Goal: Task Accomplishment & Management: Manage account settings

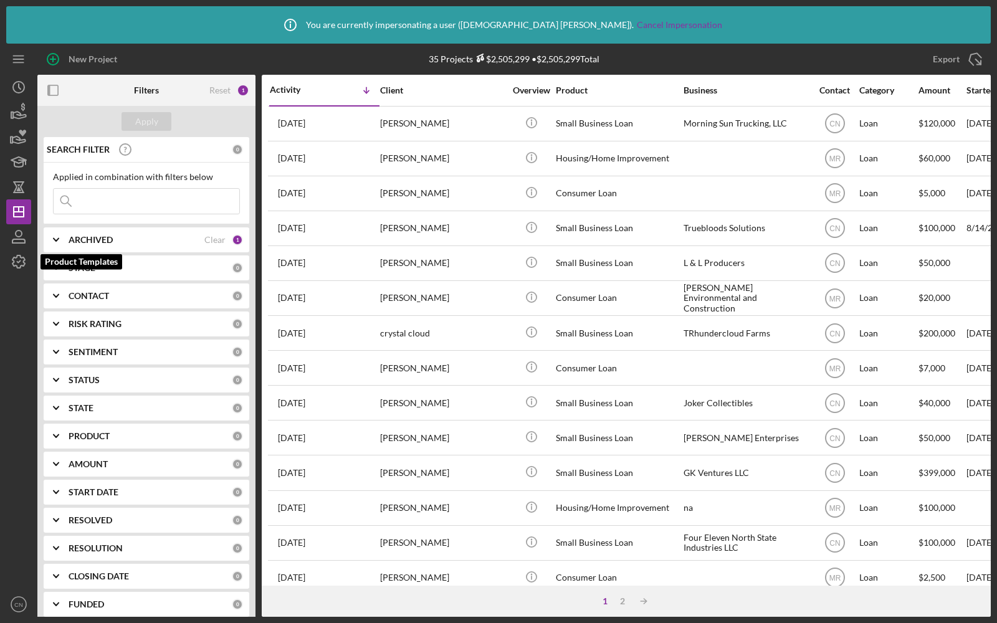
click at [21, 260] on icon "button" at bounding box center [18, 261] width 31 height 31
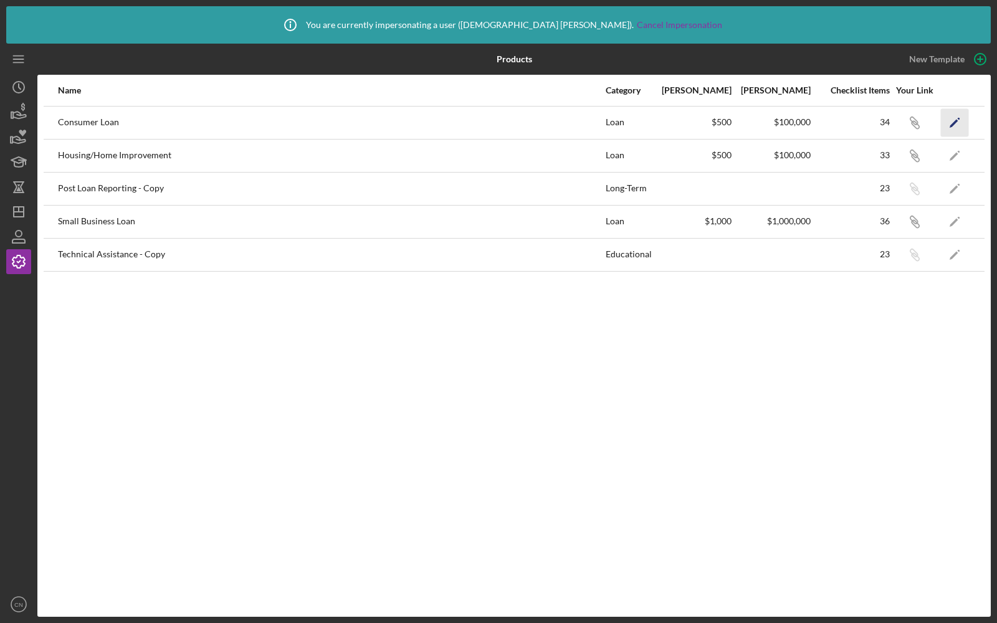
click at [955, 121] on polygon "button" at bounding box center [953, 123] width 9 height 9
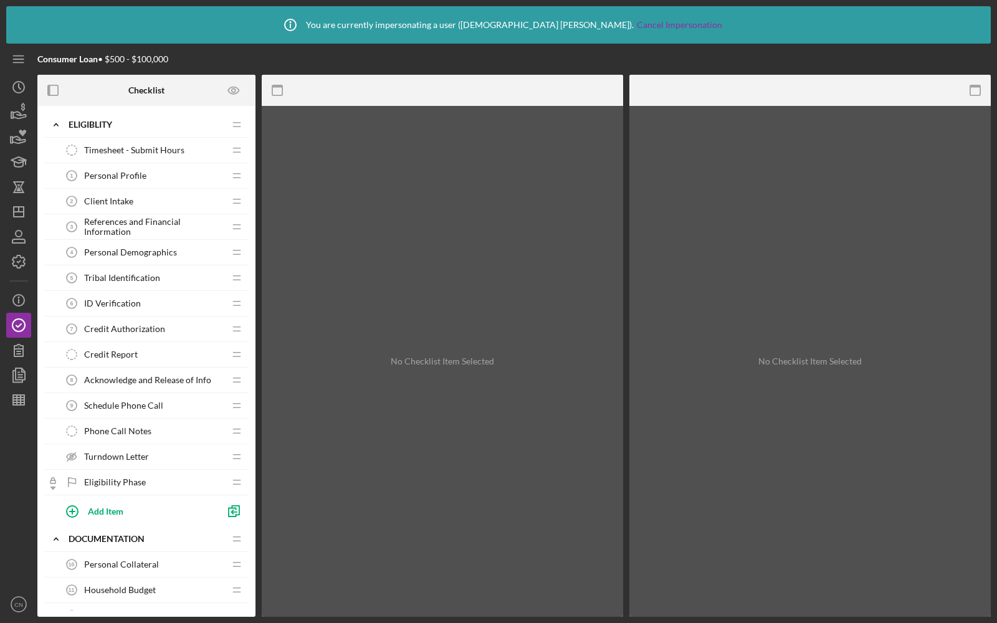
click at [481, 193] on div "No Checklist Item Selected" at bounding box center [442, 361] width 361 height 511
click at [20, 112] on icon "button" at bounding box center [18, 112] width 31 height 31
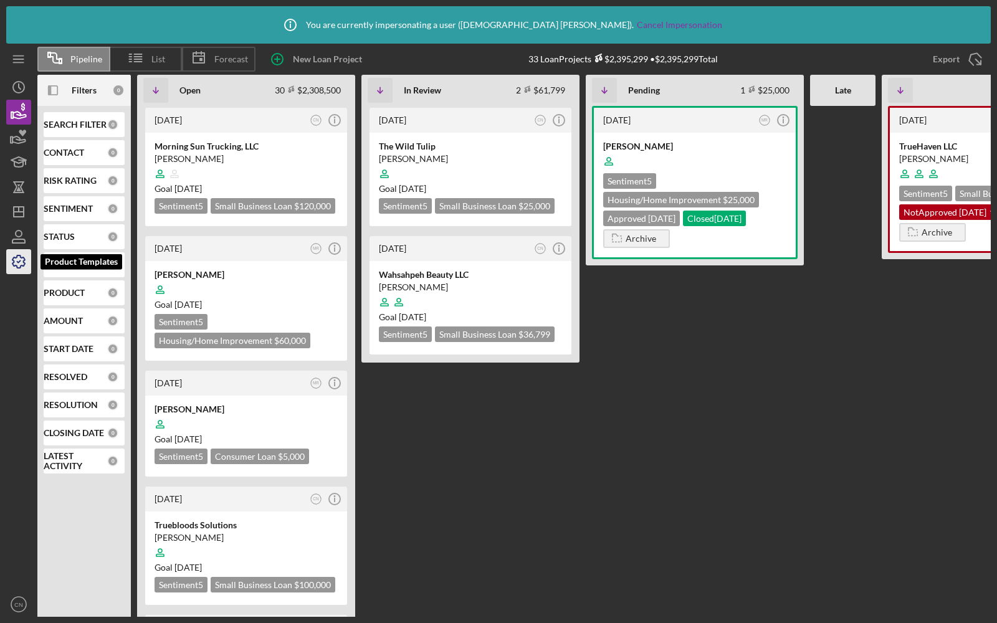
click at [12, 266] on icon "button" at bounding box center [18, 261] width 31 height 31
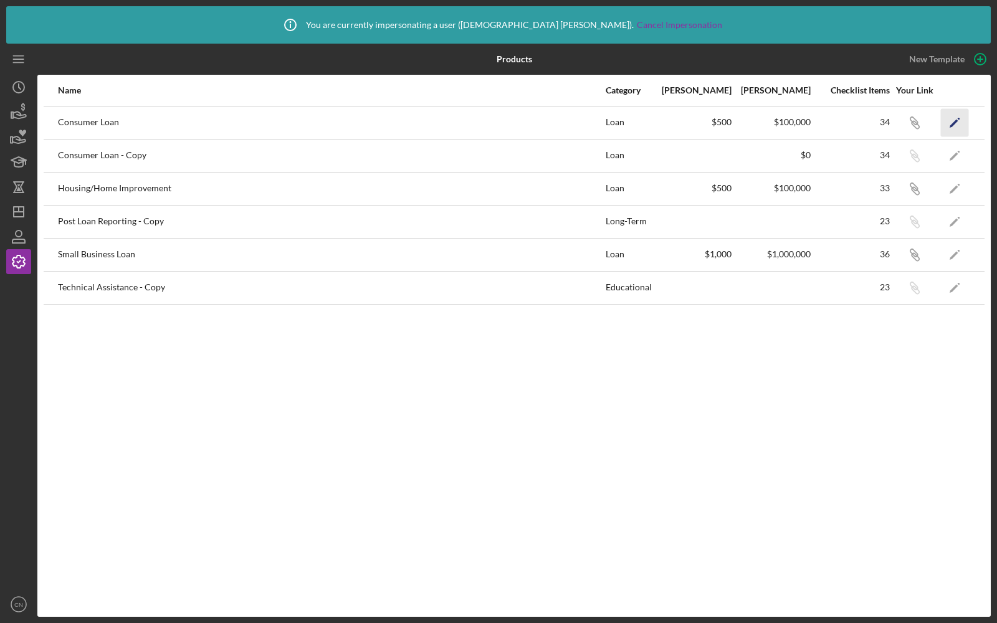
click at [952, 116] on icon "Icon/Edit" at bounding box center [955, 122] width 28 height 28
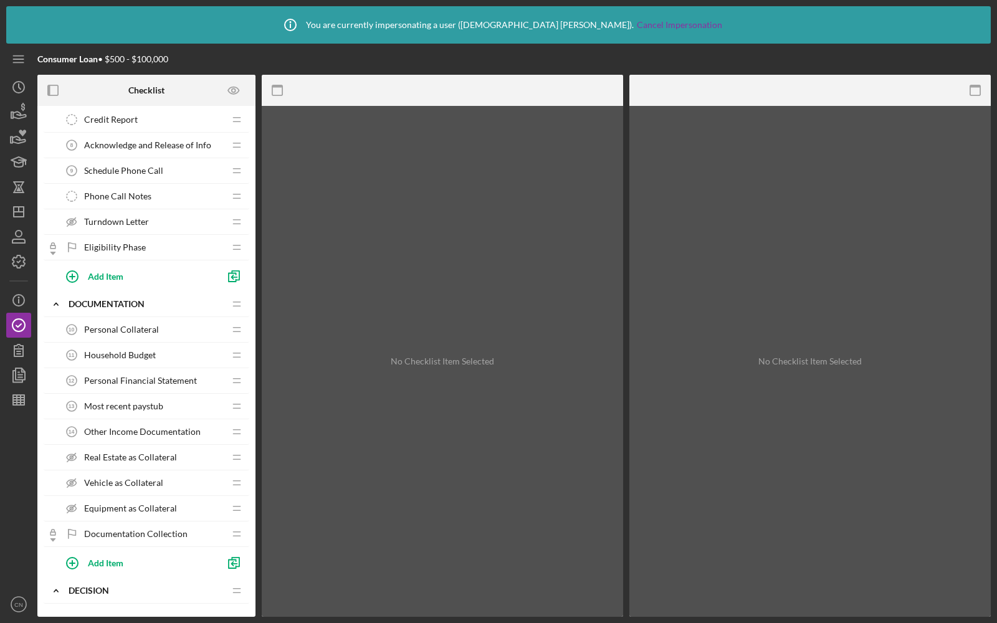
scroll to position [247, 0]
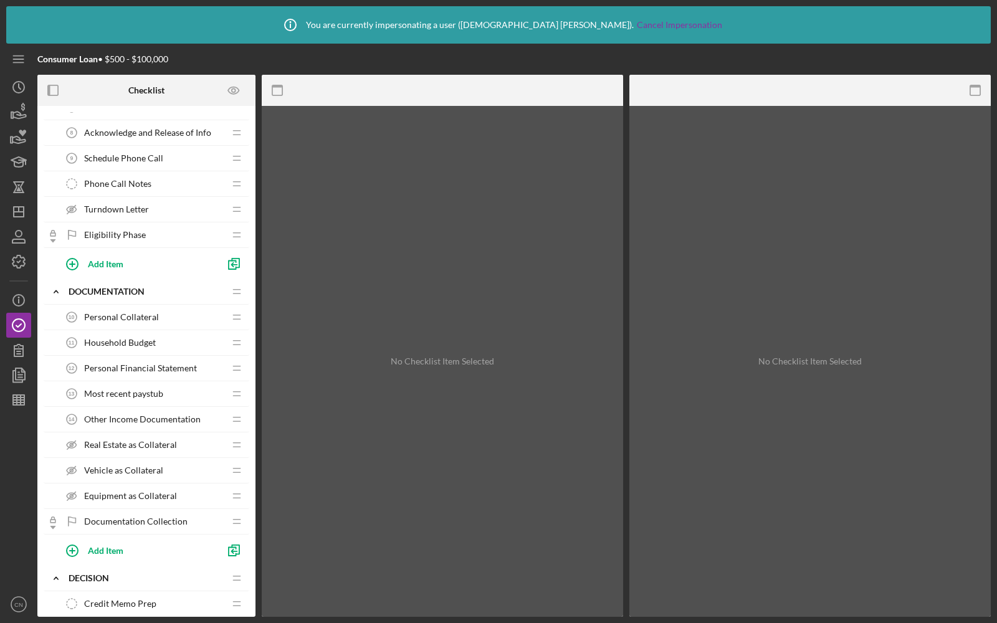
click at [125, 338] on span "Household Budget" at bounding box center [120, 343] width 72 height 10
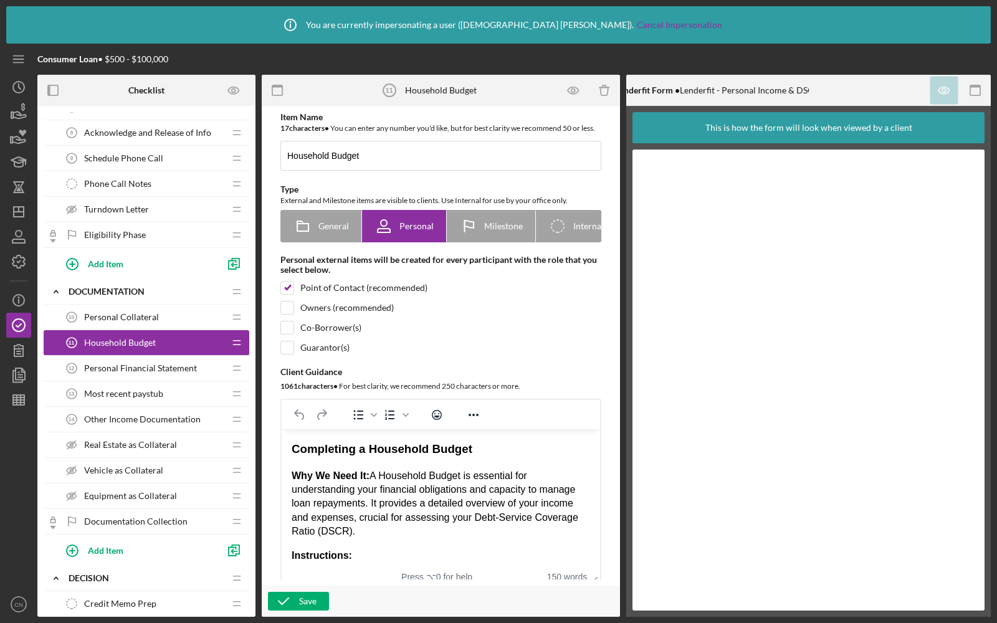
click at [140, 319] on div "Personal Collateral 10 Personal Collateral" at bounding box center [141, 317] width 165 height 25
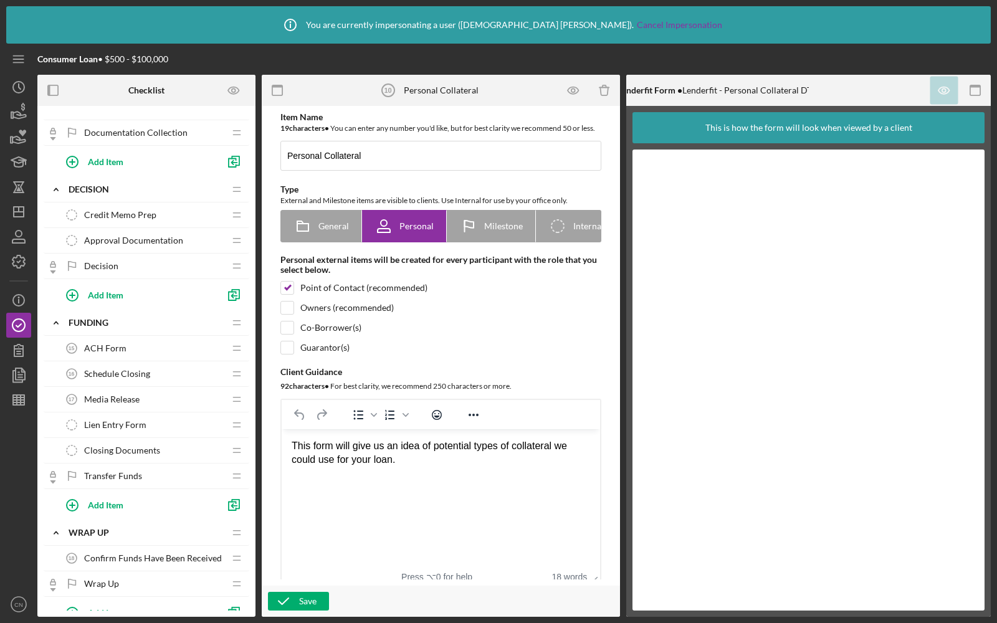
scroll to position [698, 0]
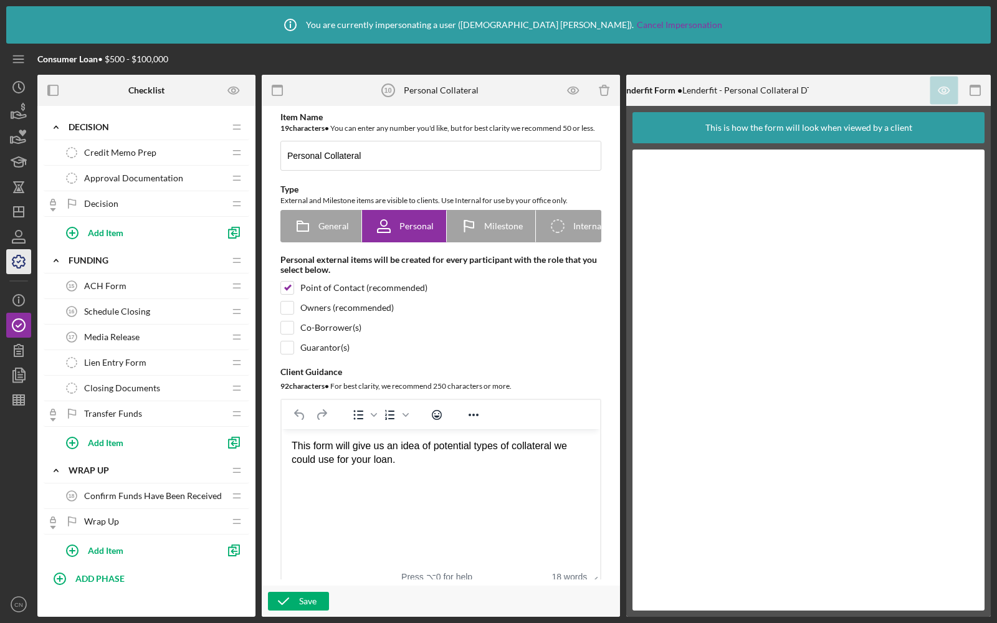
click at [22, 272] on icon "button" at bounding box center [18, 261] width 31 height 31
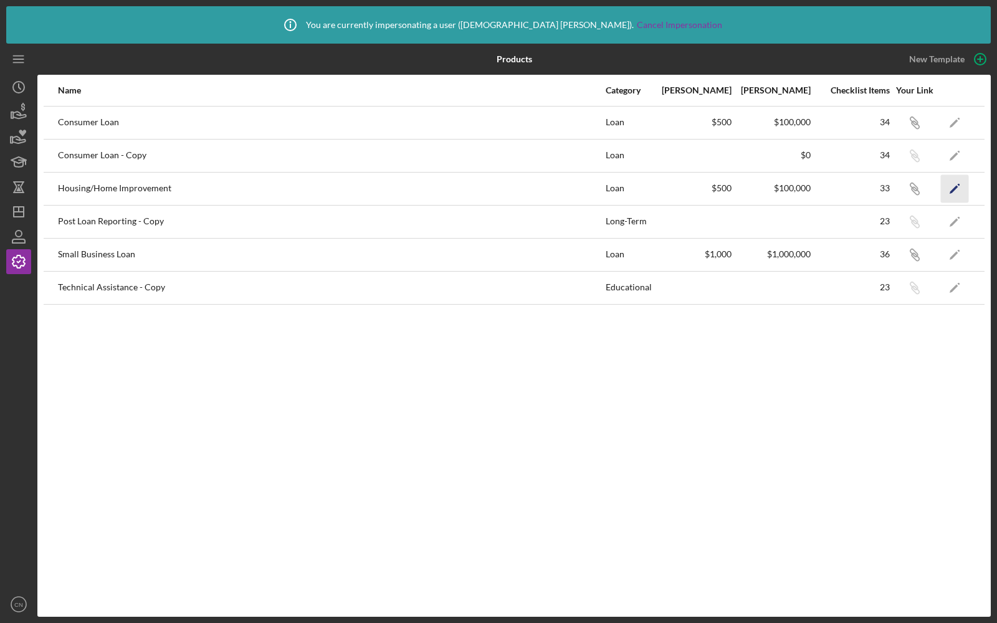
click at [957, 180] on icon "Icon/Edit" at bounding box center [955, 188] width 28 height 28
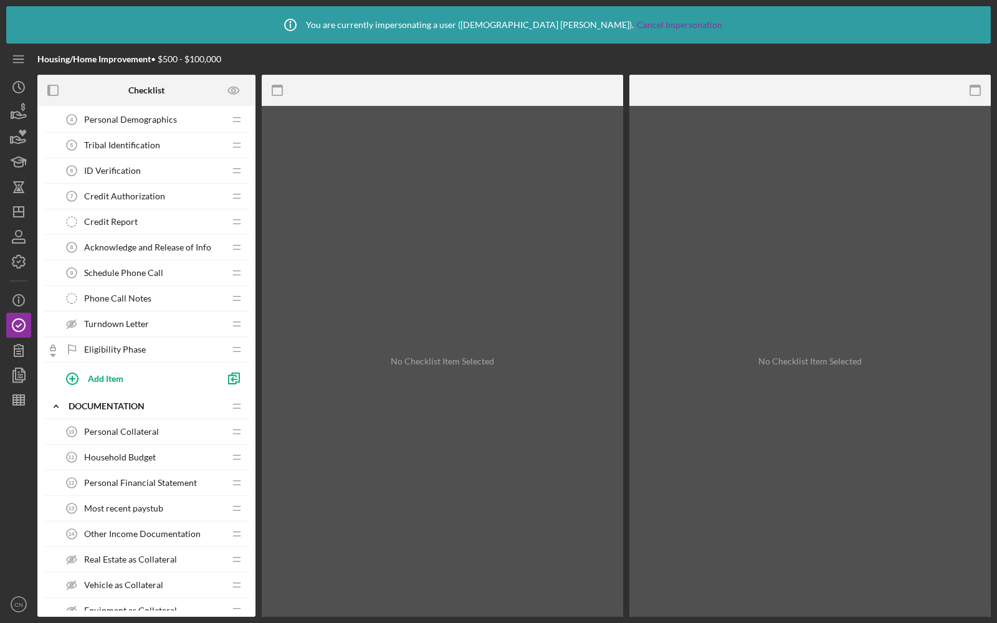
scroll to position [187, 0]
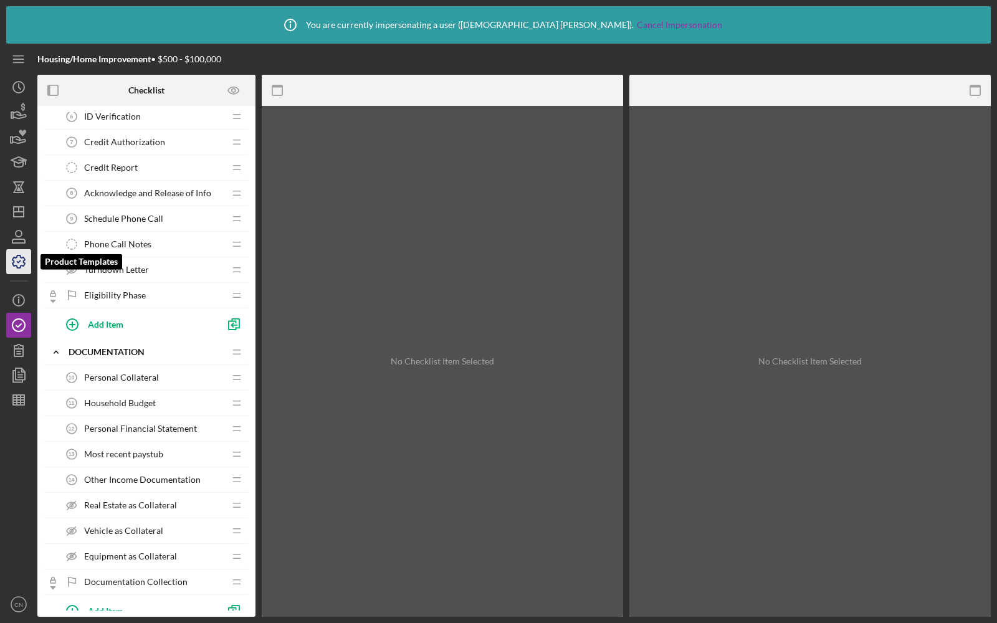
click at [19, 261] on polyline "button" at bounding box center [18, 262] width 3 height 2
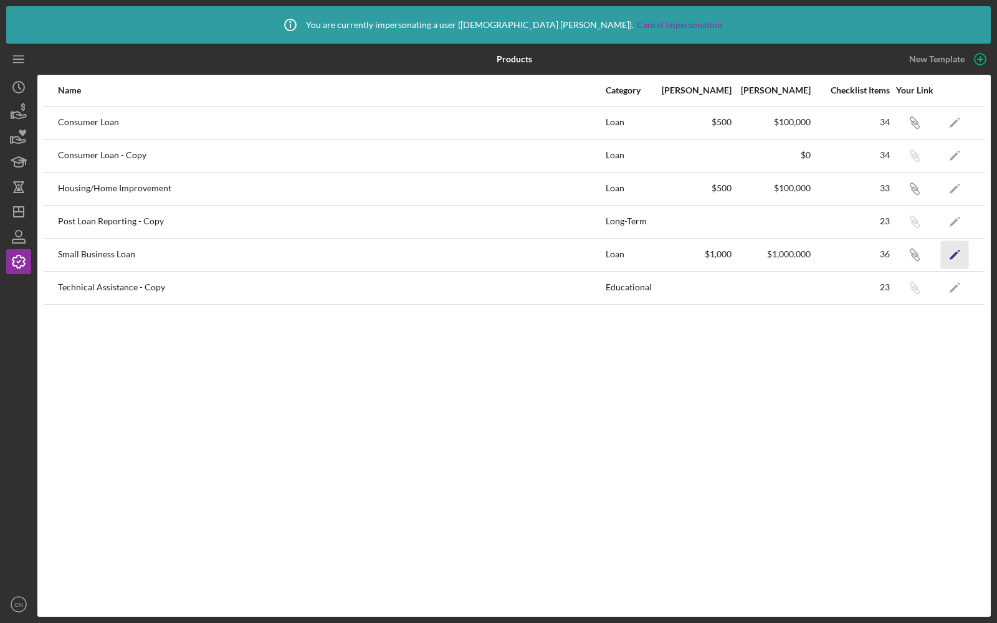
click at [955, 250] on icon "Icon/Edit" at bounding box center [955, 254] width 28 height 28
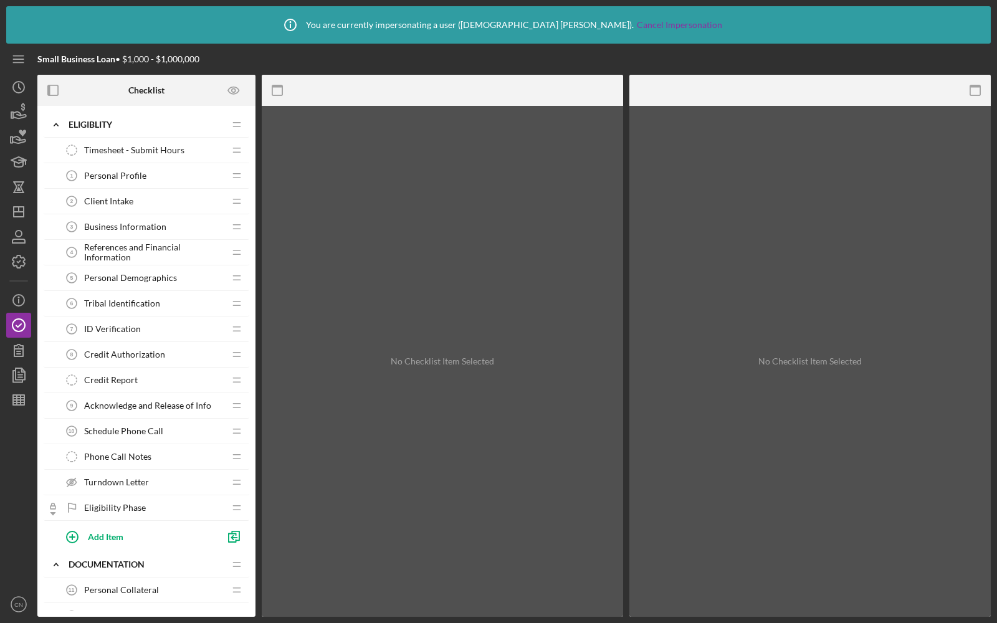
click at [171, 221] on div "Business Information 3 Business Information" at bounding box center [141, 226] width 165 height 25
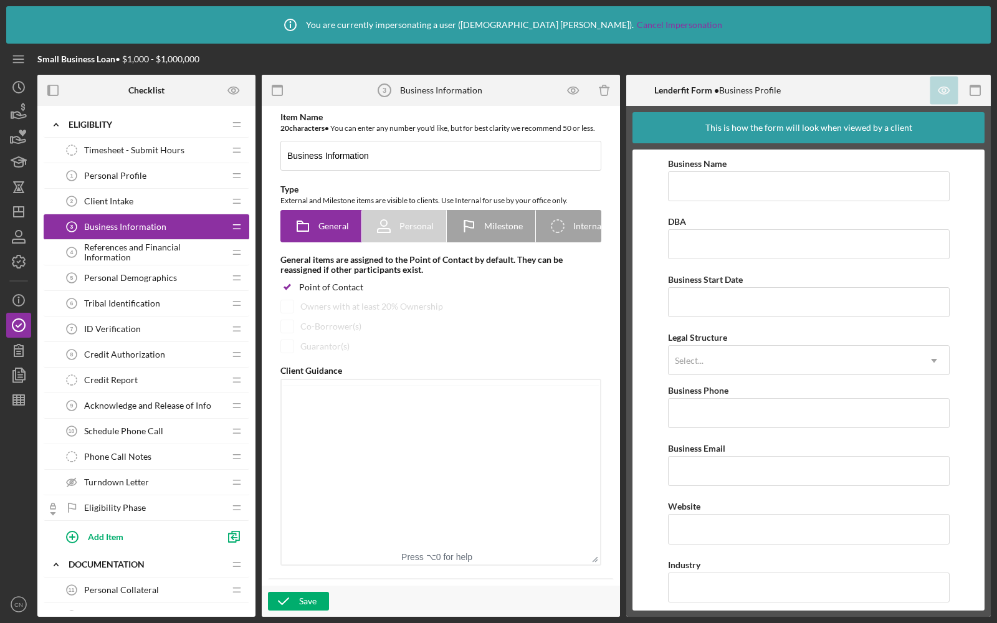
click at [161, 247] on span "References and Financial Information" at bounding box center [154, 252] width 140 height 20
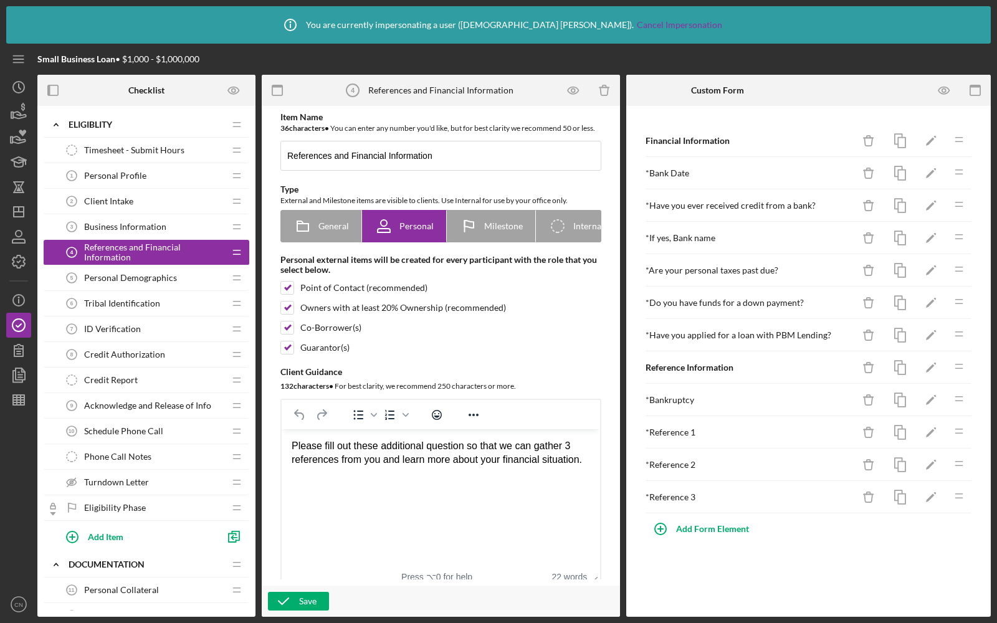
click at [158, 287] on div "Personal Demographics 5 Personal Demographics" at bounding box center [141, 277] width 165 height 25
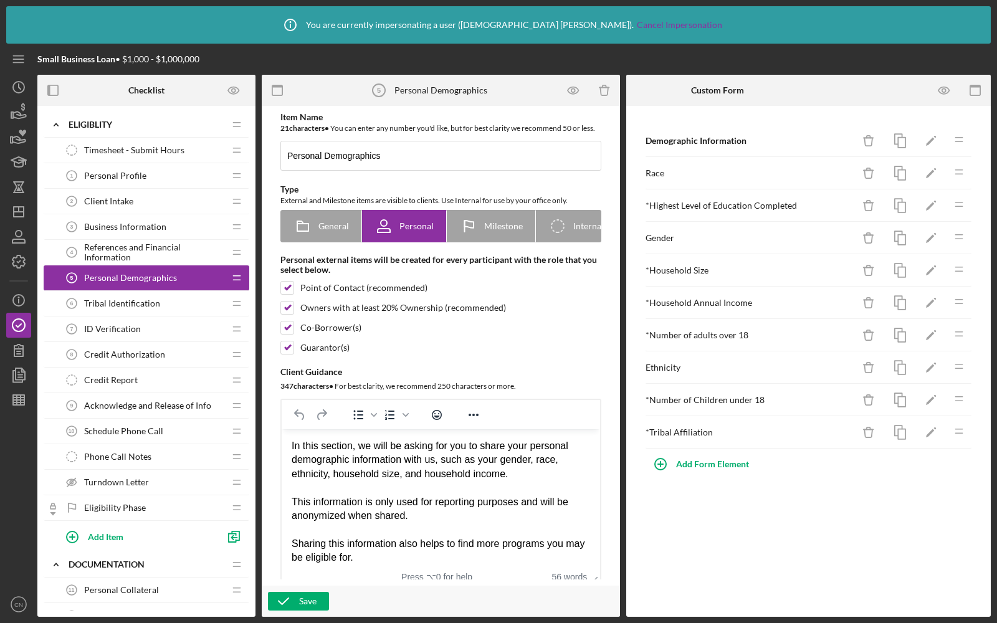
click at [146, 176] on div "Personal Profile 1 Personal Profile" at bounding box center [141, 175] width 165 height 25
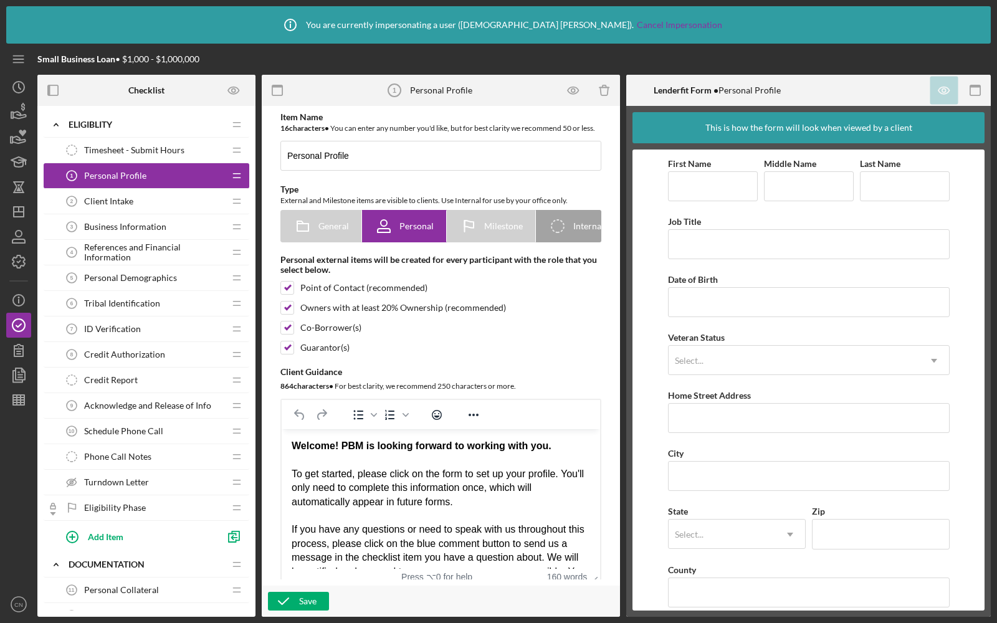
click at [149, 222] on span "Business Information" at bounding box center [125, 227] width 82 height 10
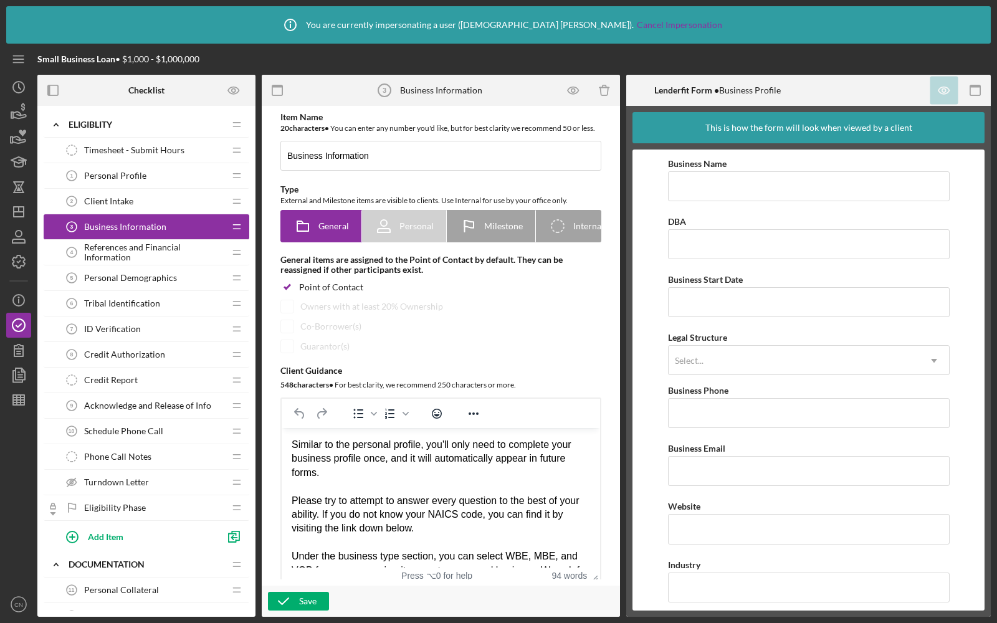
click at [157, 249] on span "References and Financial Information" at bounding box center [154, 252] width 140 height 20
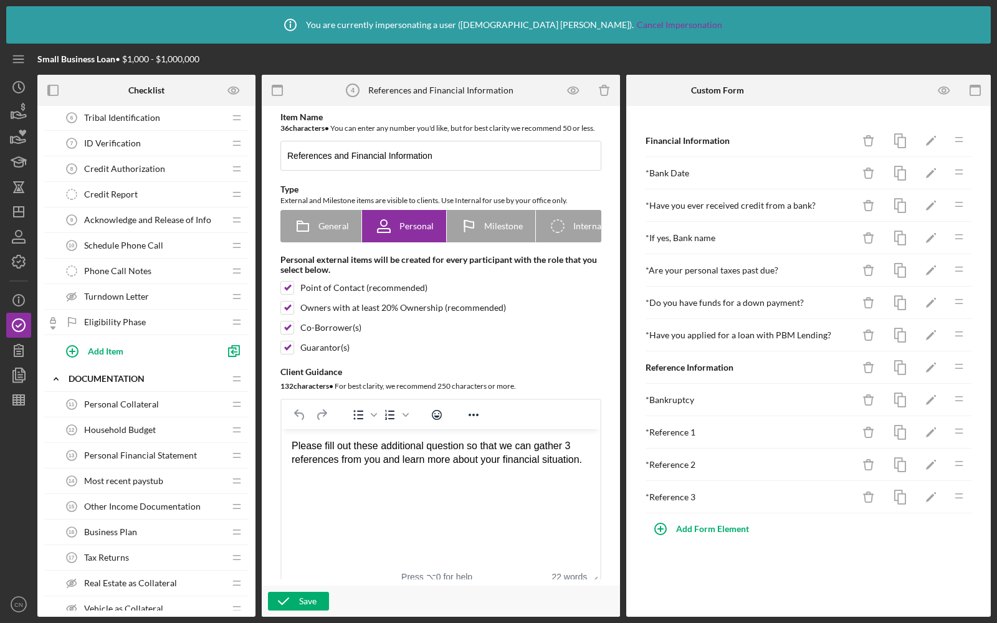
scroll to position [170, 0]
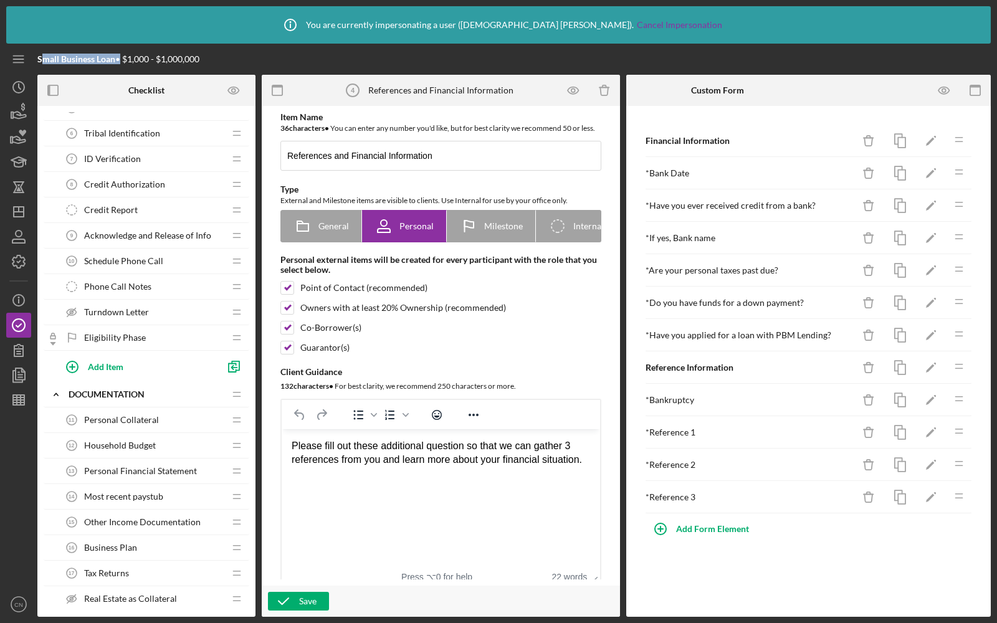
drag, startPoint x: 119, startPoint y: 58, endPoint x: 40, endPoint y: 55, distance: 79.2
click at [40, 55] on div "Small Business Loan • $1,000 - $1,000,000" at bounding box center [118, 59] width 162 height 10
click at [13, 258] on icon "button" at bounding box center [18, 261] width 12 height 12
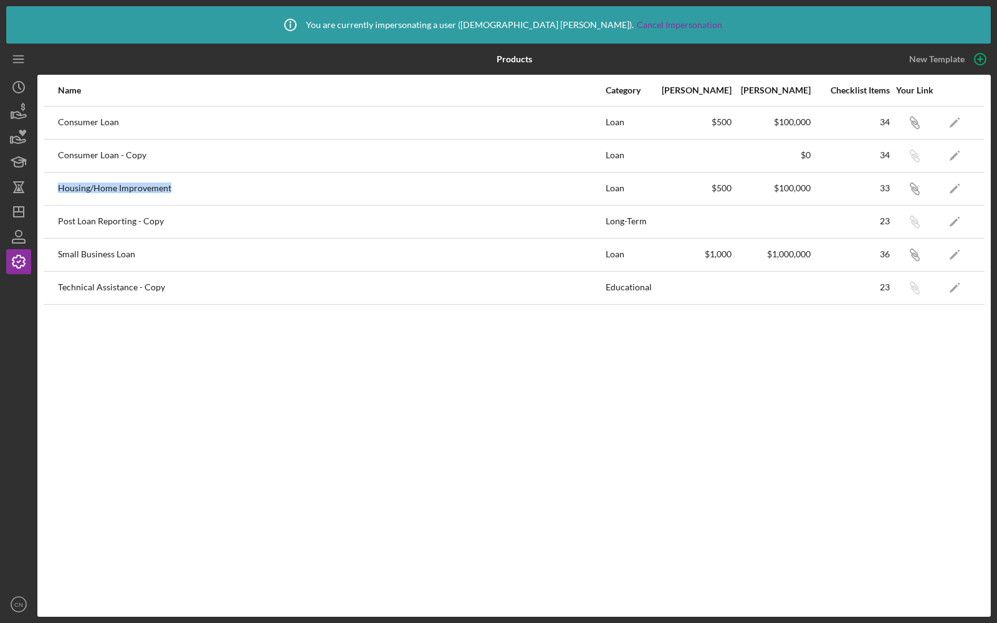
drag, startPoint x: 56, startPoint y: 192, endPoint x: 172, endPoint y: 198, distance: 116.0
click at [172, 198] on tr "Housing/Home Improvement Loan $500 $100,000 33 Icon/Link Icon/Edit" at bounding box center [514, 188] width 941 height 33
click at [202, 191] on div "Housing/Home Improvement" at bounding box center [331, 188] width 546 height 31
drag, startPoint x: 58, startPoint y: 151, endPoint x: 151, endPoint y: 166, distance: 94.7
click at [151, 166] on div "Consumer Loan - Copy" at bounding box center [331, 155] width 546 height 31
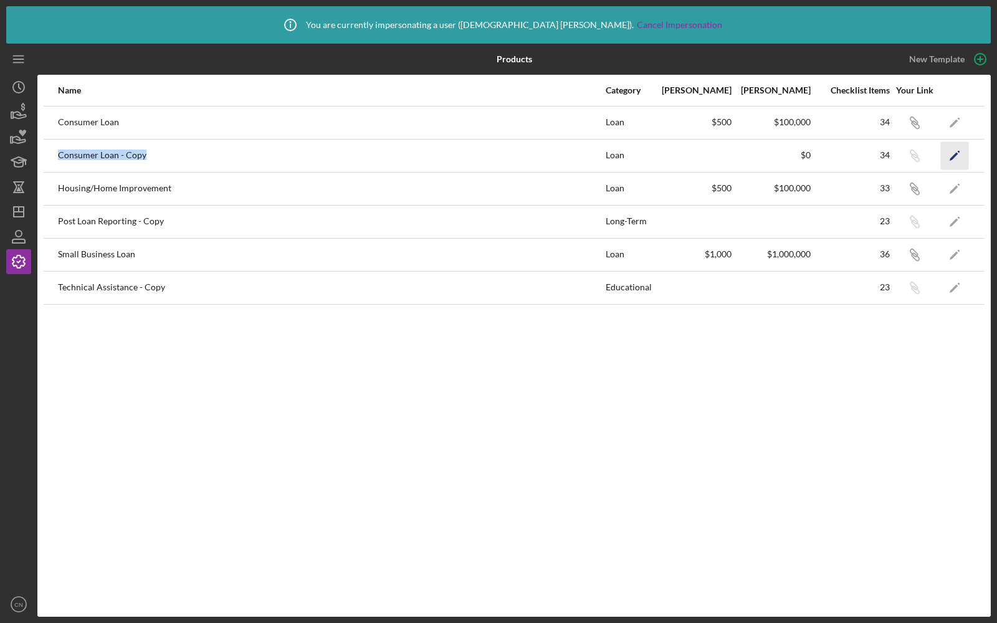
click at [951, 161] on icon "Icon/Edit" at bounding box center [955, 155] width 28 height 28
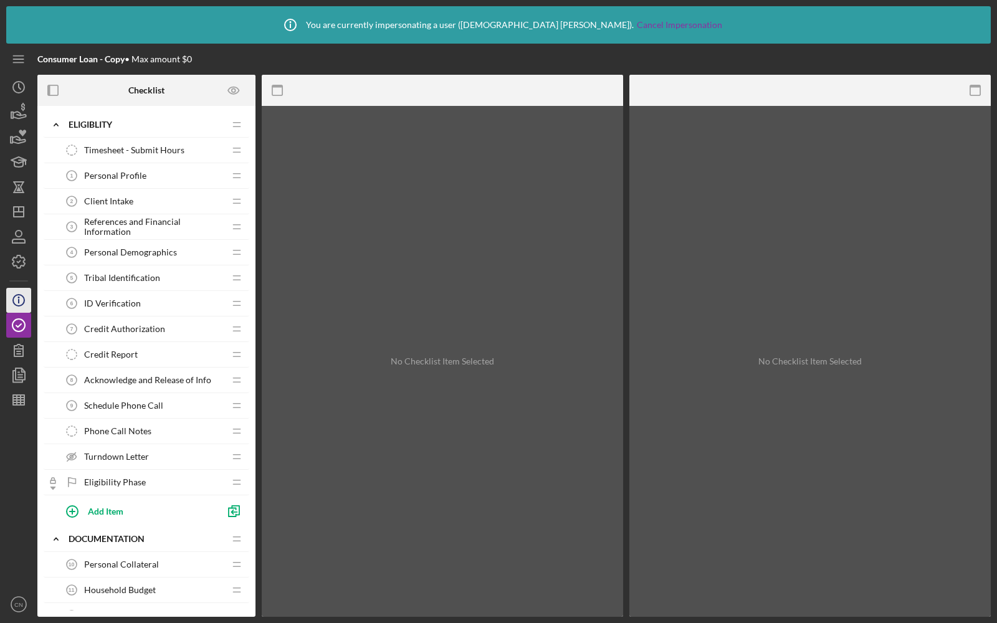
click at [19, 300] on line "button" at bounding box center [19, 301] width 0 height 4
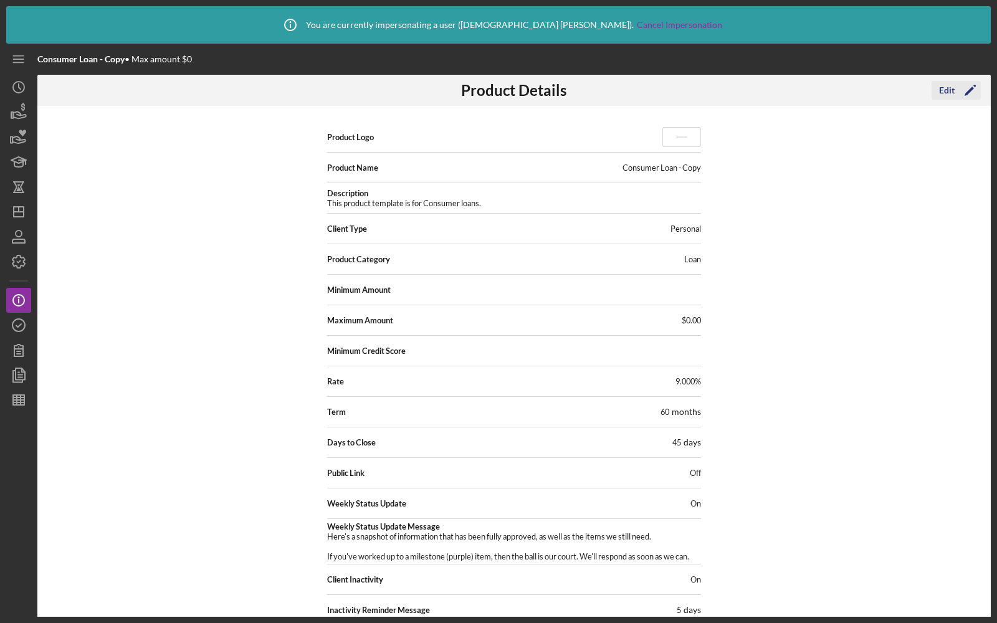
click at [965, 90] on icon "Icon/Edit" at bounding box center [969, 90] width 31 height 31
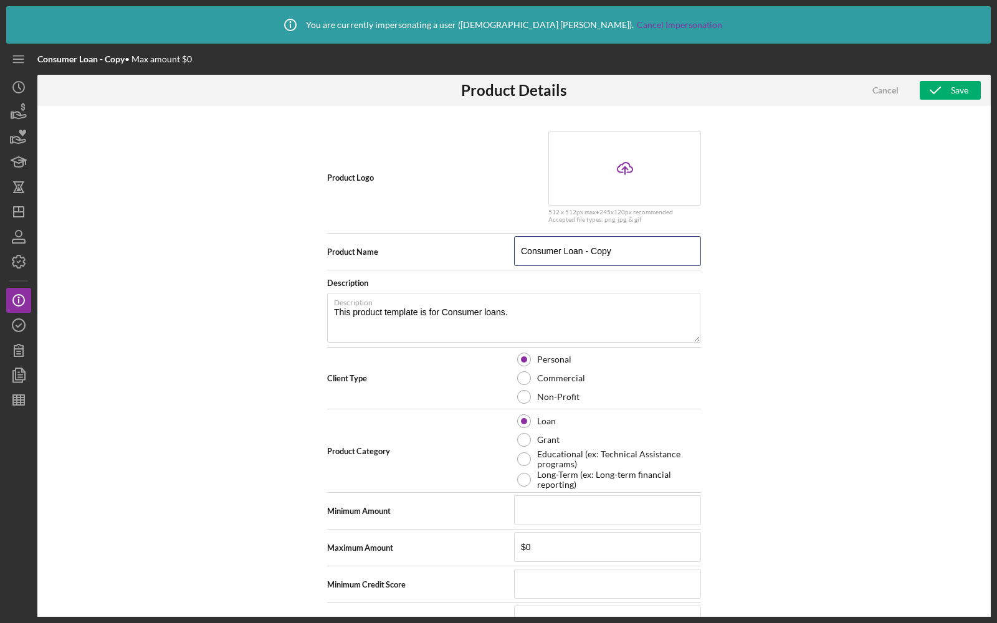
drag, startPoint x: 632, startPoint y: 244, endPoint x: 471, endPoint y: 242, distance: 160.7
click at [471, 242] on div "Product Name Consumer Loan - Copy" at bounding box center [514, 251] width 374 height 31
click at [556, 250] on input "Consumer Loan - Copy" at bounding box center [607, 251] width 187 height 30
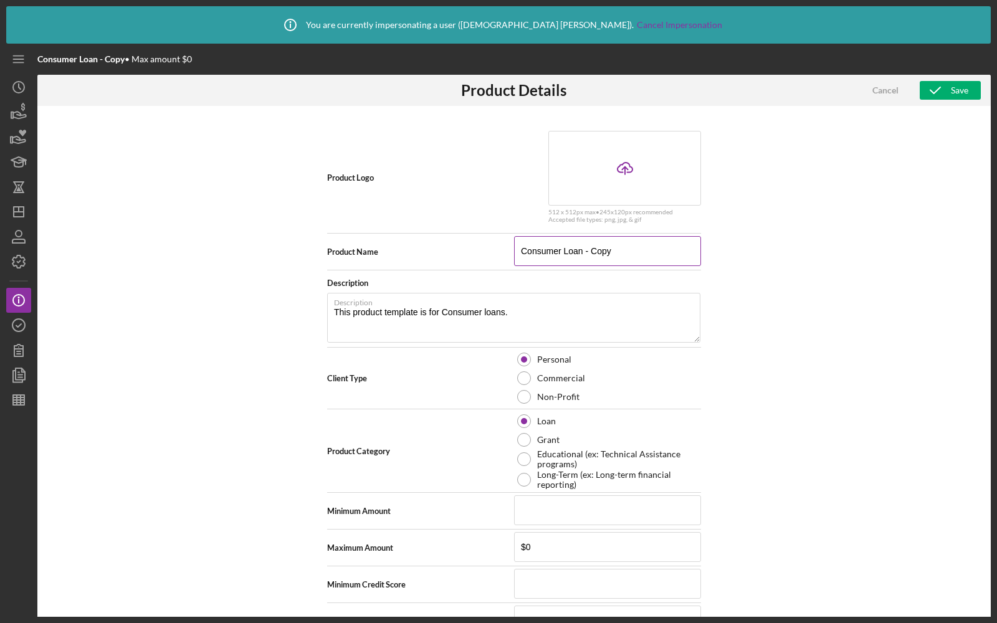
click at [556, 250] on input "Consumer Loan - Copy" at bounding box center [607, 251] width 187 height 30
type input "A"
type textarea "Here's a snapshot of information that has been fully approved, as well as the i…"
type input "Au"
type textarea "Here's a snapshot of information that has been fully approved, as well as the i…"
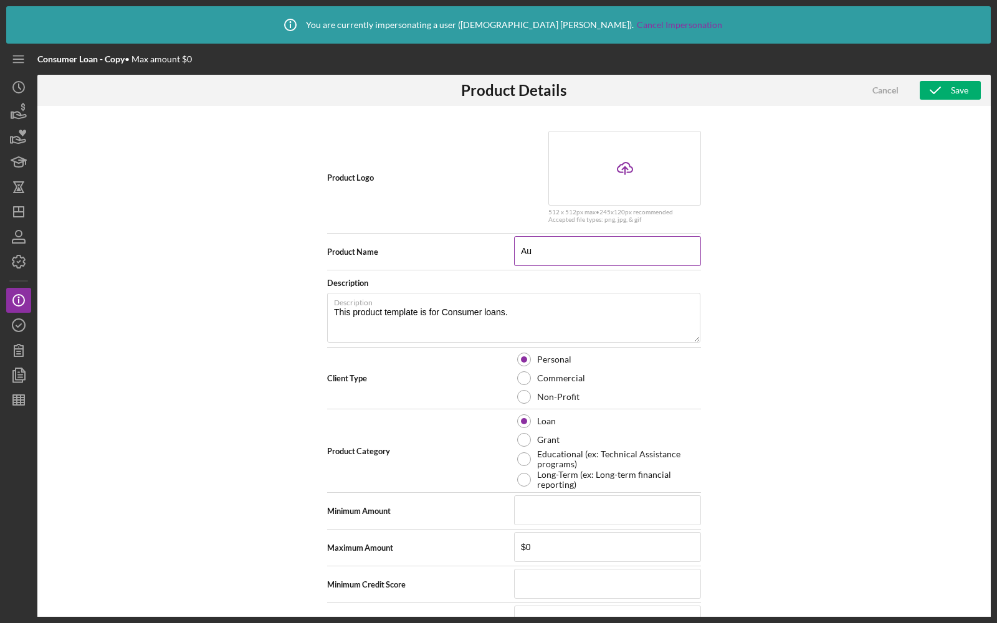
type input "Aut"
type textarea "Here's a snapshot of information that has been fully approved, as well as the i…"
type input "Auto"
type textarea "Here's a snapshot of information that has been fully approved, as well as the i…"
type input "Auto"
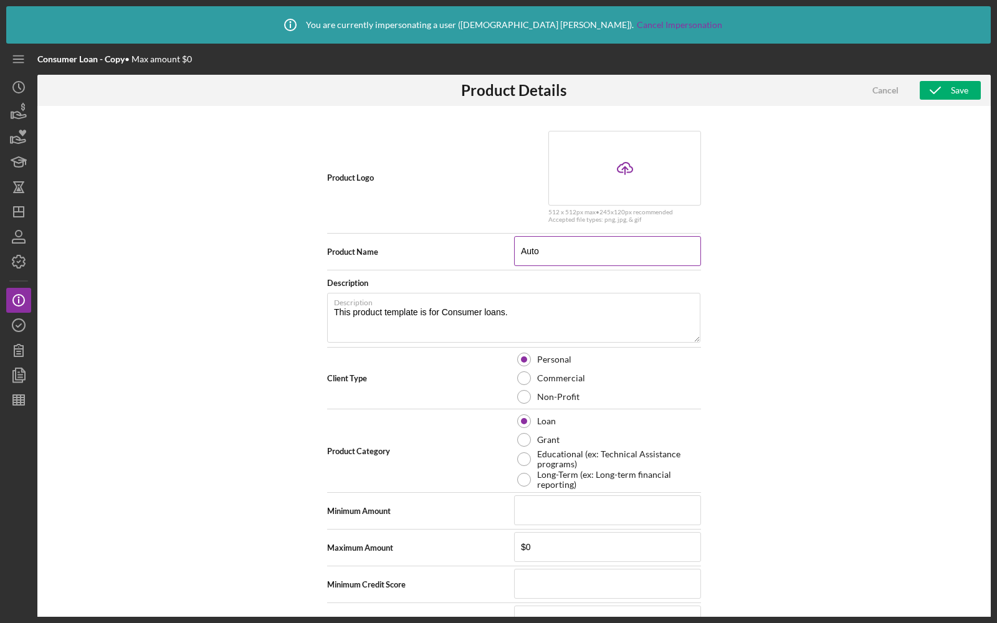
type textarea "Here's a snapshot of information that has been fully approved, as well as the i…"
type input "Auto L"
type textarea "Here's a snapshot of information that has been fully approved, as well as the i…"
type input "Auto Lo"
type textarea "Here's a snapshot of information that has been fully approved, as well as the i…"
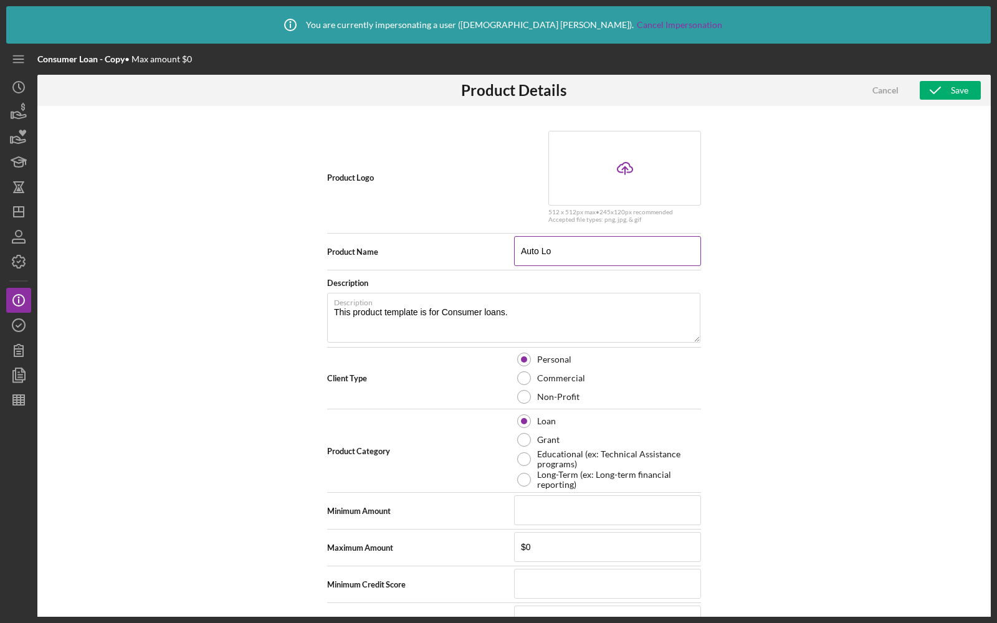
type input "Auto Loa"
type textarea "Here's a snapshot of information that has been fully approved, as well as the i…"
type input "Auto Loan"
type textarea "Here's a snapshot of information that has been fully approved, as well as the i…"
type input "Auto Loan"
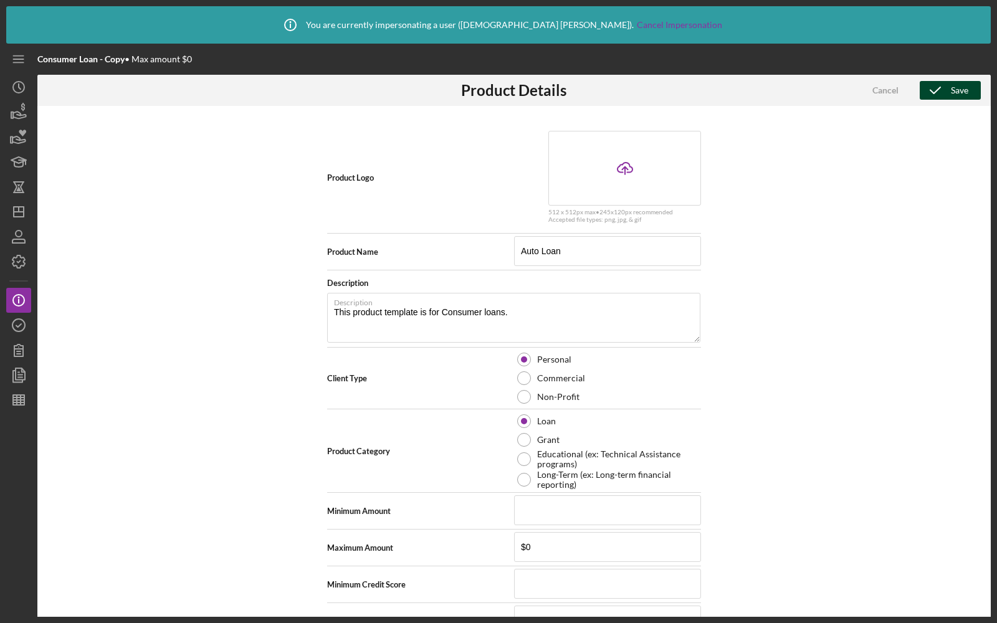
click at [969, 89] on button "Save" at bounding box center [949, 90] width 61 height 19
type textarea "Here's a snapshot of information that has been fully approved, as well as the i…"
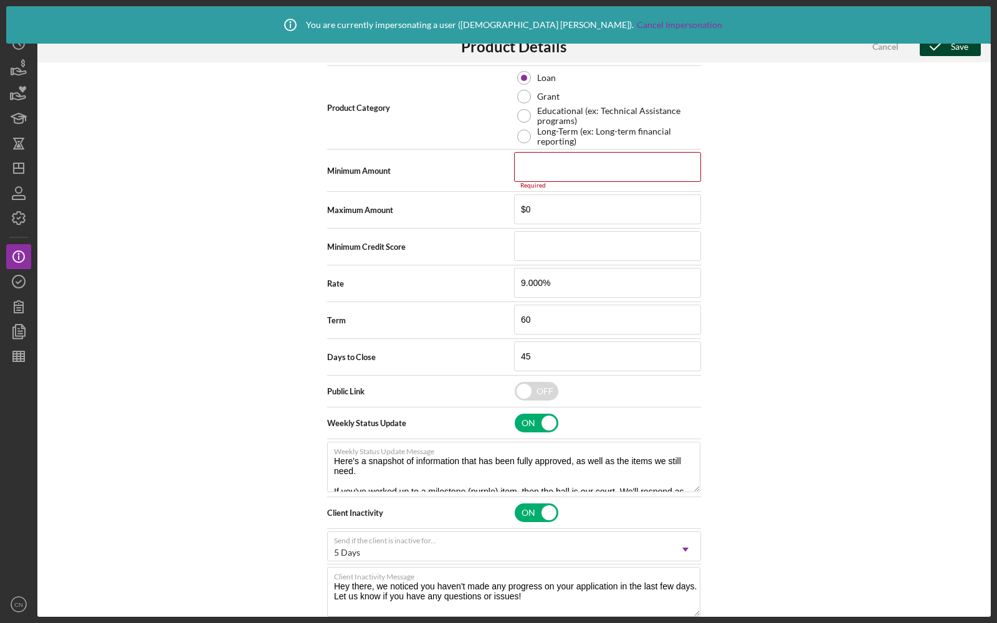
scroll to position [310, 0]
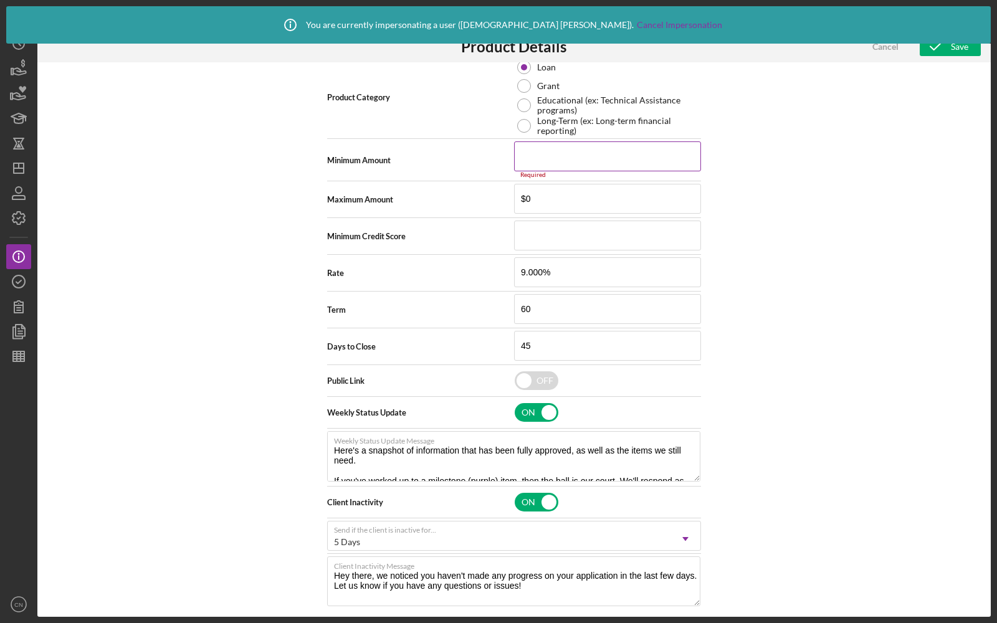
click at [561, 153] on input at bounding box center [607, 156] width 187 height 30
type input "$0"
type textarea "Here's a snapshot of information that has been fully approved, as well as the i…"
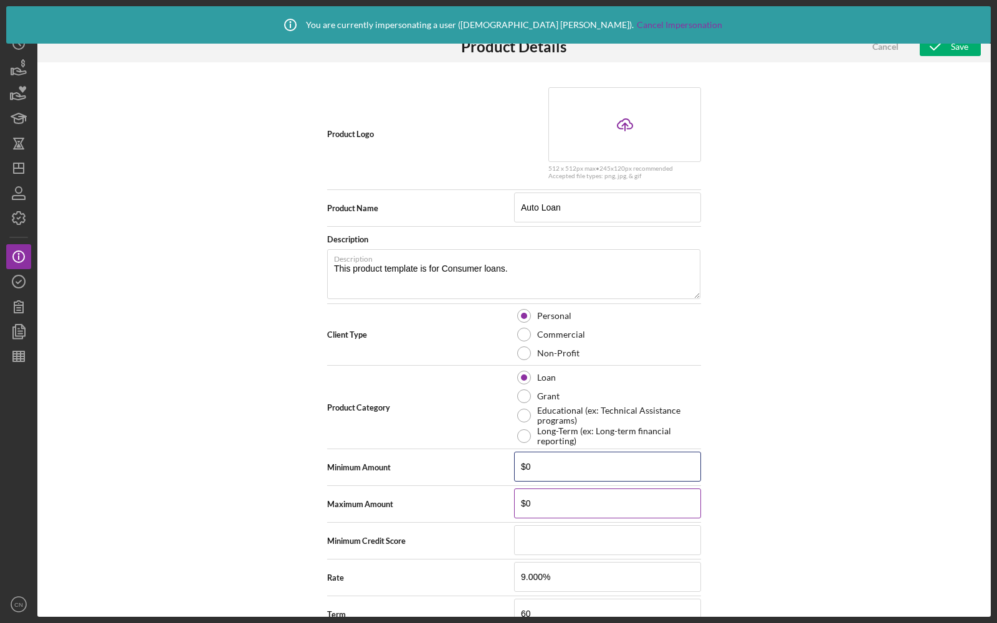
type input "$0"
type textarea "Here's a snapshot of information that has been fully approved, as well as the i…"
click at [544, 494] on input "$0" at bounding box center [607, 503] width 187 height 30
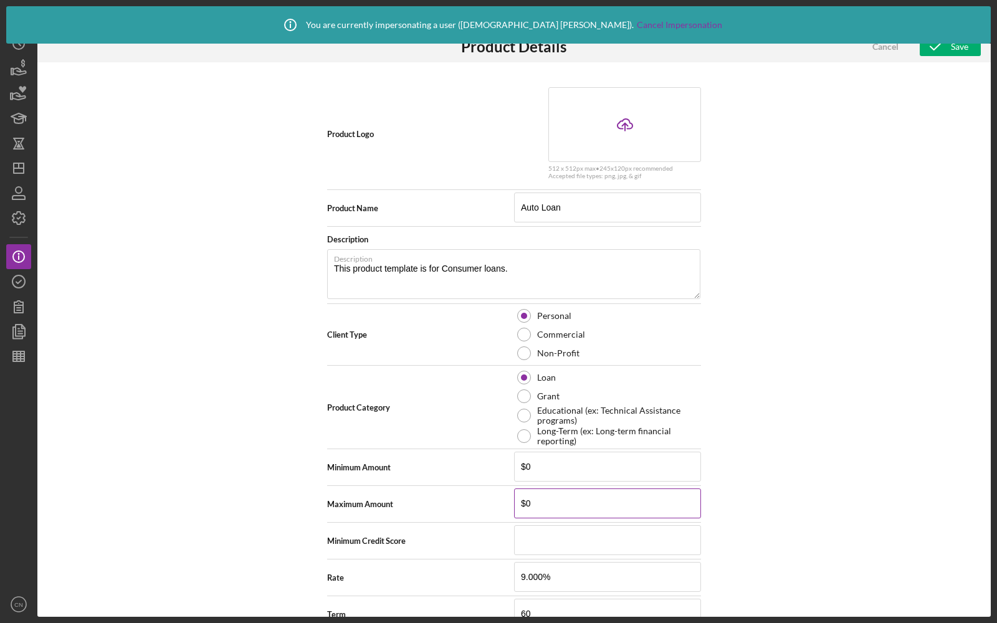
type input "$7"
type textarea "Here's a snapshot of information that has been fully approved, as well as the i…"
type input "$75"
type textarea "Here's a snapshot of information that has been fully approved, as well as the i…"
type input "$750"
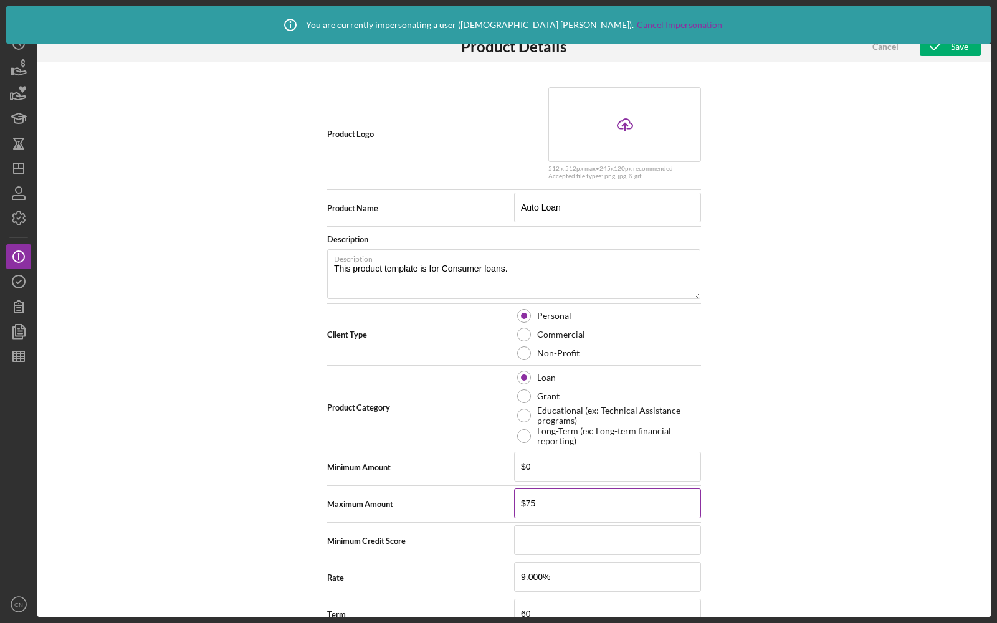
type textarea "Here's a snapshot of information that has been fully approved, as well as the i…"
type input "$7,500"
type textarea "Here's a snapshot of information that has been fully approved, as well as the i…"
type input "$75,000"
type textarea "Here's a snapshot of information that has been fully approved, as well as the i…"
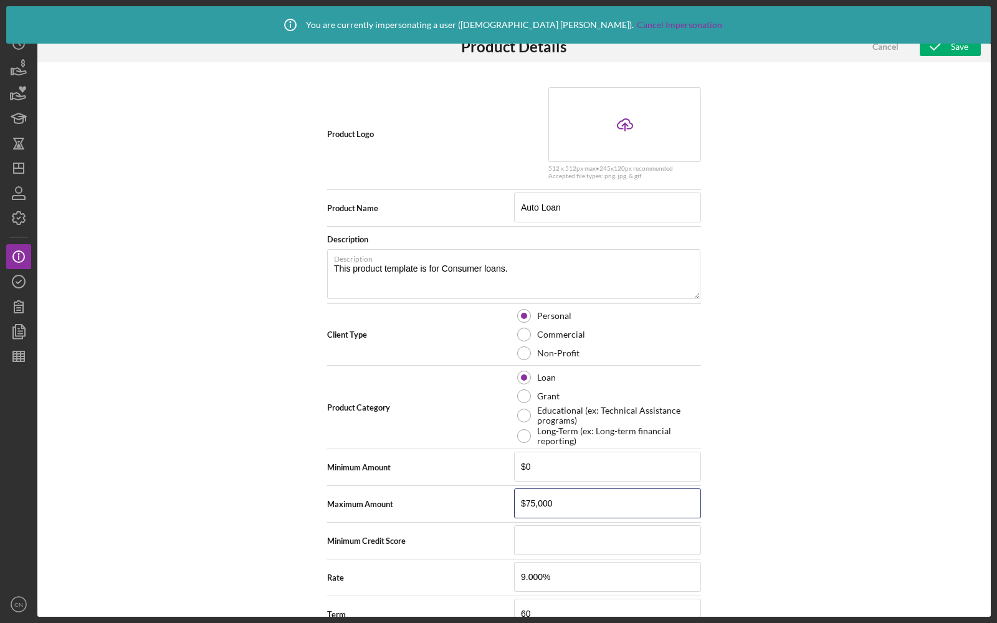
type input "$75,000"
click at [708, 368] on div "Product Logo Icon/Upload 512 x 512px max • 245 x 120 px recommended Accepted fi…" at bounding box center [513, 339] width 953 height 554
click at [973, 52] on button "Save" at bounding box center [949, 46] width 61 height 19
type textarea "Here's a snapshot of information that has been fully approved, as well as the i…"
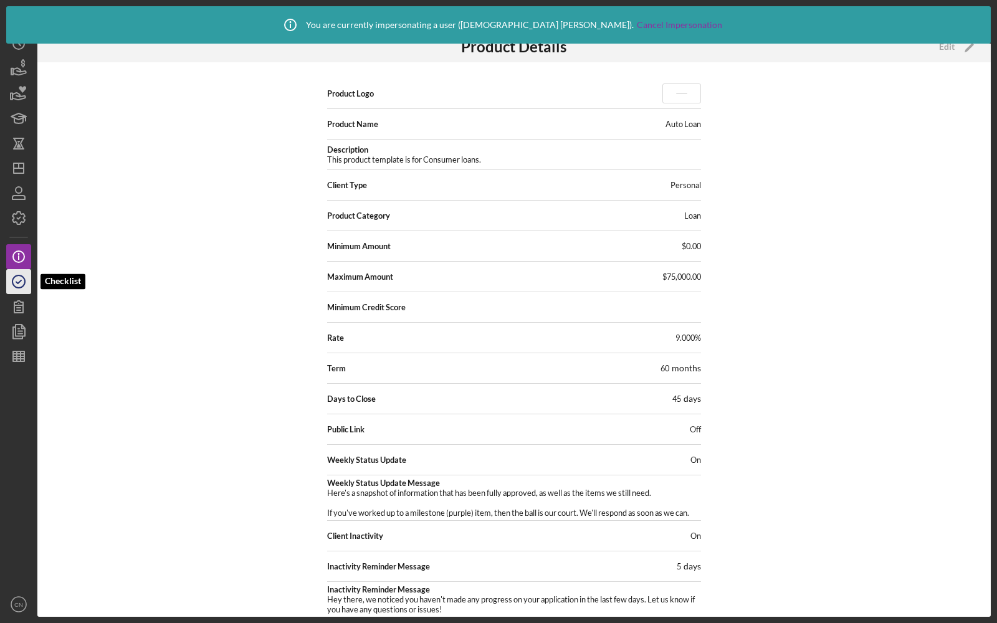
click at [12, 287] on icon "button" at bounding box center [18, 281] width 31 height 31
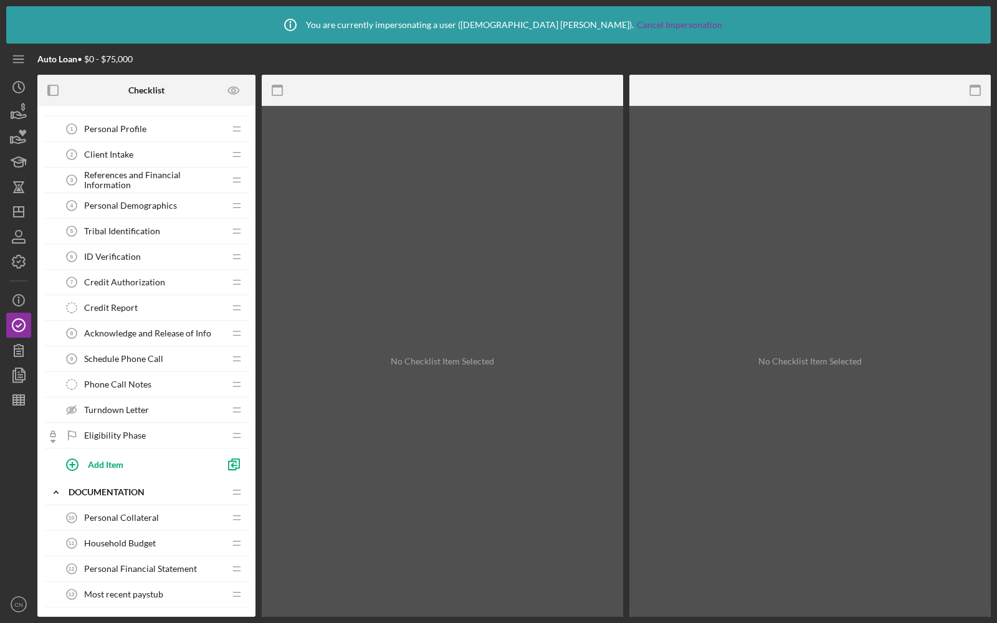
scroll to position [118, 0]
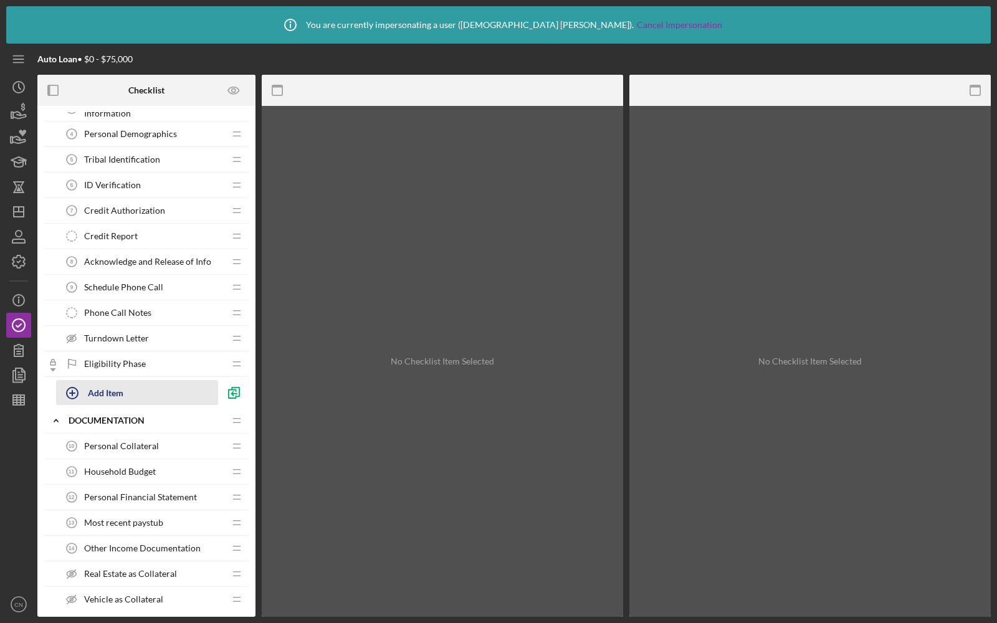
click at [75, 392] on icon "button" at bounding box center [72, 392] width 31 height 31
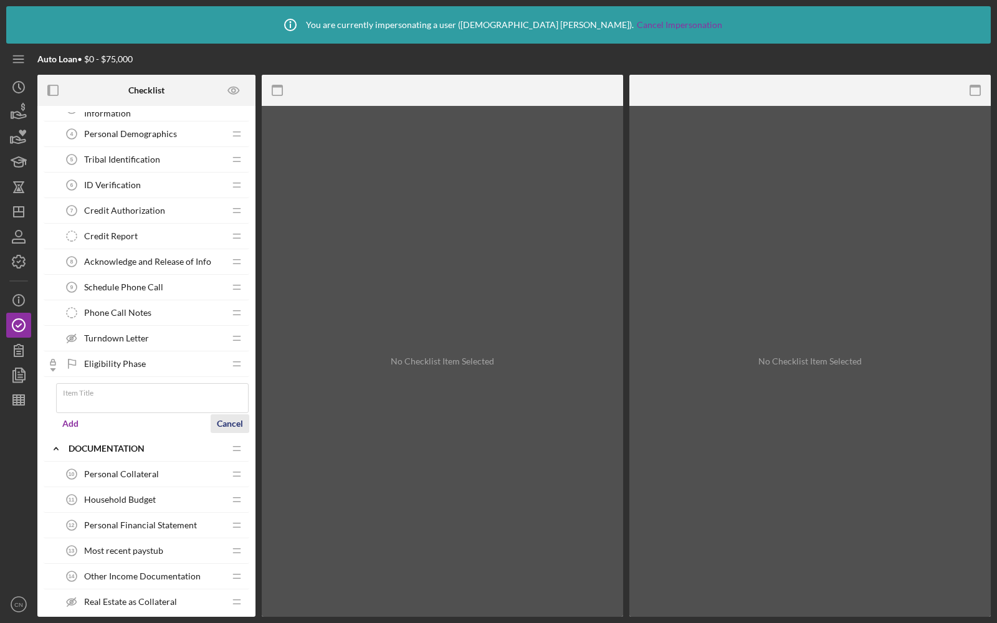
click at [226, 419] on div "Cancel" at bounding box center [230, 423] width 26 height 19
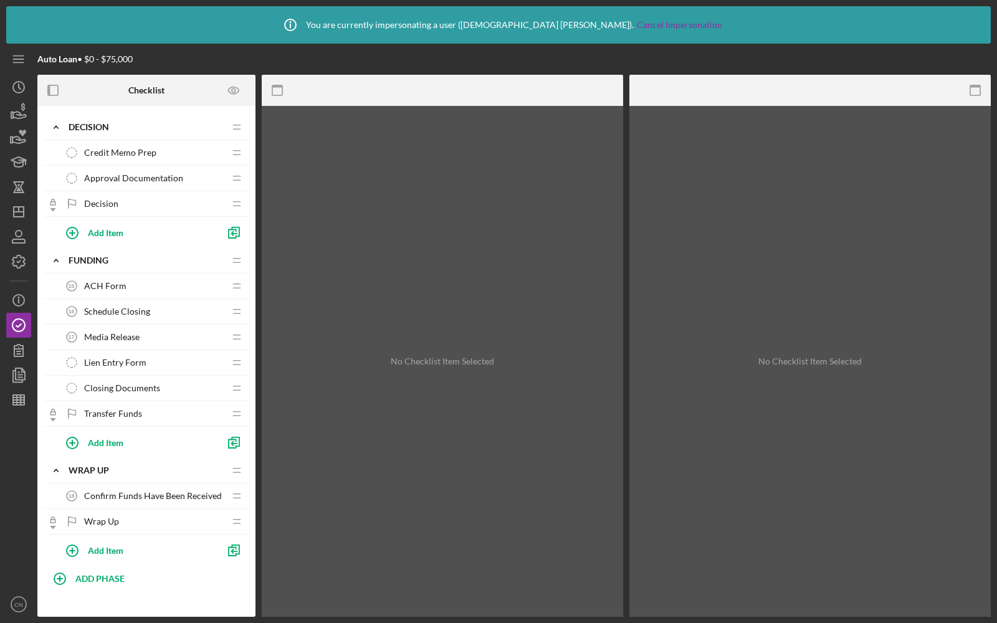
scroll to position [0, 0]
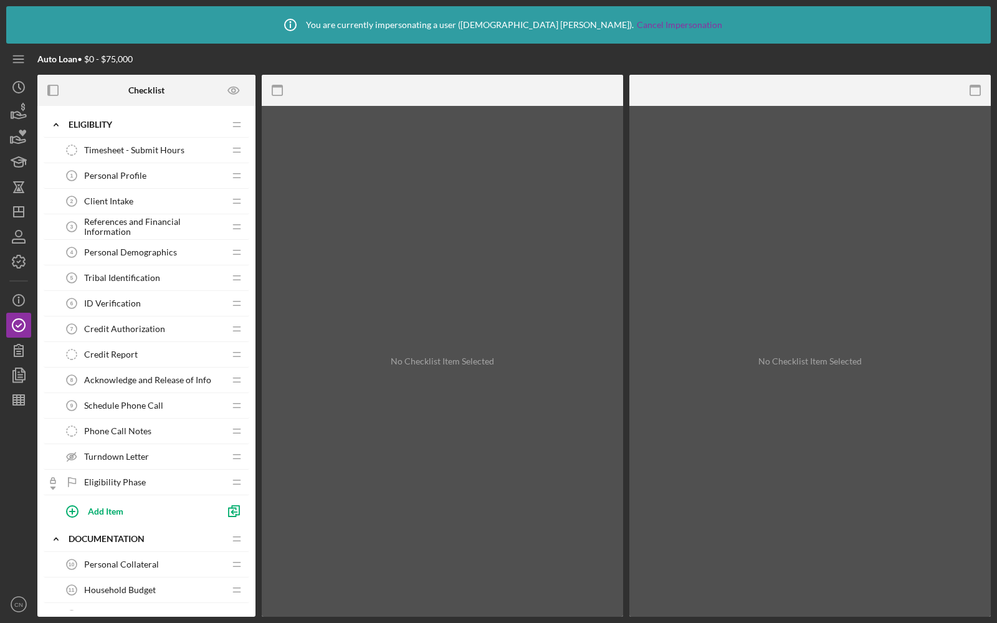
click at [102, 196] on span "Client Intake" at bounding box center [108, 201] width 49 height 10
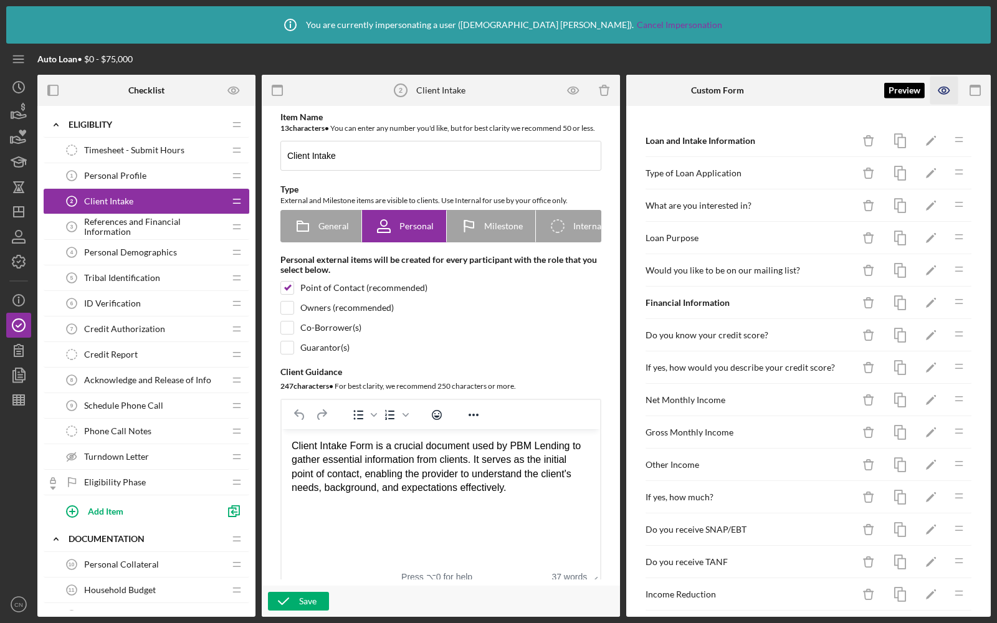
click at [936, 95] on icon "button" at bounding box center [944, 91] width 28 height 28
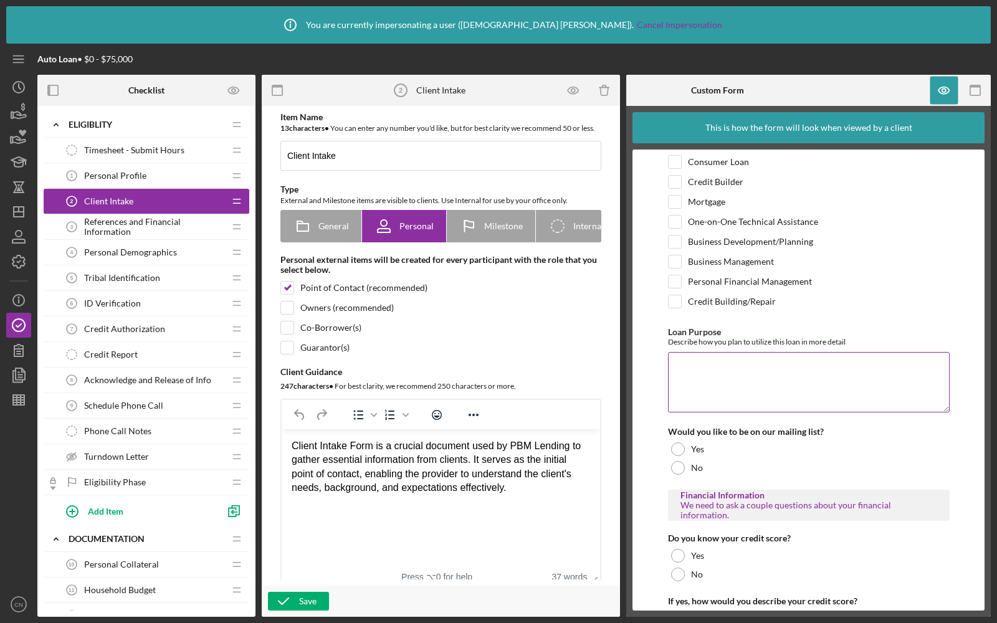
scroll to position [353, 0]
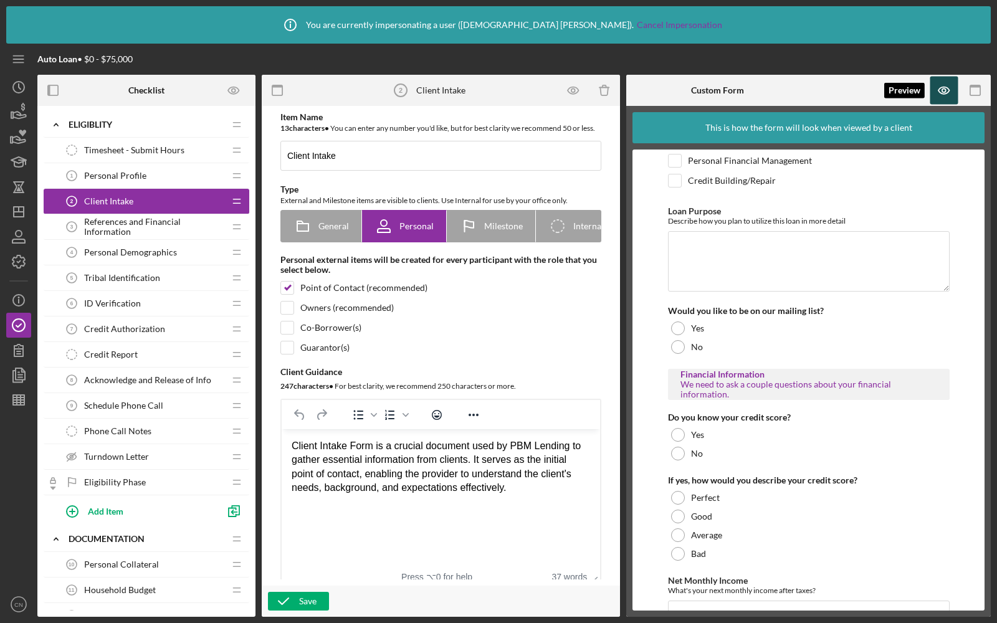
click at [945, 90] on icon "button" at bounding box center [944, 90] width 4 height 4
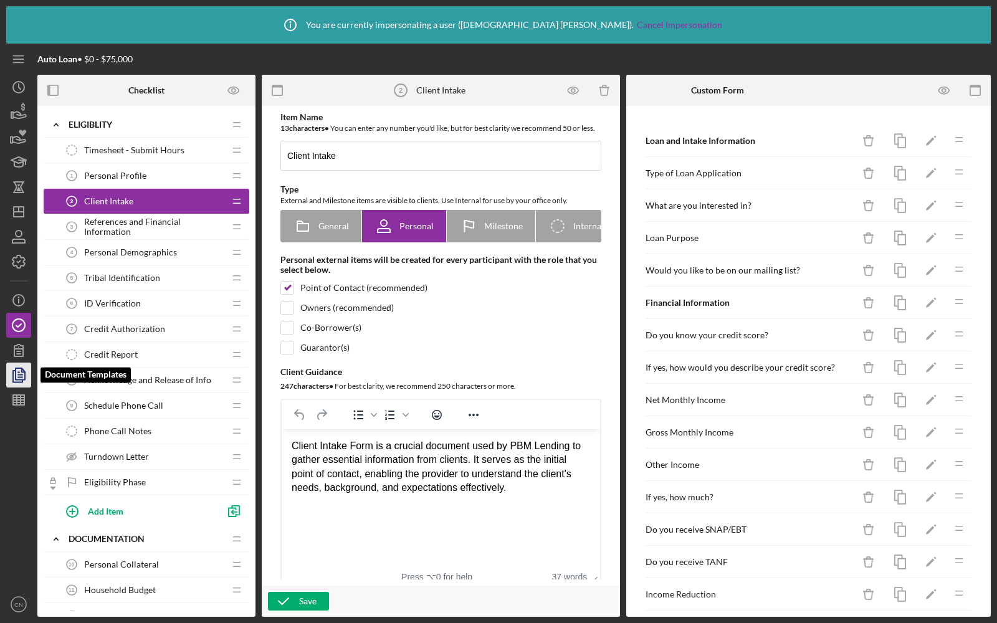
click at [12, 381] on icon "button" at bounding box center [18, 374] width 31 height 31
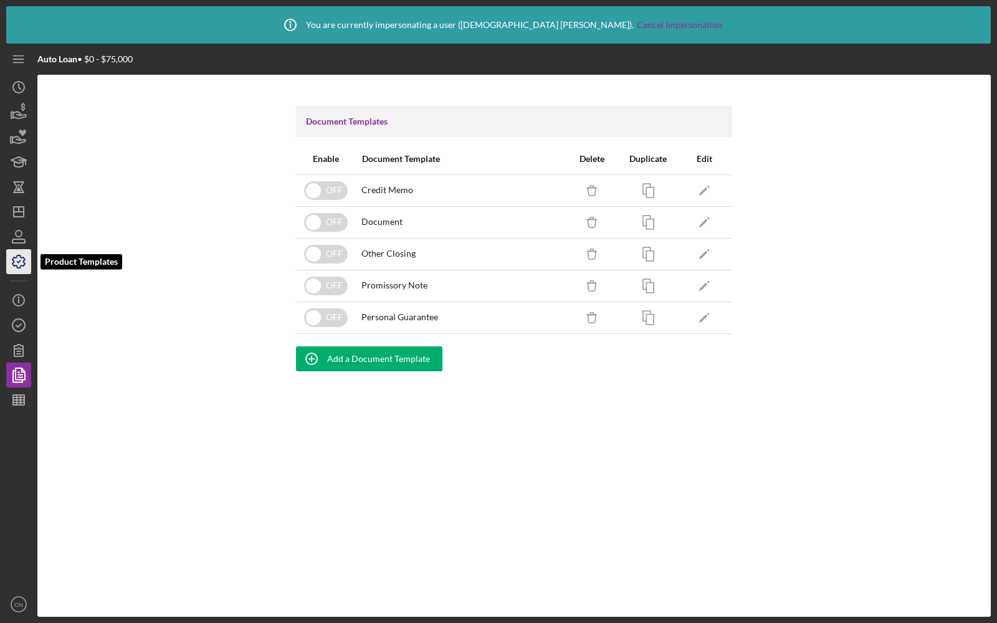
click at [21, 259] on icon "button" at bounding box center [18, 261] width 31 height 31
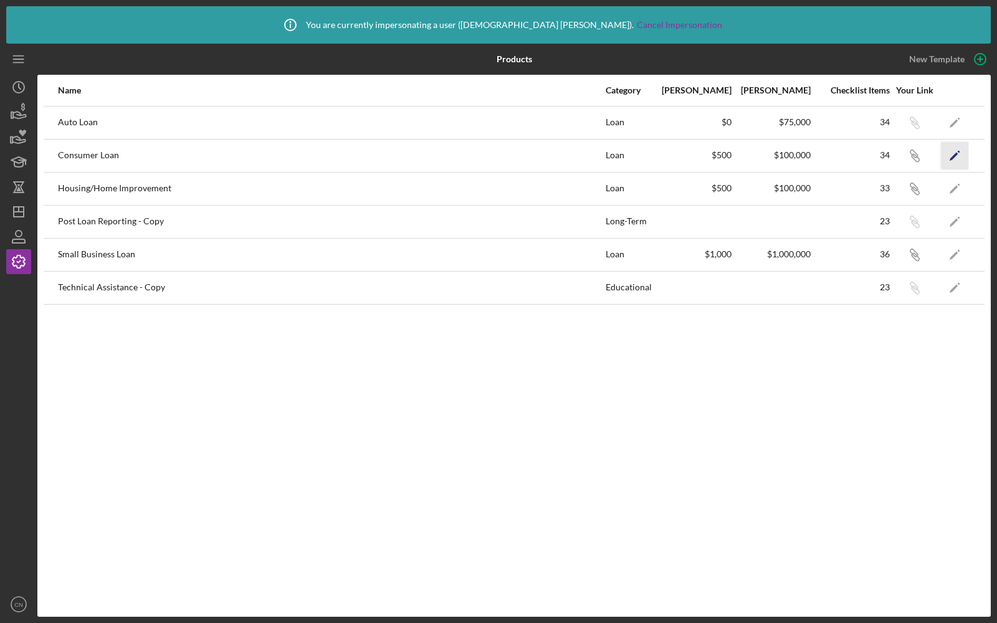
click at [953, 147] on icon "Icon/Edit" at bounding box center [955, 155] width 28 height 28
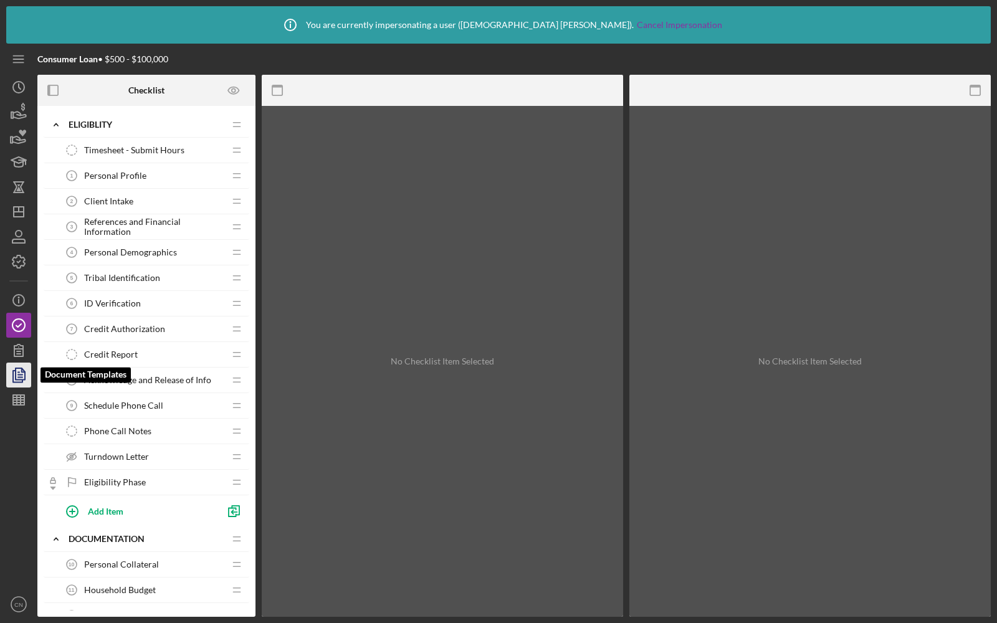
click at [16, 377] on polygon "button" at bounding box center [20, 373] width 9 height 11
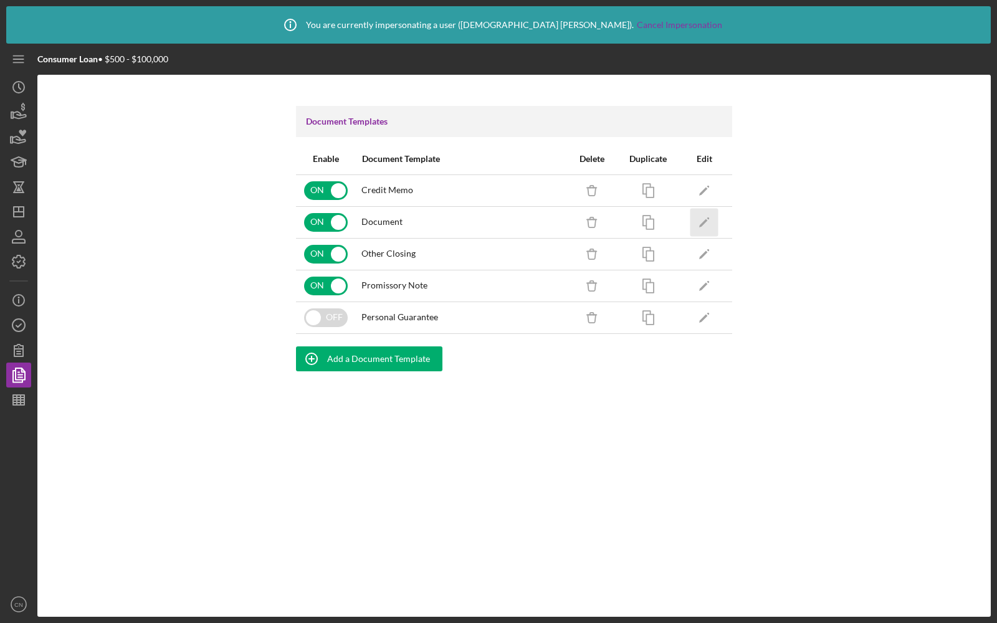
click at [706, 224] on icon "Icon/Edit" at bounding box center [704, 222] width 28 height 28
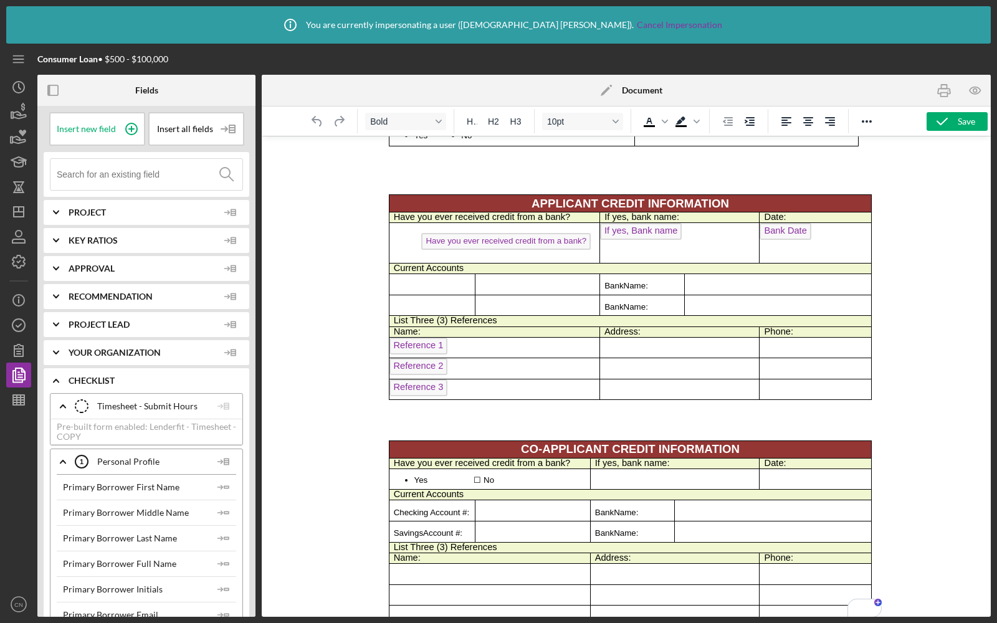
click at [551, 414] on p "To enrich screen reader interactions, please activate Accessibility in Grammarl…" at bounding box center [626, 420] width 490 height 13
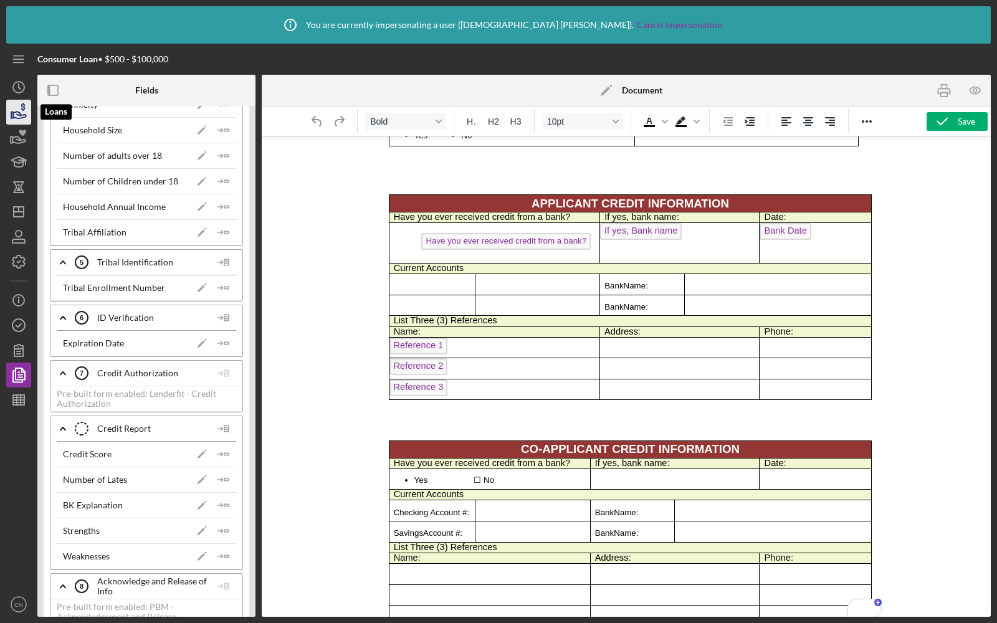
click at [21, 117] on icon "button" at bounding box center [19, 115] width 13 height 7
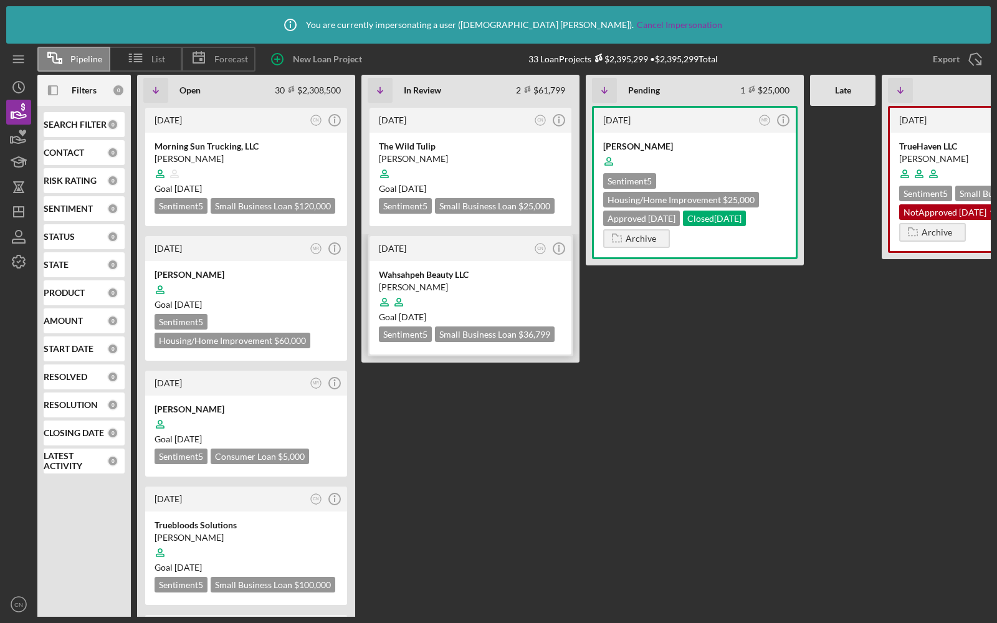
click at [478, 290] on div at bounding box center [470, 302] width 183 height 24
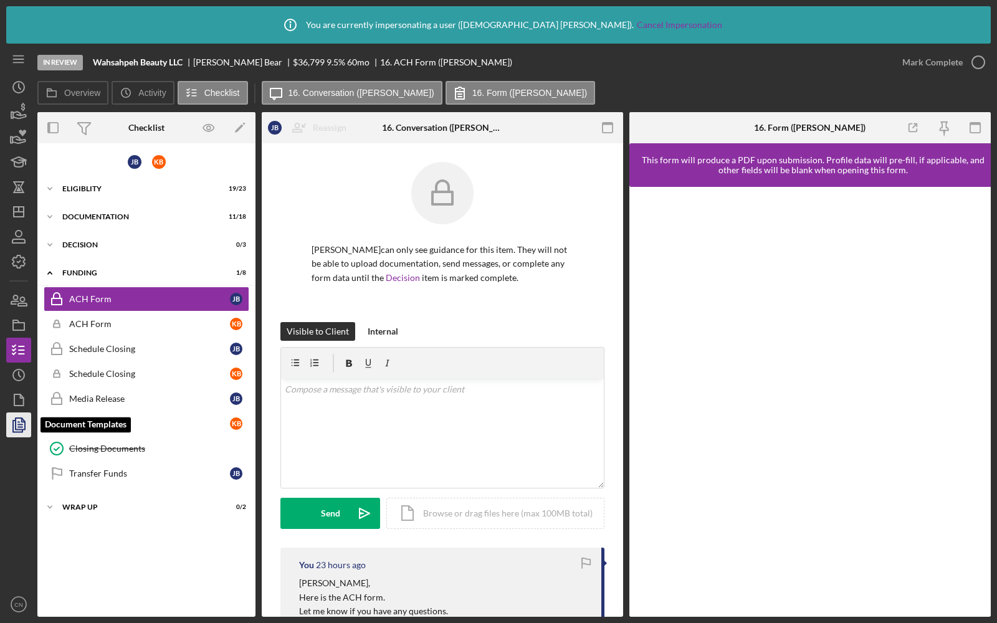
click at [16, 431] on polyline "button" at bounding box center [17, 425] width 9 height 11
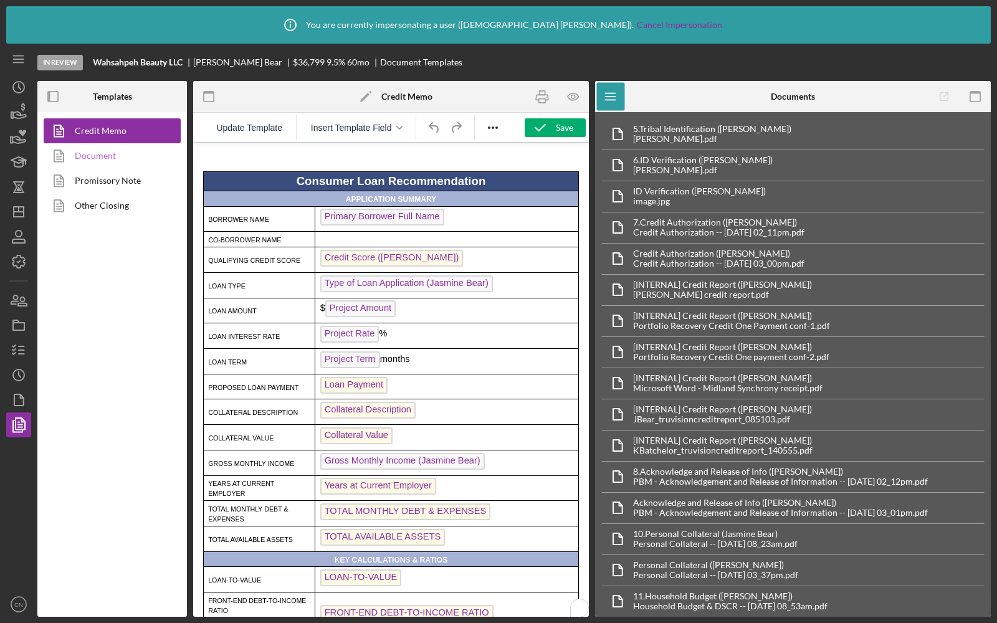
click at [135, 163] on link "Document" at bounding box center [109, 155] width 131 height 25
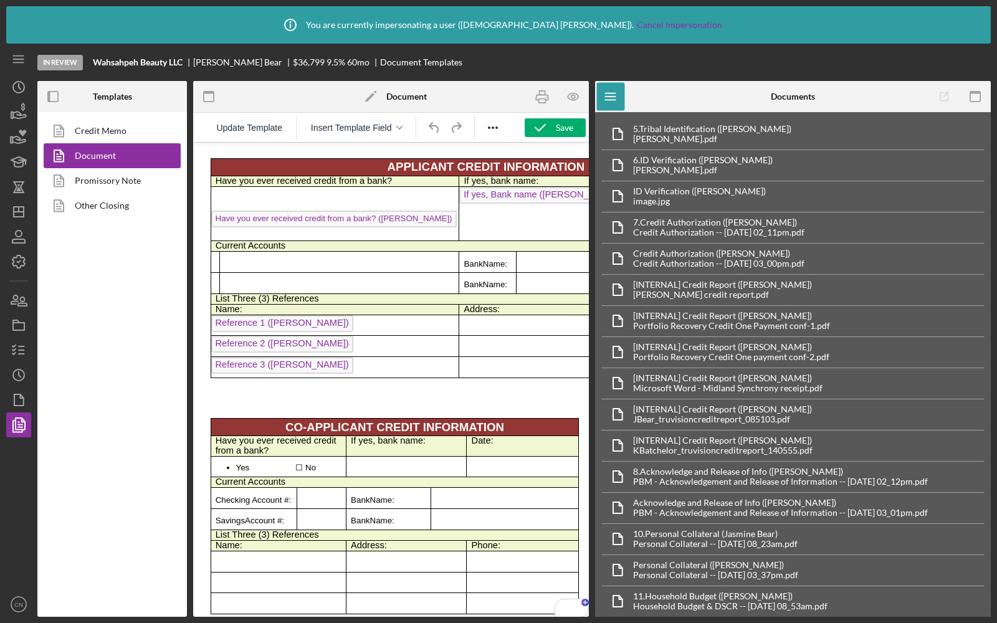
click at [257, 394] on p "To enrich screen reader interactions, please activate Accessibility in Grammarl…" at bounding box center [391, 398] width 376 height 13
click at [373, 133] on button "Insert Template Field" at bounding box center [356, 127] width 104 height 17
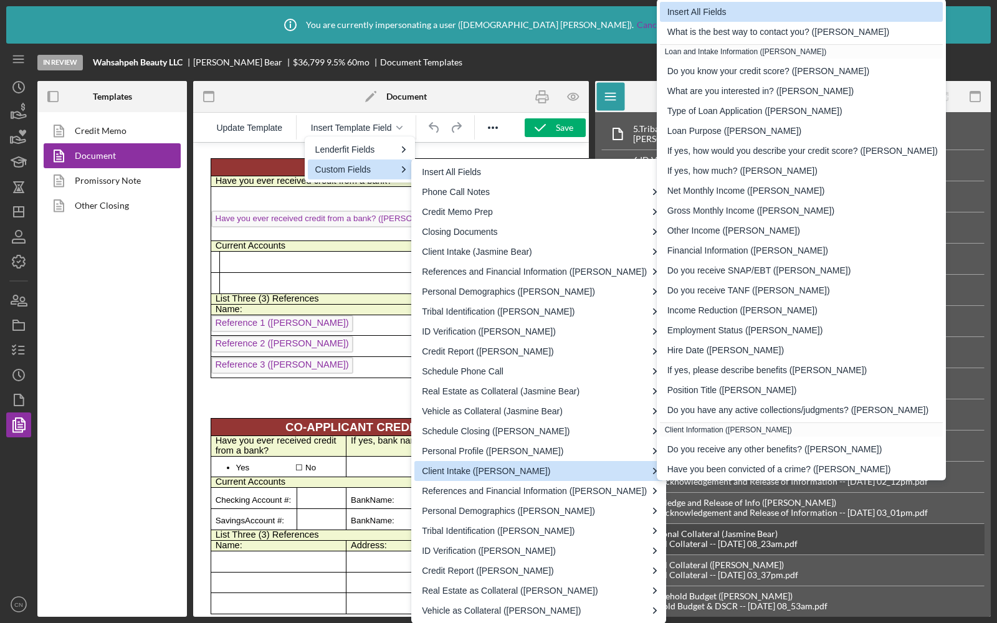
drag, startPoint x: 861, startPoint y: 12, endPoint x: 861, endPoint y: 543, distance: 531.4
click at [861, 12] on div "Insert All Fields" at bounding box center [802, 11] width 270 height 15
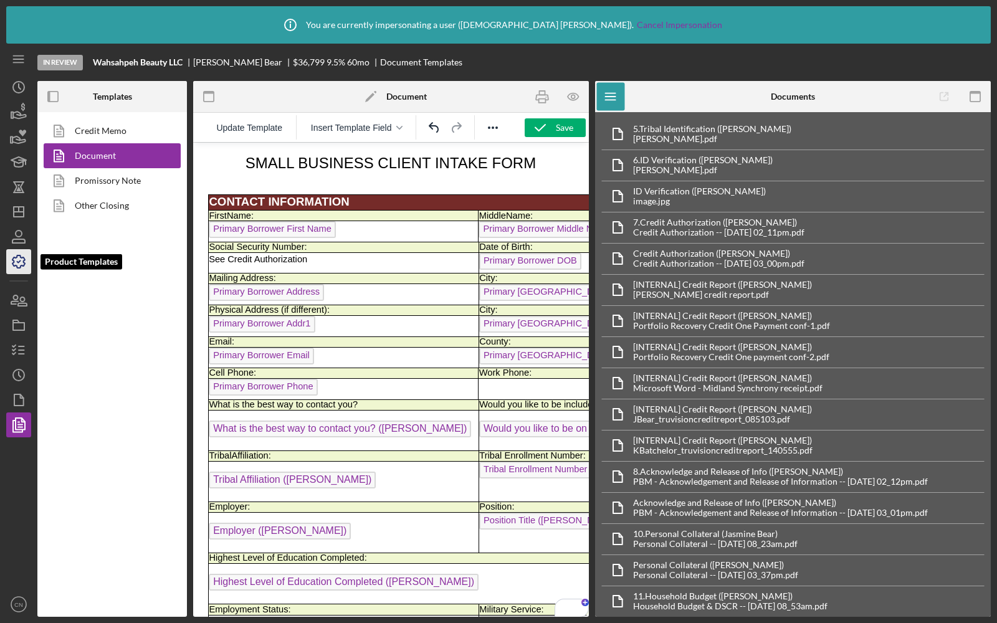
click at [16, 260] on icon "button" at bounding box center [18, 261] width 31 height 31
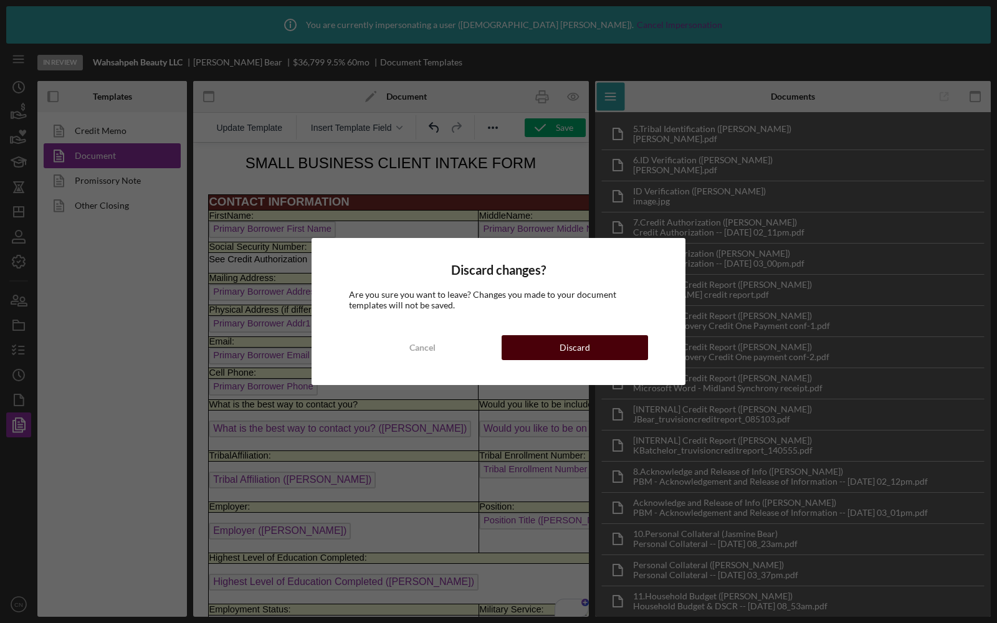
click at [541, 341] on button "Discard" at bounding box center [574, 347] width 146 height 25
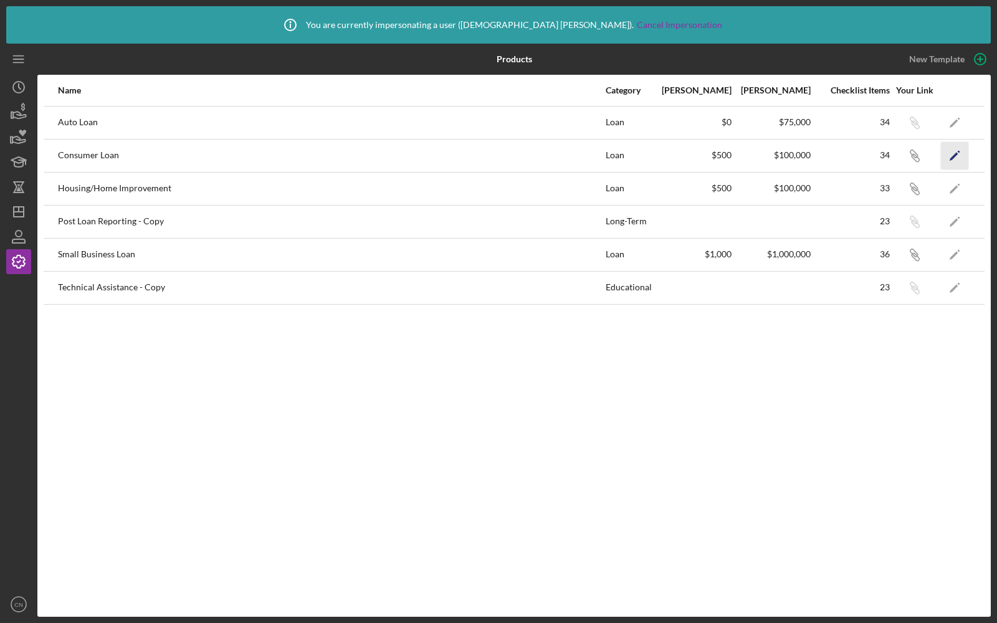
click at [964, 152] on icon "Icon/Edit" at bounding box center [955, 155] width 28 height 28
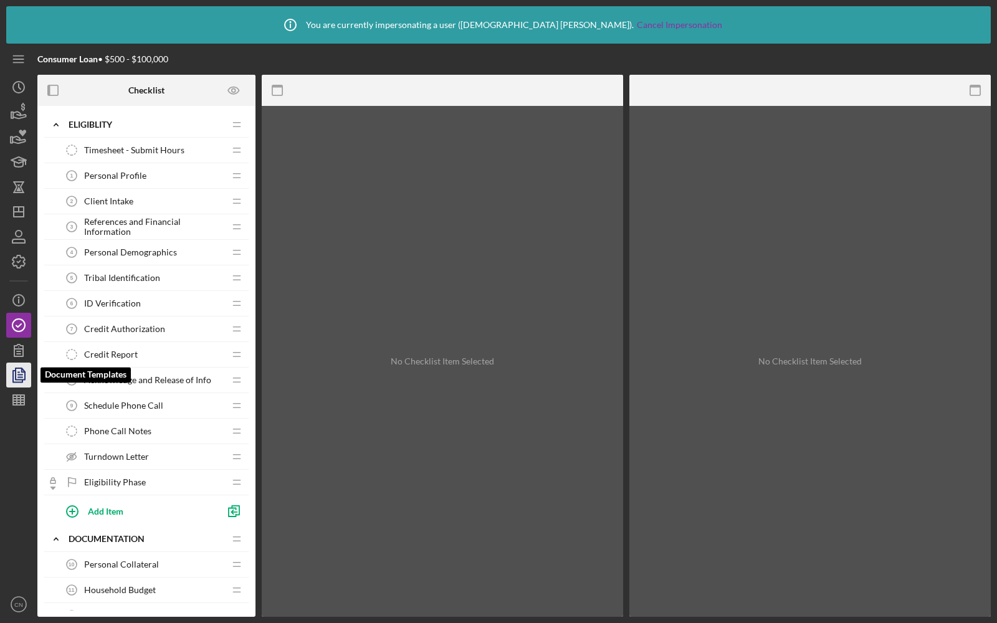
click at [15, 382] on polyline "button" at bounding box center [17, 376] width 9 height 11
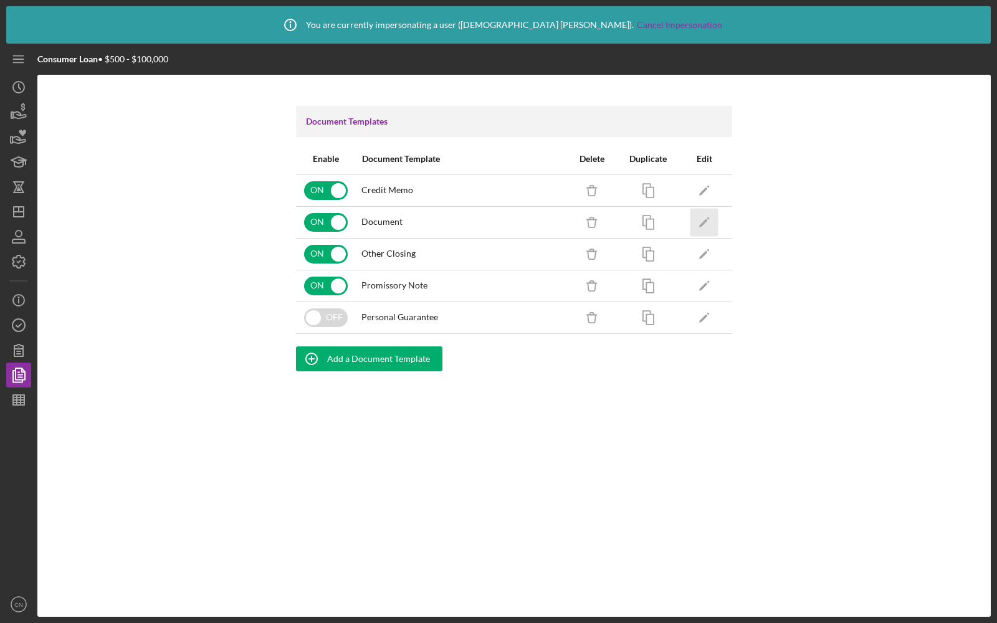
click at [704, 222] on polygon "button" at bounding box center [703, 223] width 9 height 9
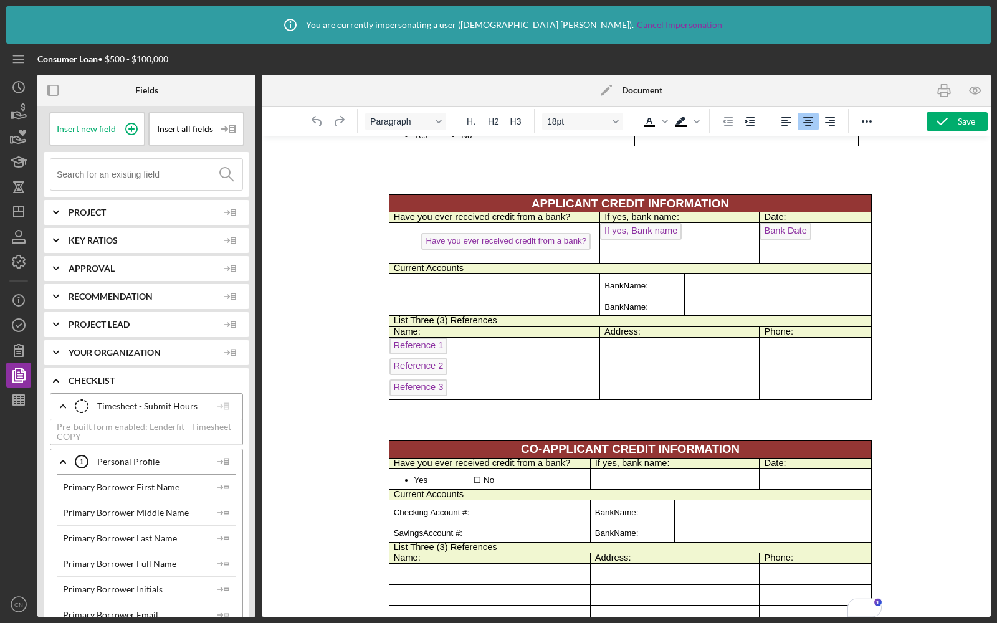
click at [431, 414] on p "To enrich screen reader interactions, please activate Accessibility in Grammarl…" at bounding box center [626, 420] width 490 height 13
click at [870, 121] on icon "Reveal or hide additional toolbar items" at bounding box center [866, 121] width 15 height 15
click at [331, 168] on div at bounding box center [626, 376] width 729 height 481
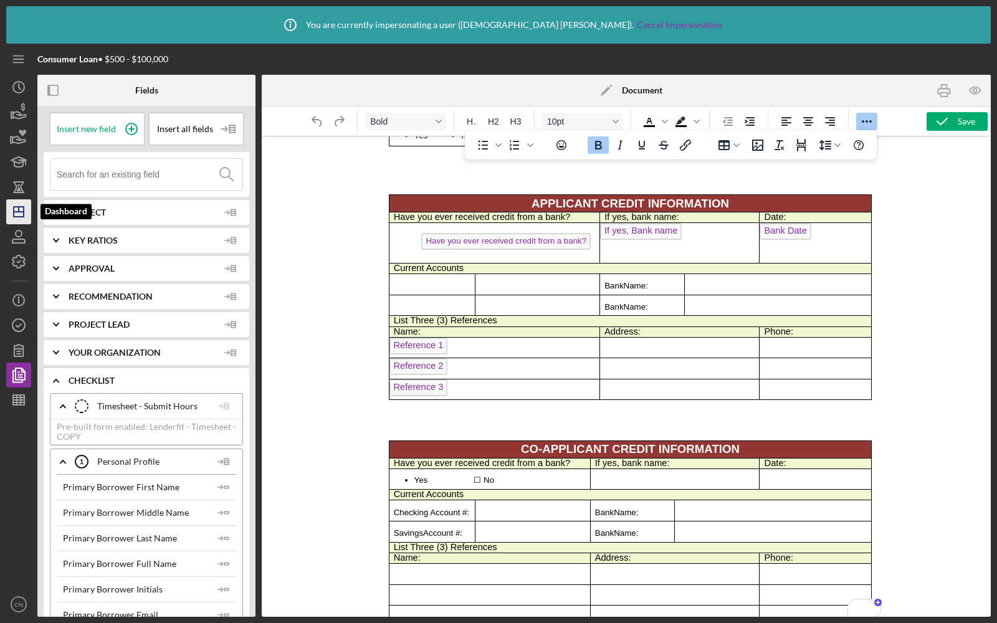
click at [16, 222] on icon "Icon/Dashboard" at bounding box center [18, 211] width 31 height 31
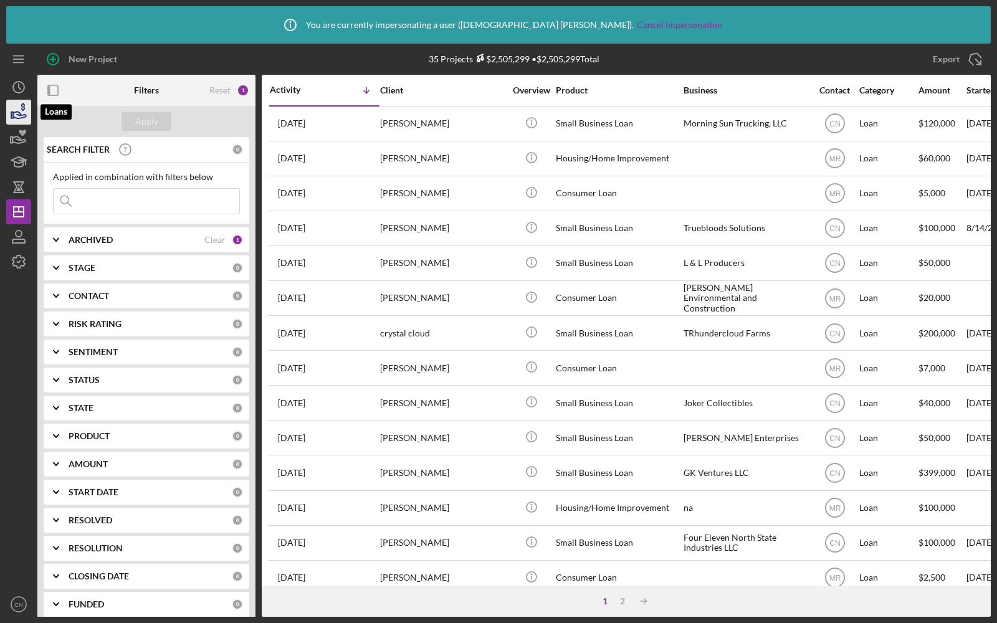
click at [18, 112] on icon "button" at bounding box center [19, 115] width 13 height 7
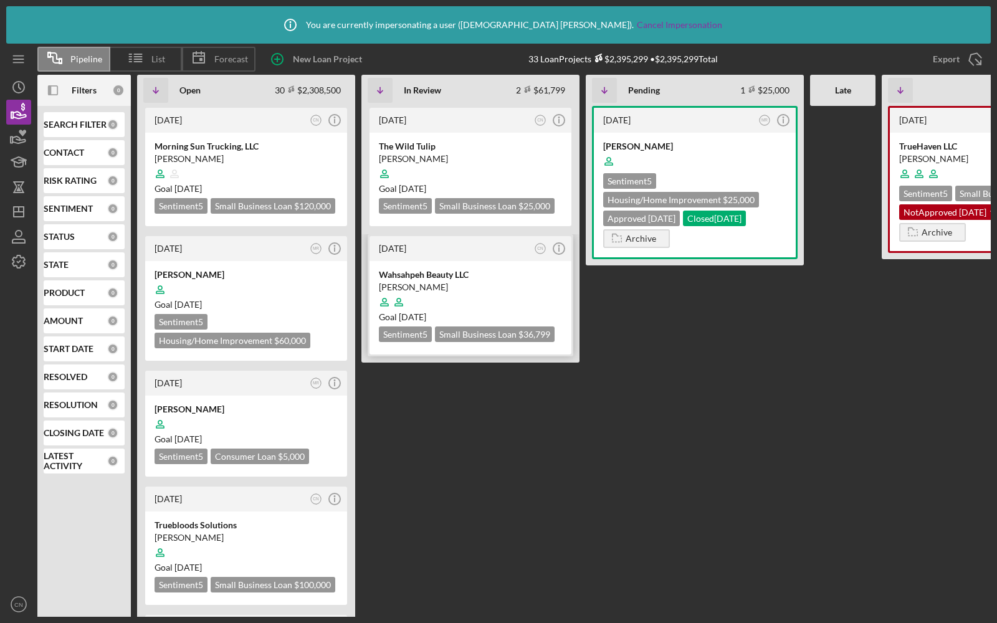
click at [483, 281] on div "[PERSON_NAME]" at bounding box center [470, 287] width 183 height 12
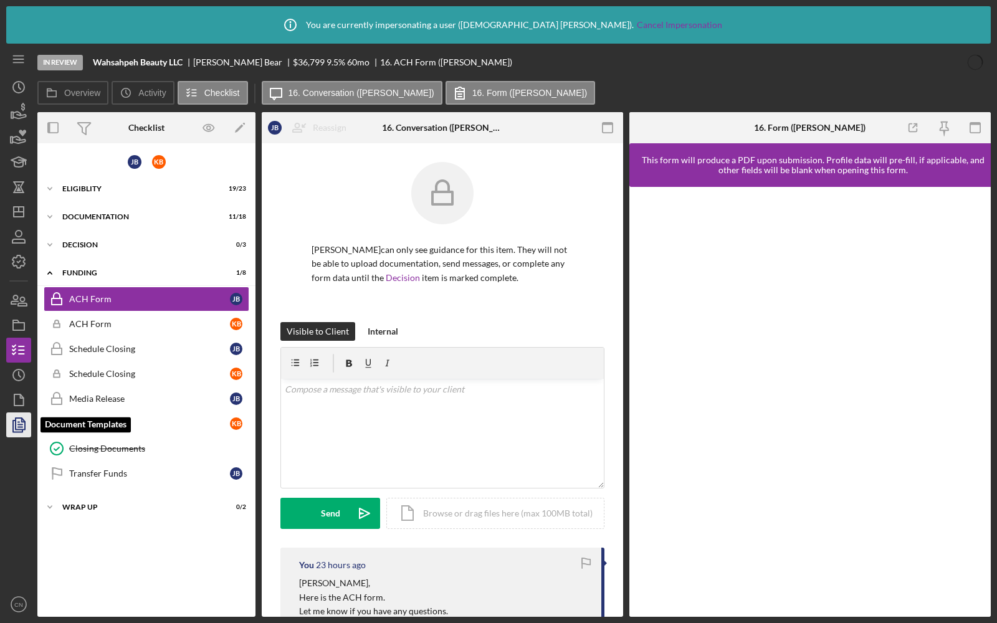
click at [22, 423] on icon "button" at bounding box center [18, 424] width 31 height 31
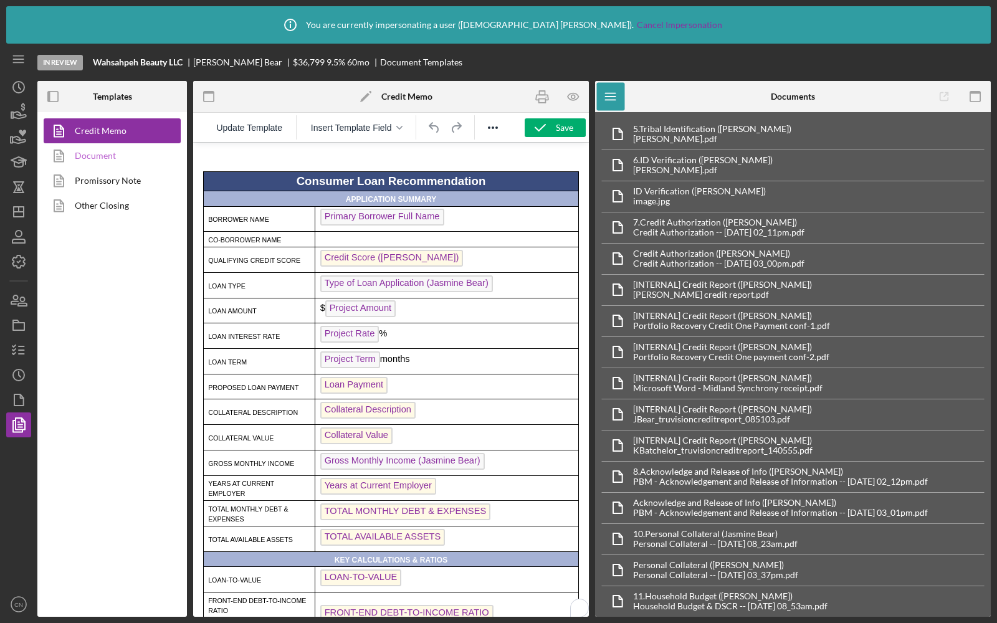
click at [103, 154] on link "Document" at bounding box center [109, 155] width 131 height 25
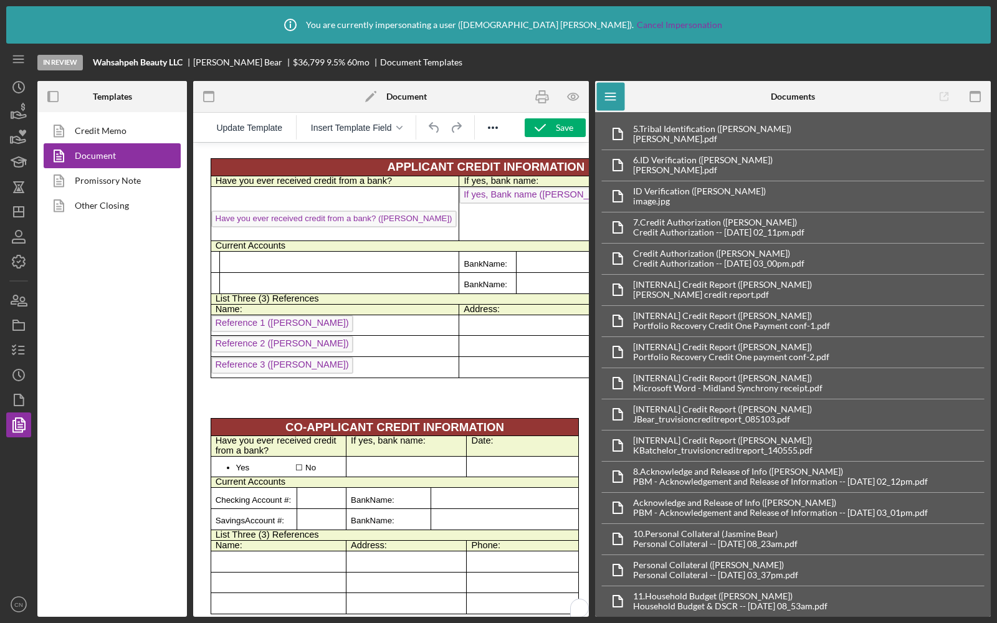
click at [306, 395] on p "To enrich screen reader interactions, please activate Accessibility in Grammarl…" at bounding box center [391, 398] width 376 height 13
click at [496, 133] on icon "Reveal or hide additional toolbar items" at bounding box center [492, 127] width 15 height 15
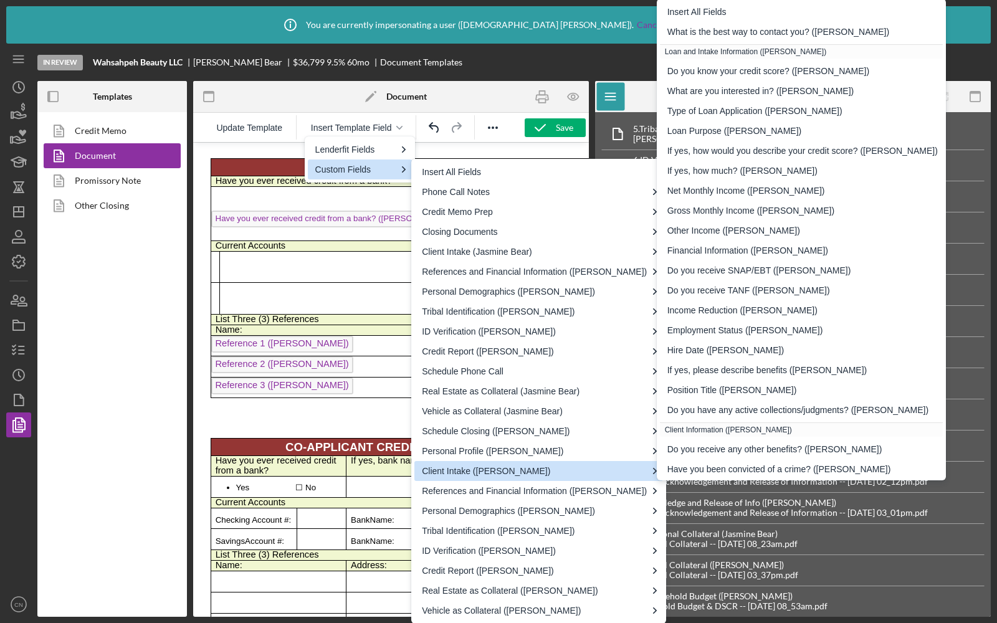
scroll to position [2396, 0]
click at [266, 412] on p "To enrich screen reader interactions, please activate Accessibility in Grammarl…" at bounding box center [391, 418] width 376 height 13
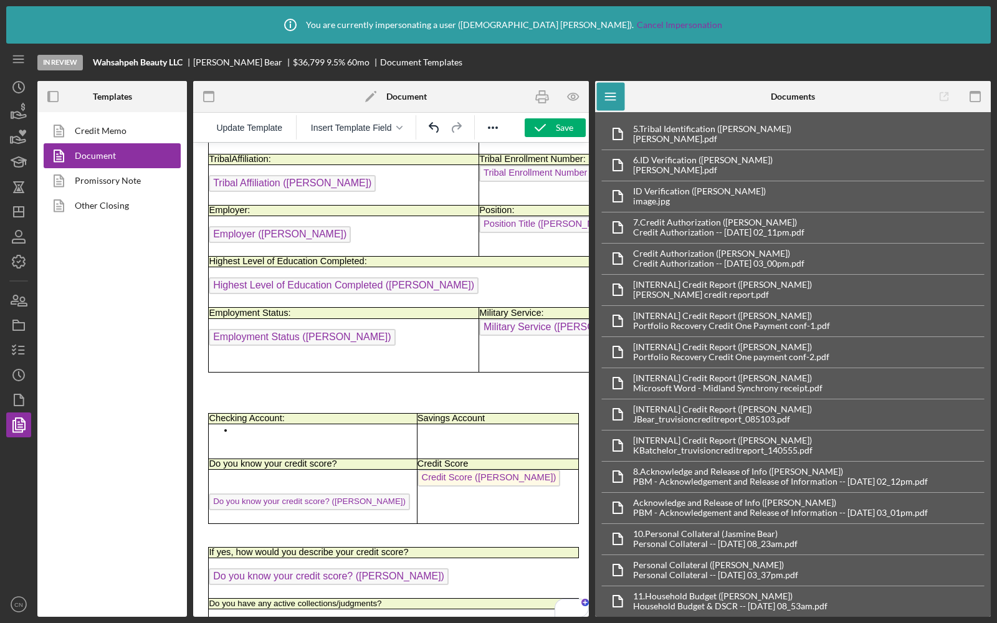
scroll to position [0, 0]
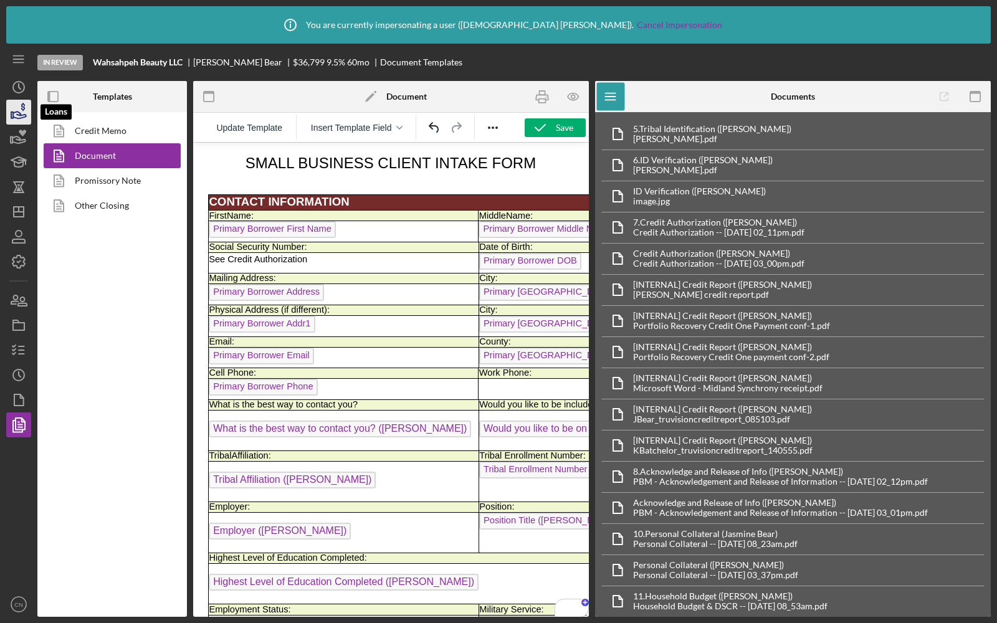
click at [22, 119] on icon "button" at bounding box center [18, 112] width 31 height 31
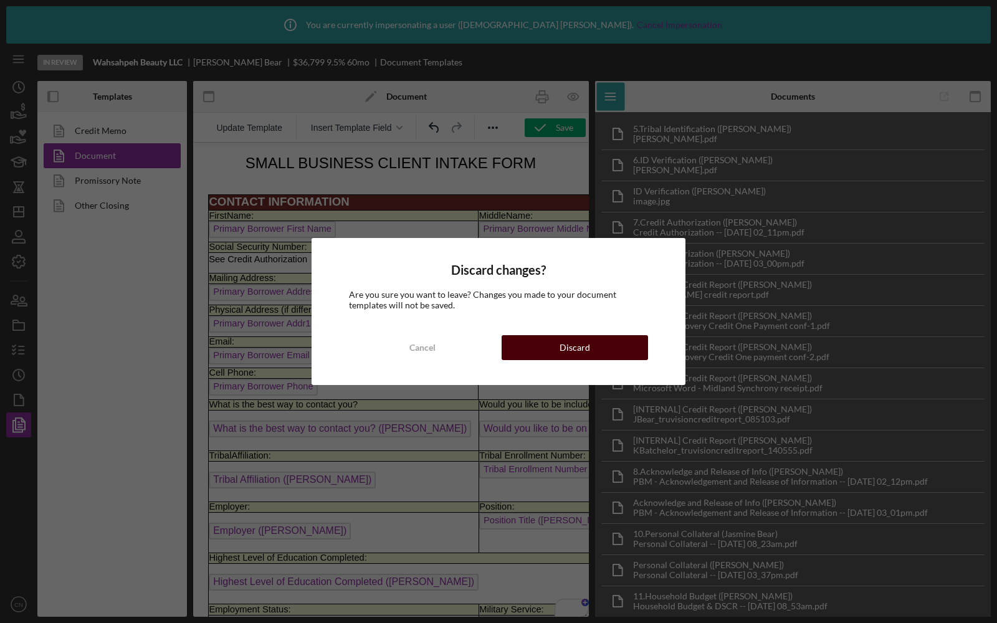
click at [542, 341] on button "Discard" at bounding box center [574, 347] width 146 height 25
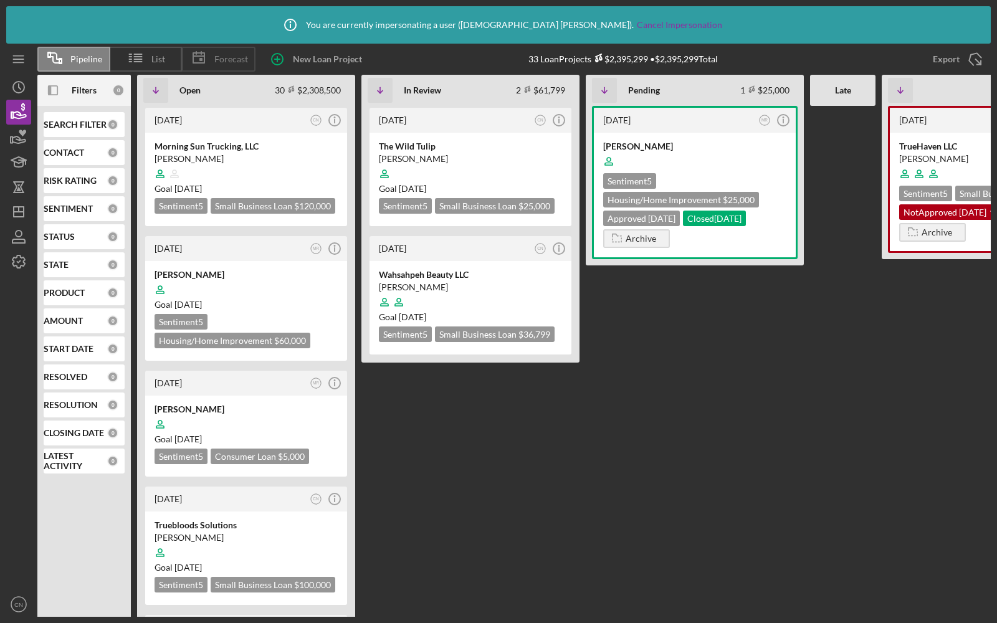
click at [219, 62] on span "Forecast" at bounding box center [231, 59] width 34 height 10
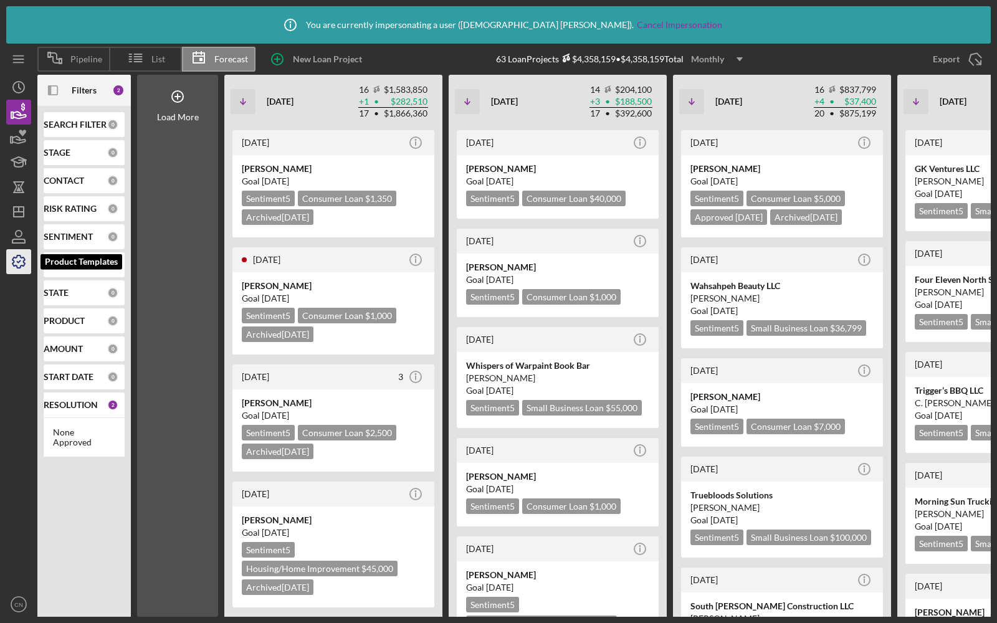
click at [26, 260] on icon "button" at bounding box center [18, 261] width 31 height 31
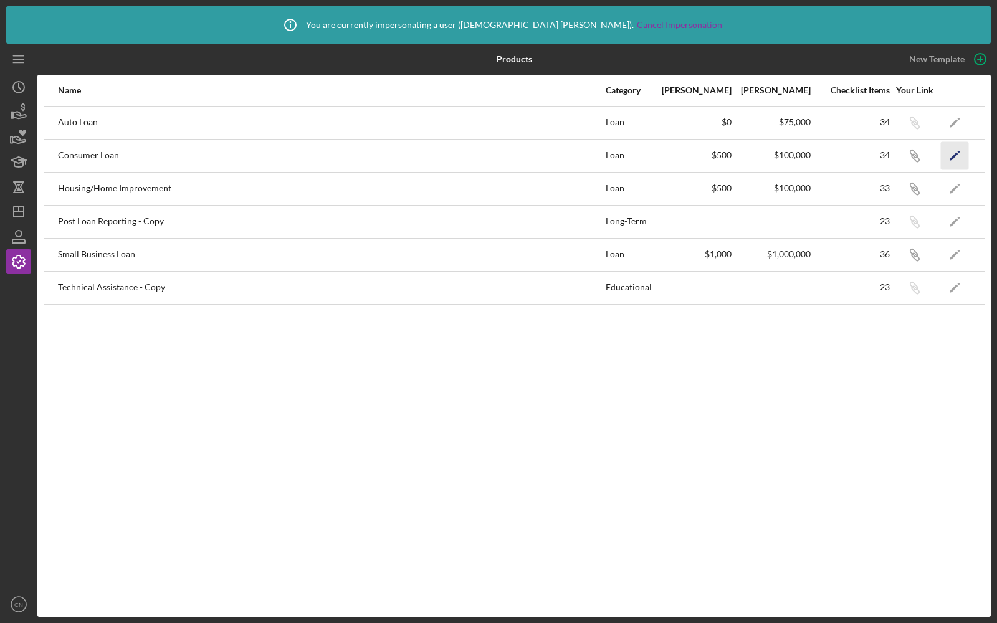
click at [956, 150] on icon "Icon/Edit" at bounding box center [955, 155] width 28 height 28
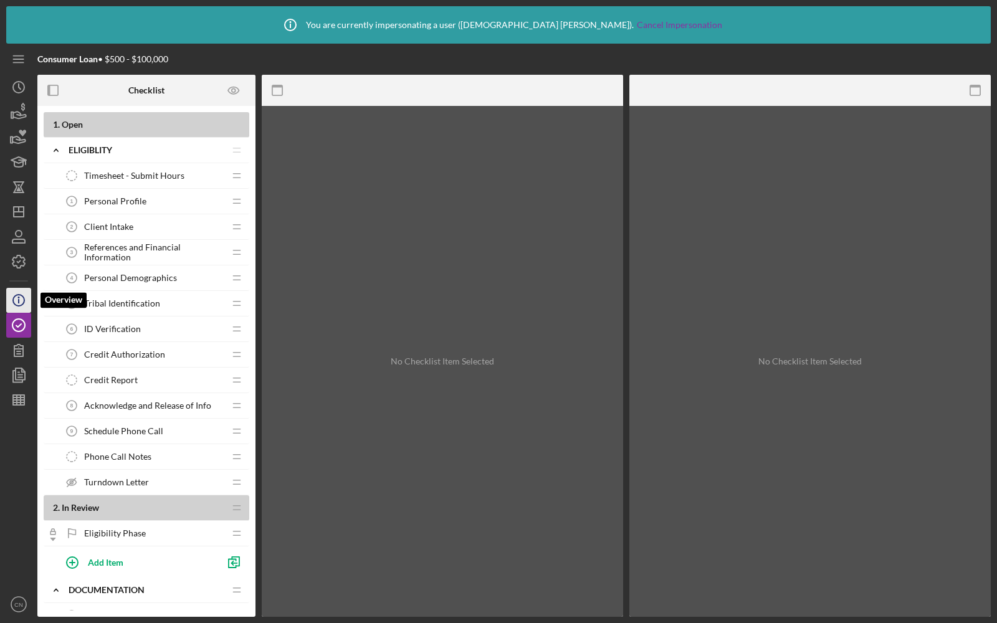
click at [16, 301] on icon "Icon/Info" at bounding box center [18, 300] width 31 height 31
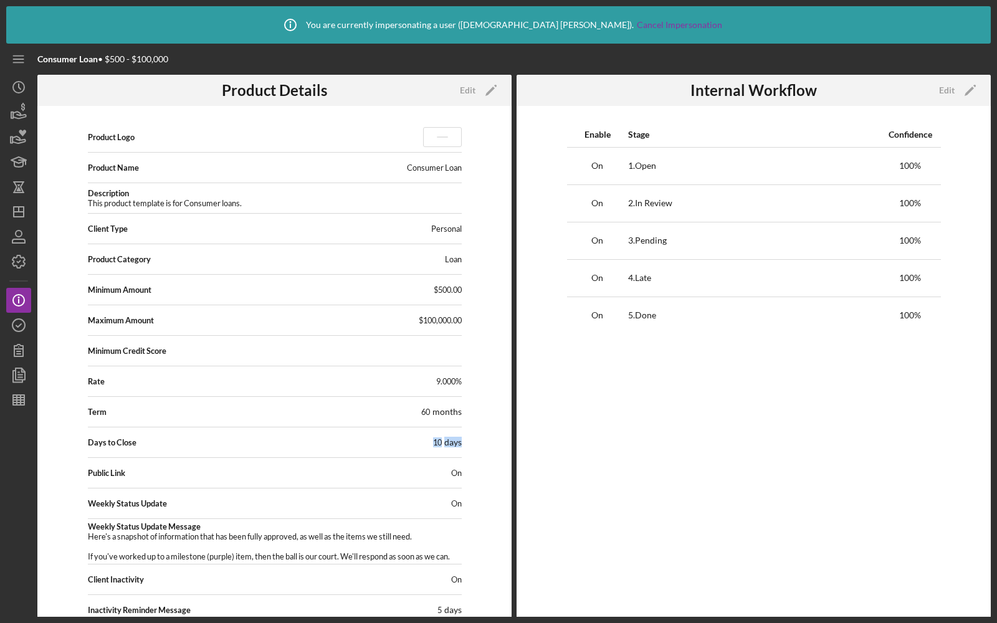
drag, startPoint x: 424, startPoint y: 442, endPoint x: 487, endPoint y: 442, distance: 62.9
click at [487, 442] on div "Product Logo Product Name Consumer Loan Description This product template is fo…" at bounding box center [274, 383] width 474 height 554
click at [25, 269] on icon "button" at bounding box center [18, 261] width 31 height 31
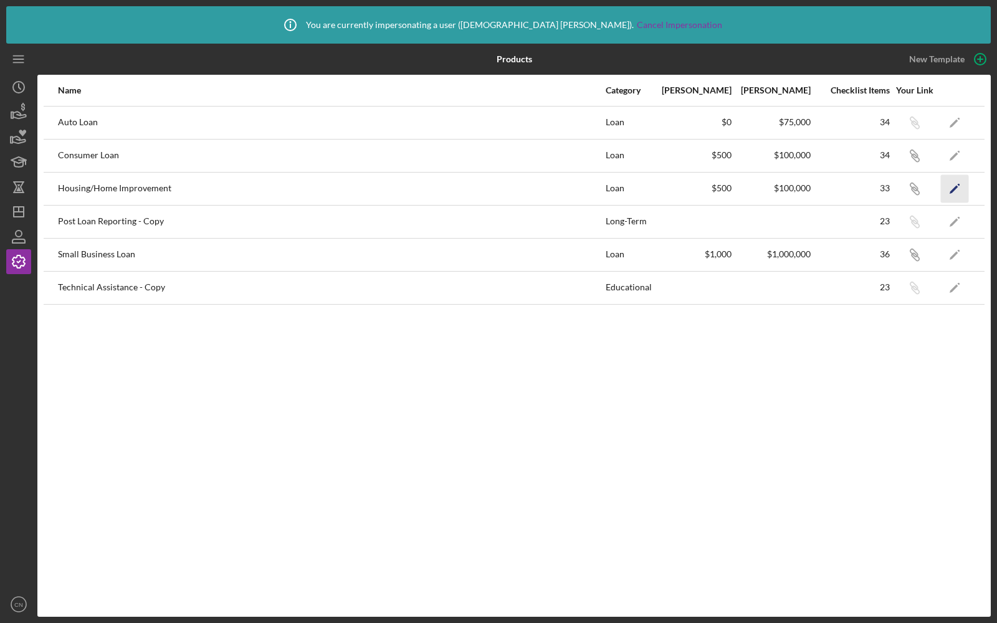
click at [955, 188] on polygon "button" at bounding box center [953, 189] width 9 height 9
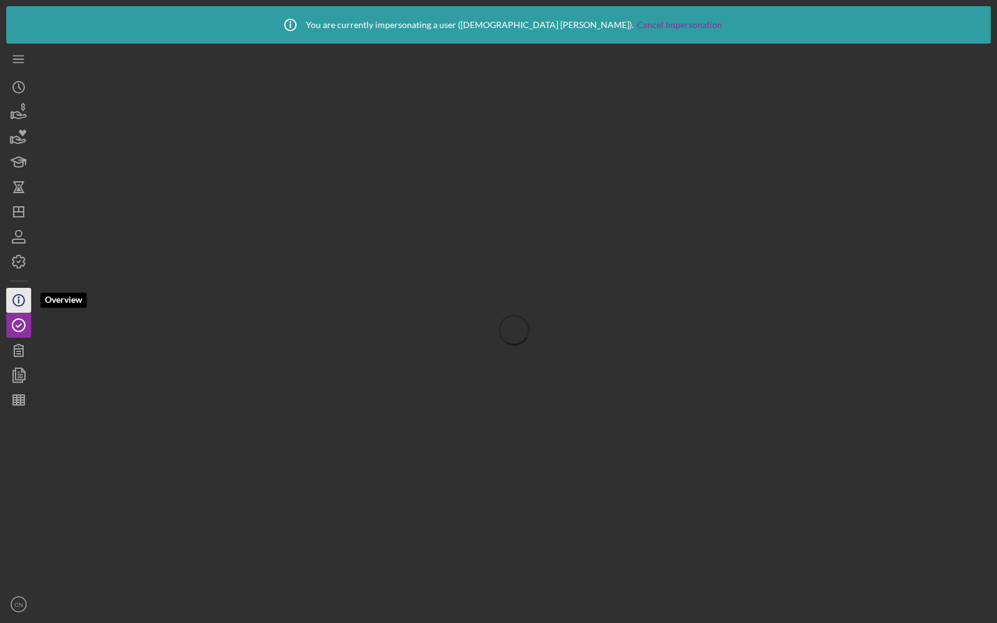
click at [24, 298] on circle "button" at bounding box center [18, 300] width 11 height 11
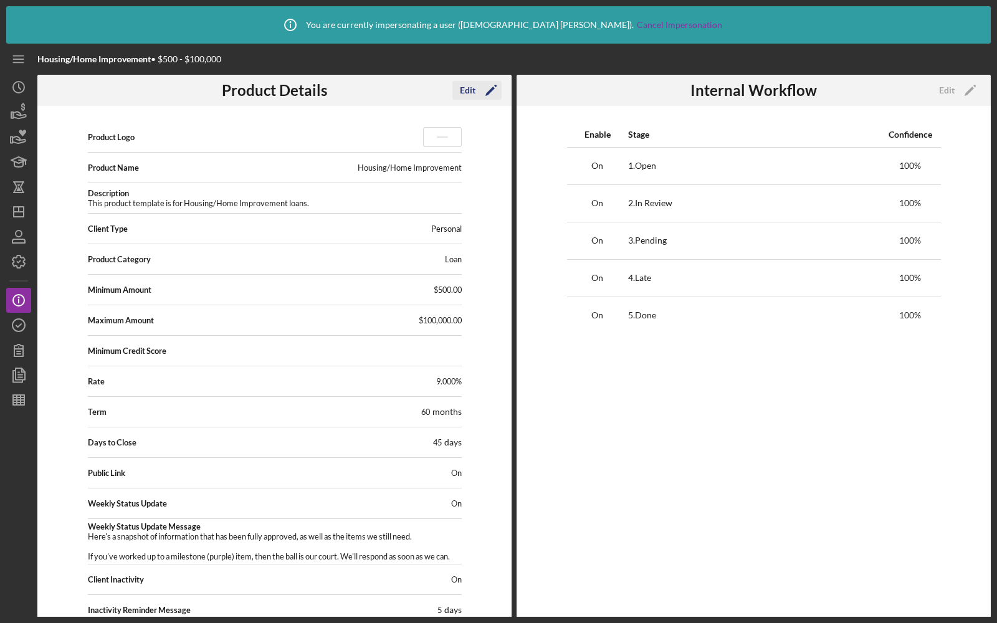
click at [468, 96] on div "Edit" at bounding box center [468, 90] width 16 height 19
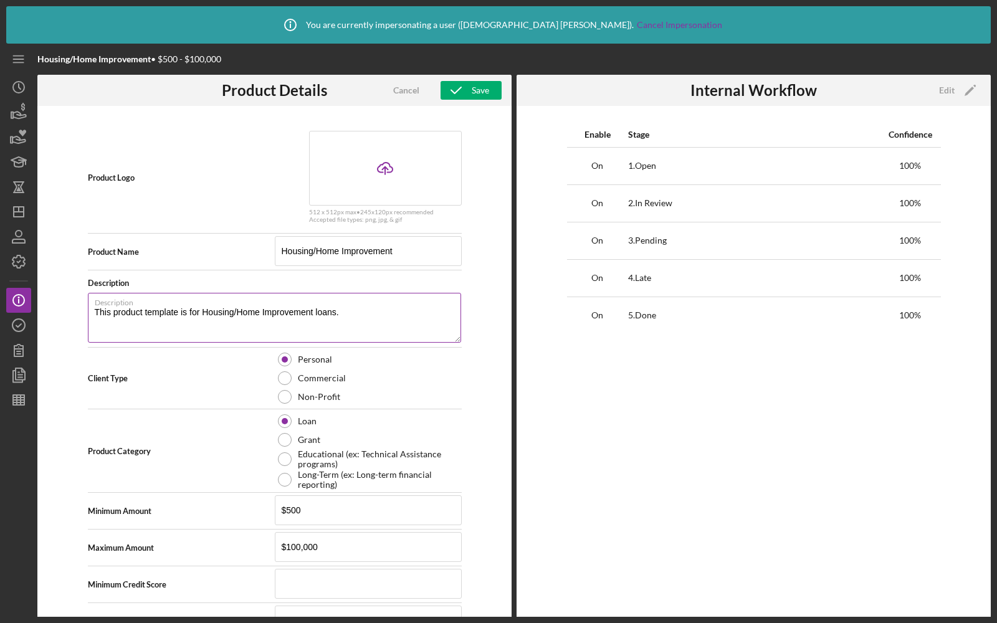
scroll to position [173, 0]
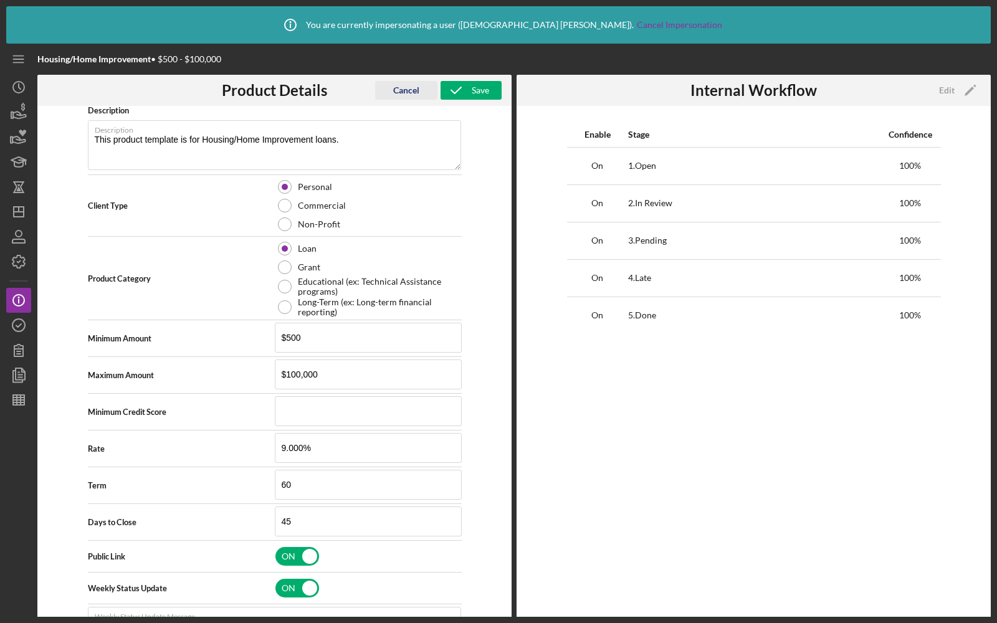
click at [405, 86] on div "Cancel" at bounding box center [406, 90] width 26 height 19
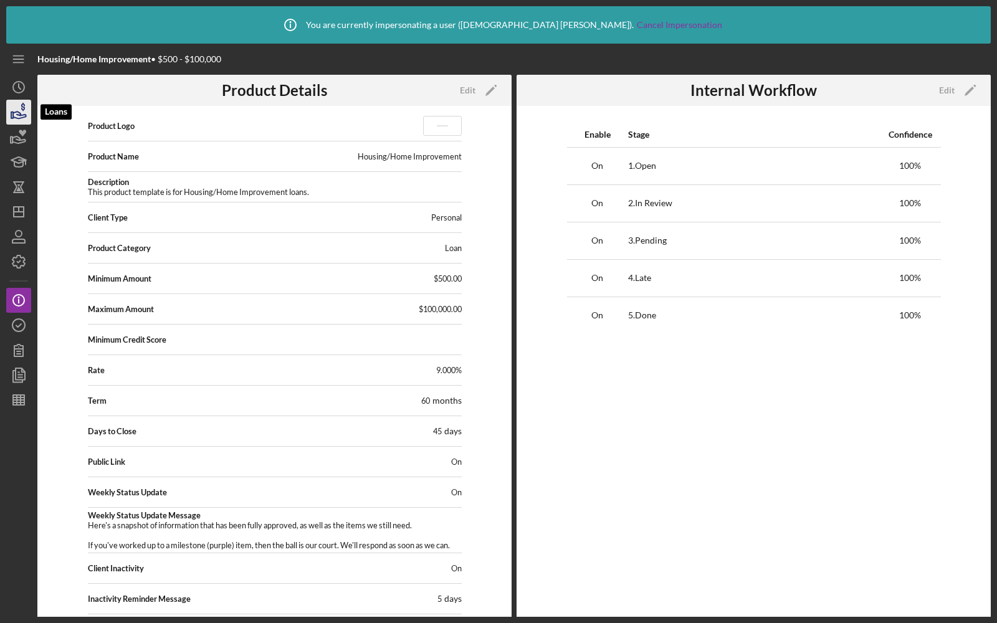
click at [9, 116] on icon "button" at bounding box center [18, 112] width 31 height 31
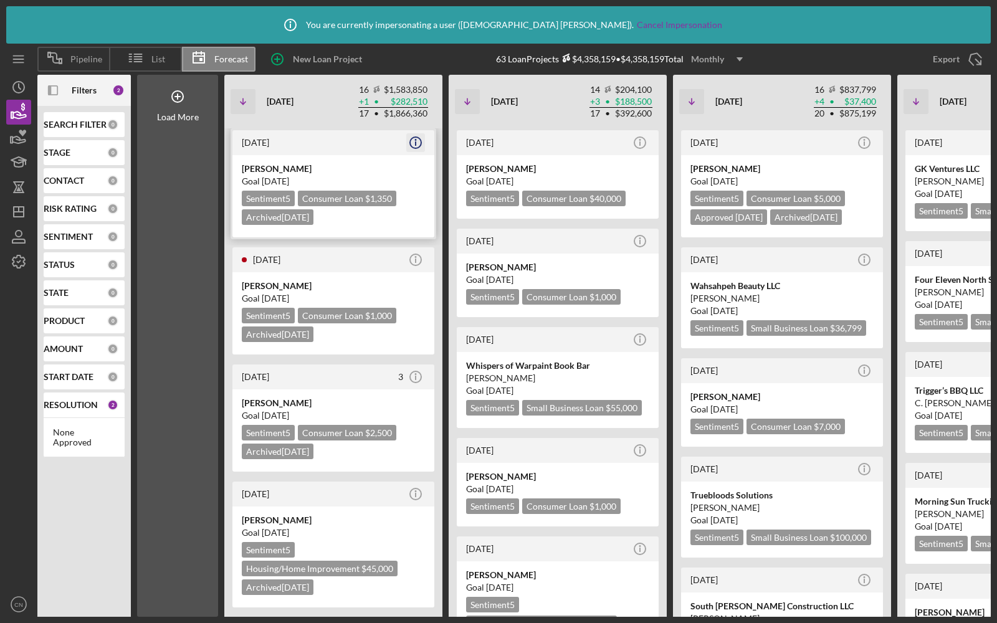
click at [412, 145] on icon "Icon/Info" at bounding box center [415, 142] width 31 height 31
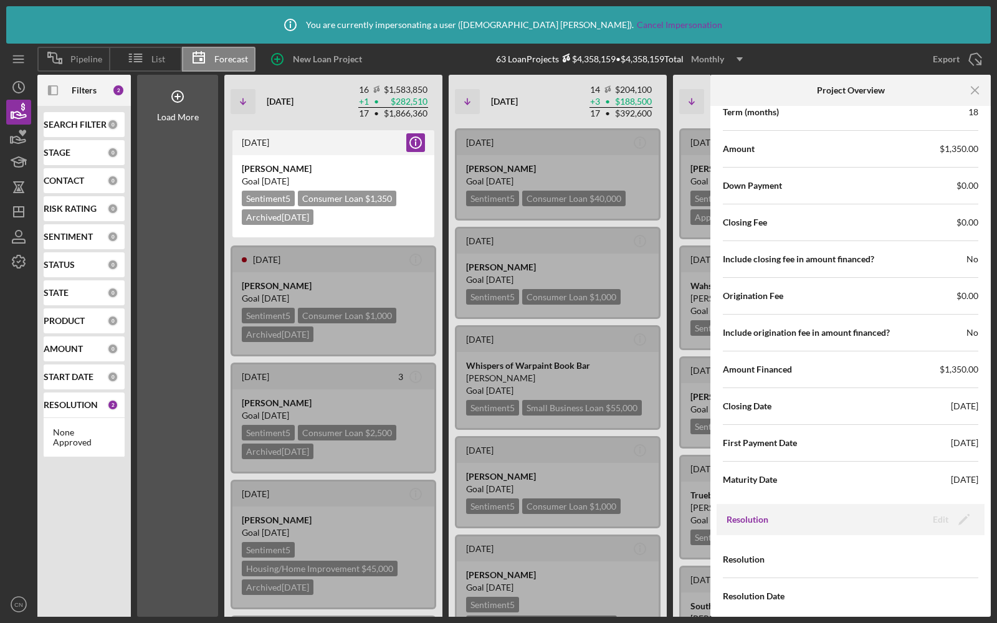
scroll to position [1253, 0]
click at [974, 93] on icon "Icon/Menu Close" at bounding box center [975, 91] width 28 height 28
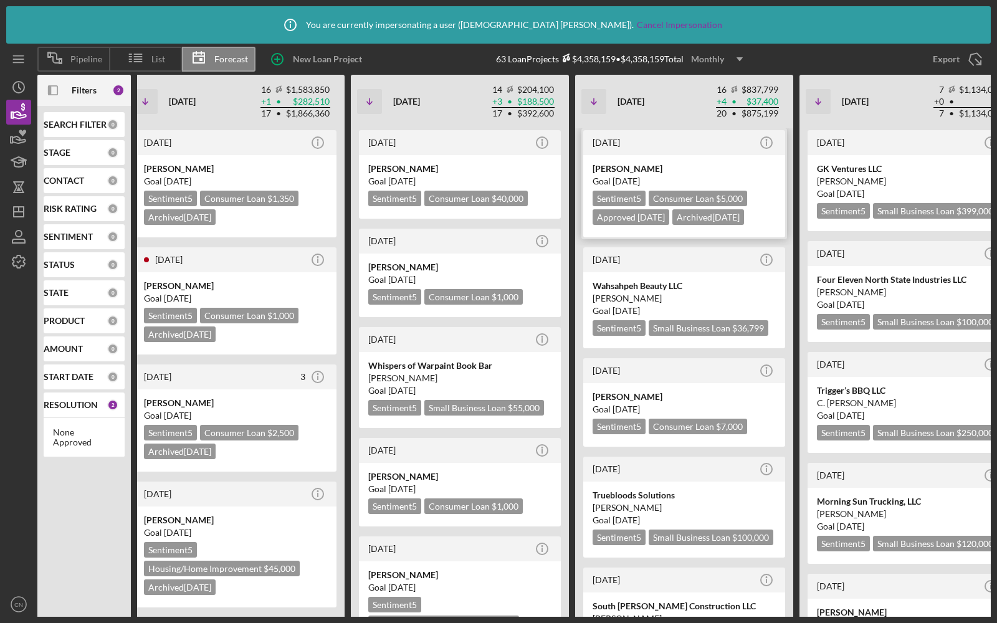
scroll to position [0, 169]
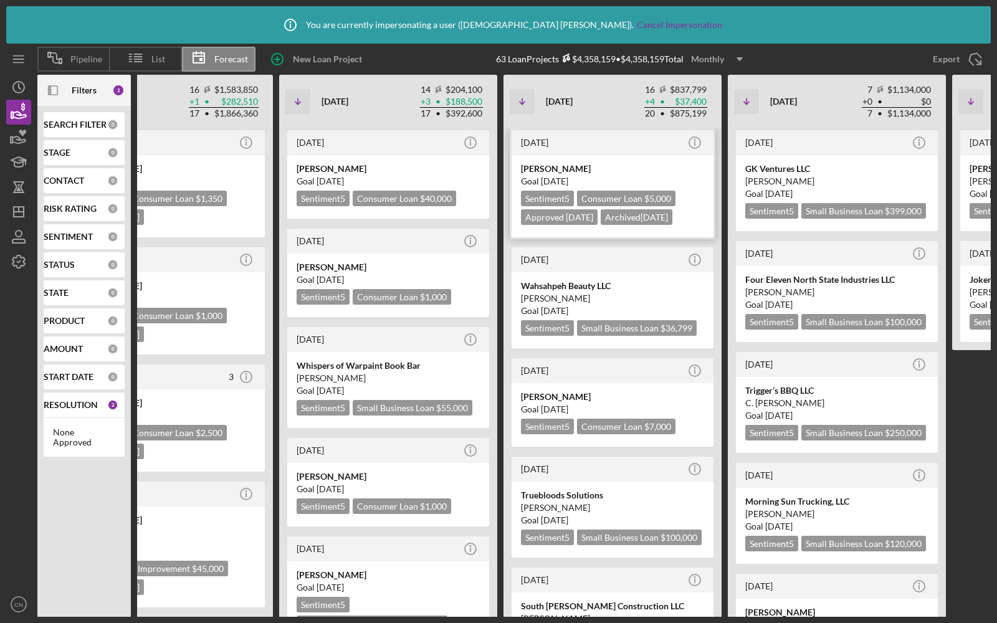
click at [646, 155] on div "Todd Stuart Goal 1 day ago Sentiment 5 Consumer Loan $5,000 Approved 9/30/25 Ar…" at bounding box center [612, 196] width 202 height 82
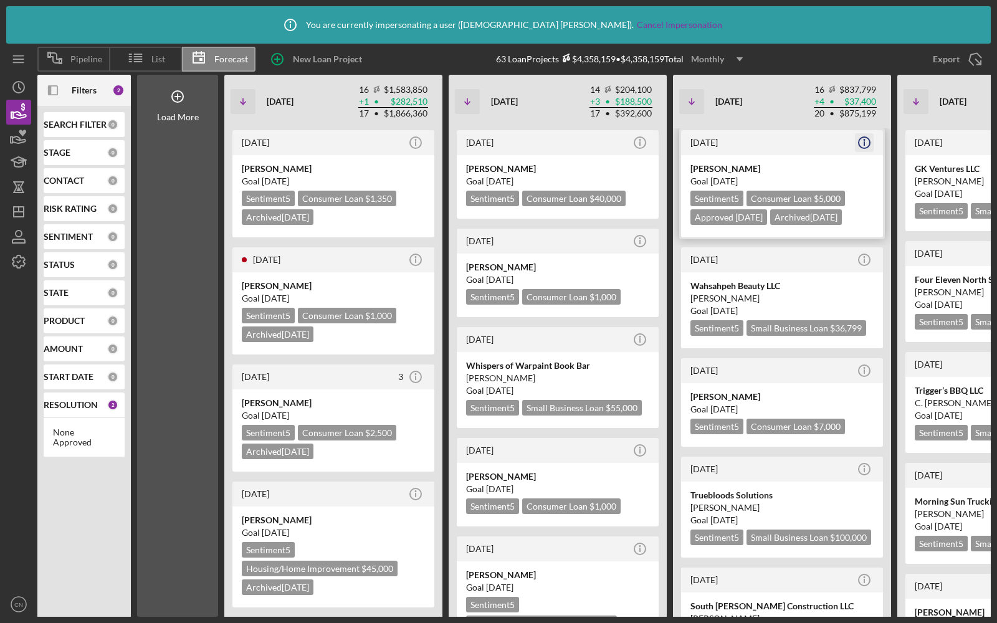
click at [861, 141] on icon "Icon/Info" at bounding box center [863, 142] width 31 height 31
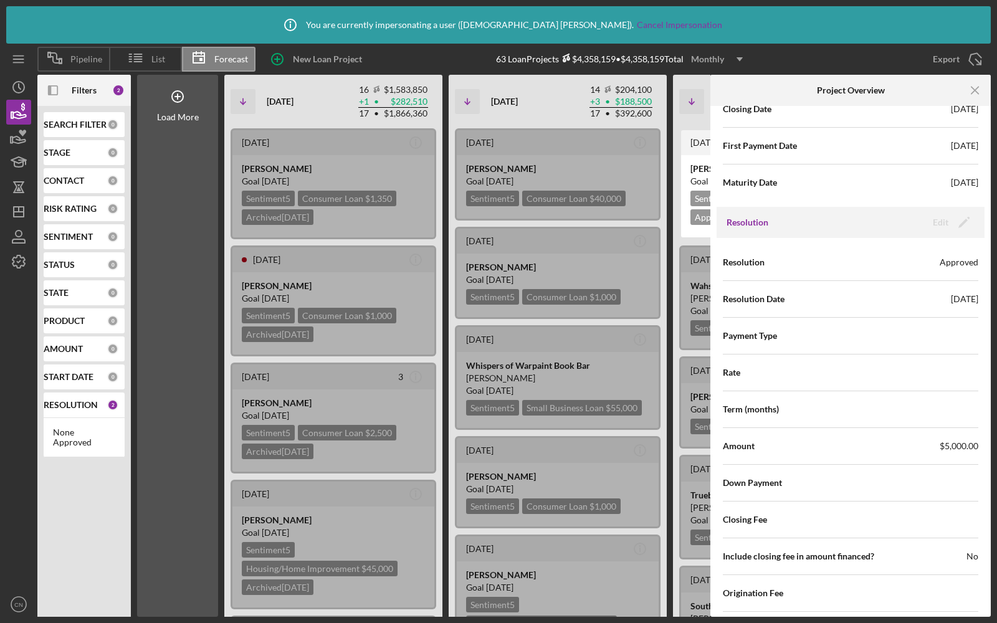
scroll to position [1805, 0]
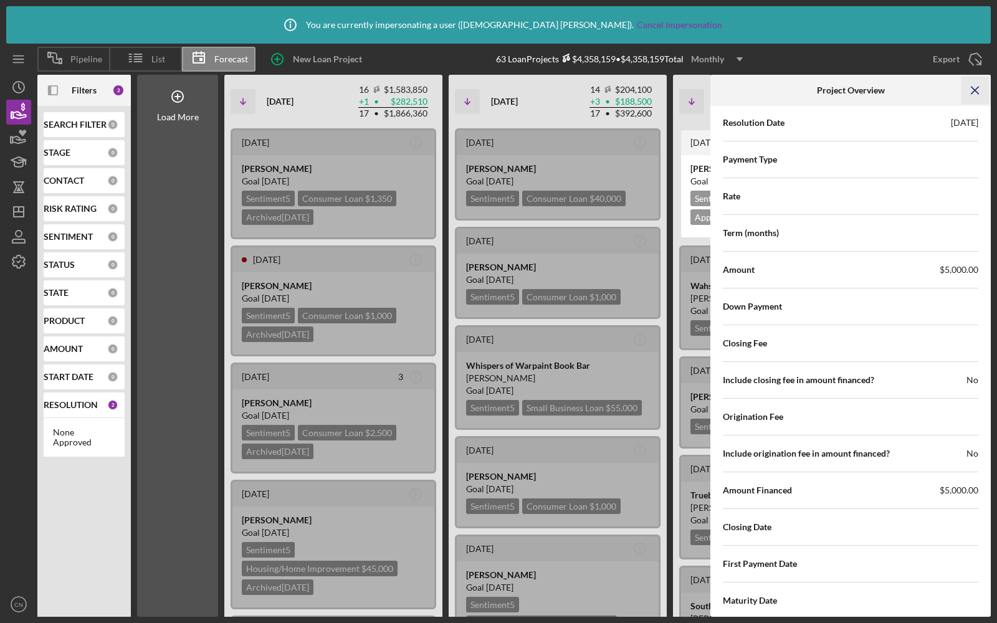
click at [969, 80] on icon "Icon/Menu Close" at bounding box center [975, 91] width 28 height 28
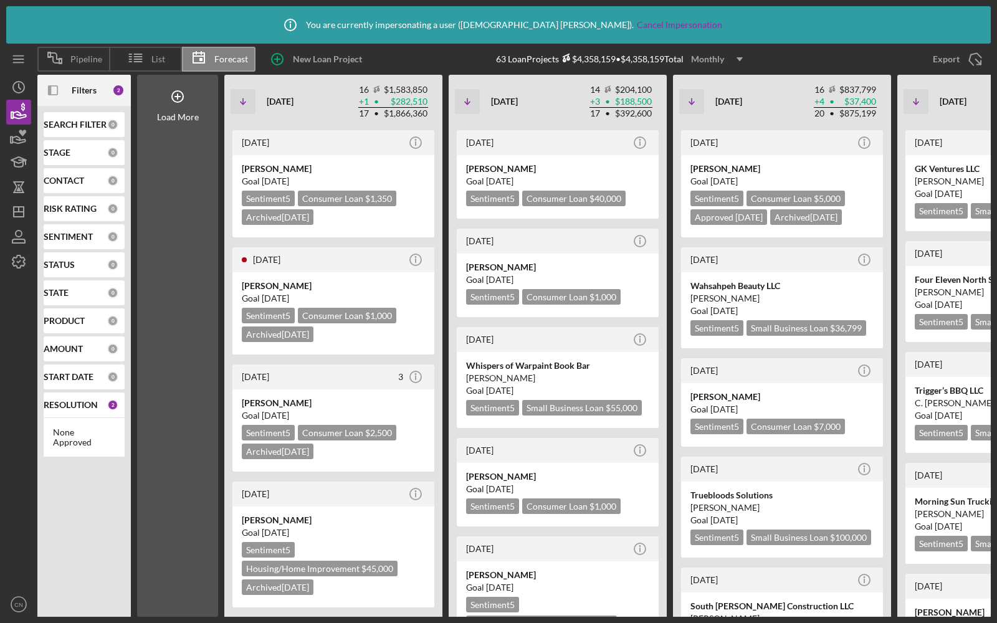
scroll to position [0, 0]
click at [416, 143] on icon "Icon/Info" at bounding box center [415, 142] width 31 height 31
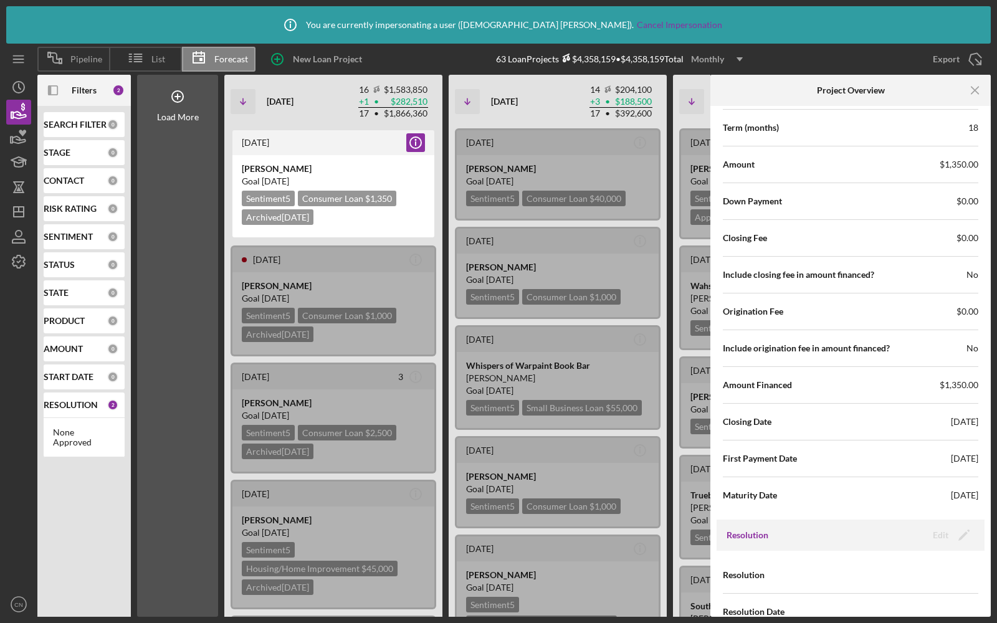
scroll to position [1253, 0]
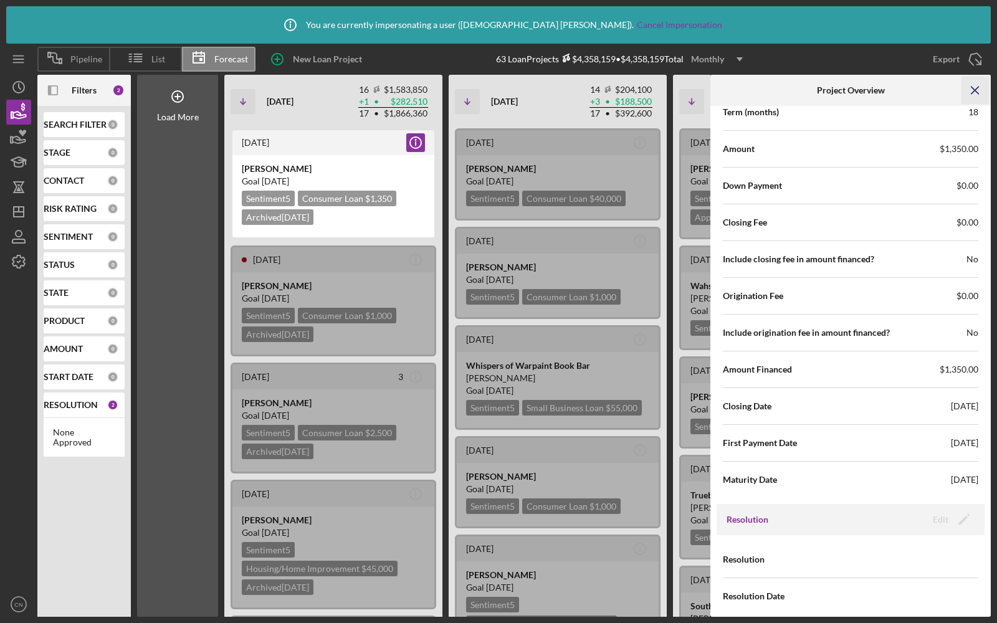
click at [975, 80] on icon "Icon/Menu Close" at bounding box center [975, 91] width 28 height 28
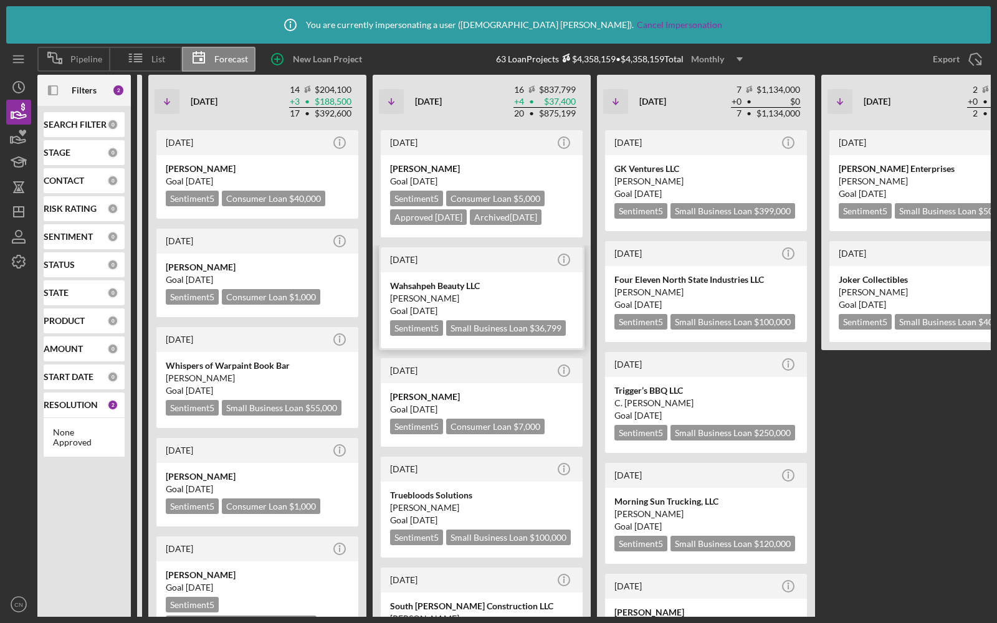
scroll to position [0, 377]
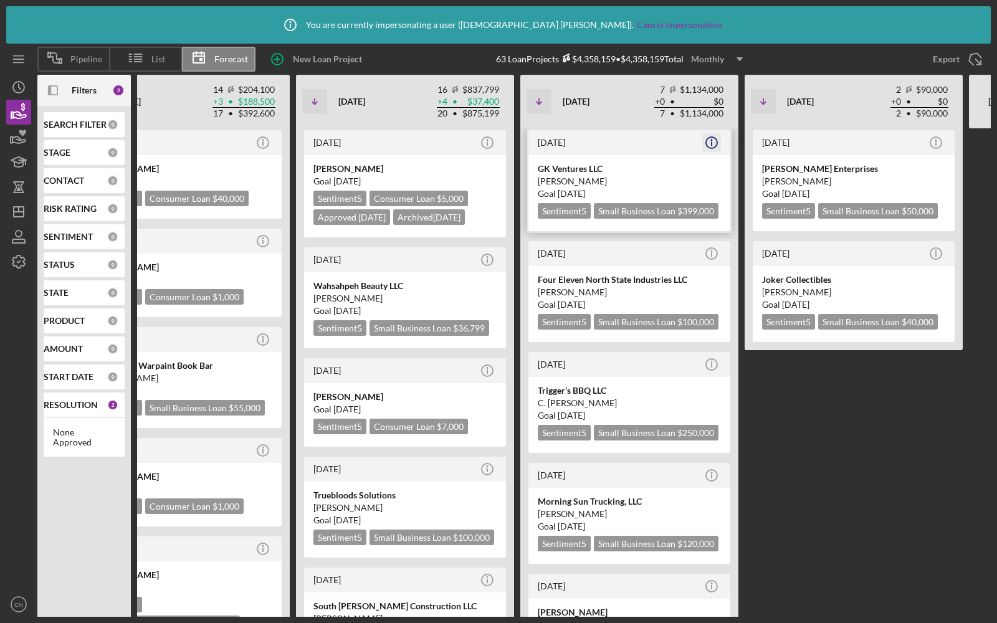
click at [709, 144] on icon "Icon/Info" at bounding box center [711, 142] width 31 height 31
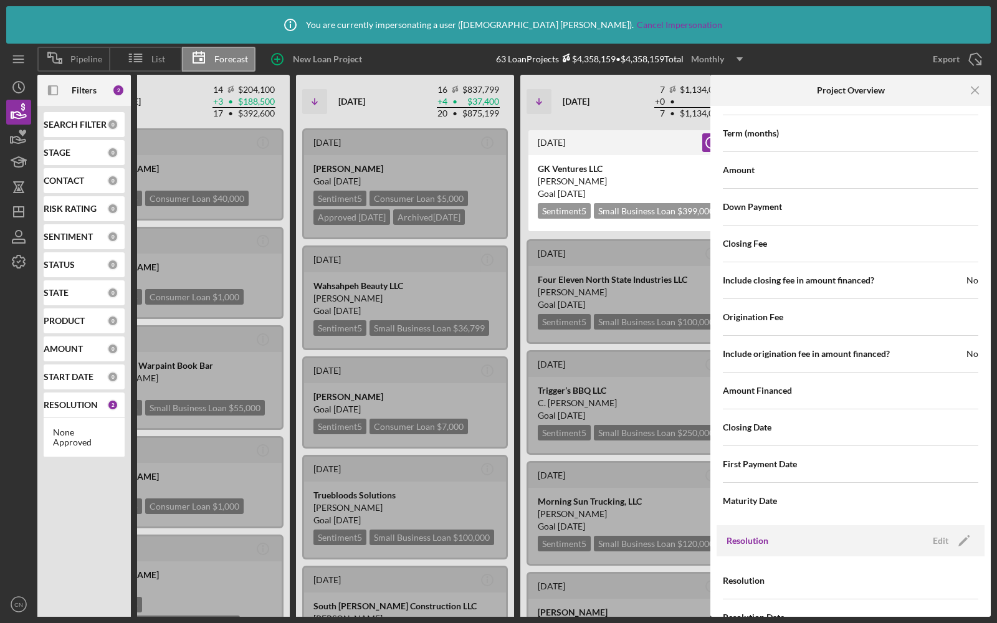
scroll to position [1367, 0]
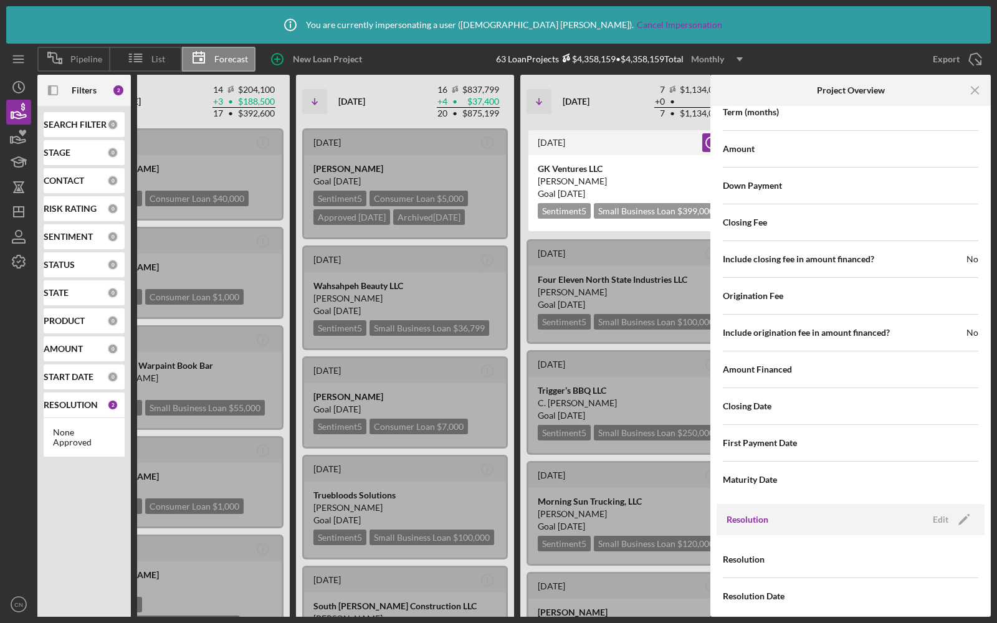
click at [941, 521] on div "Resolution Edit Icon/Edit" at bounding box center [850, 519] width 268 height 31
click at [937, 510] on div "Edit" at bounding box center [941, 519] width 16 height 19
click at [881, 555] on div "Select..." at bounding box center [871, 560] width 29 height 10
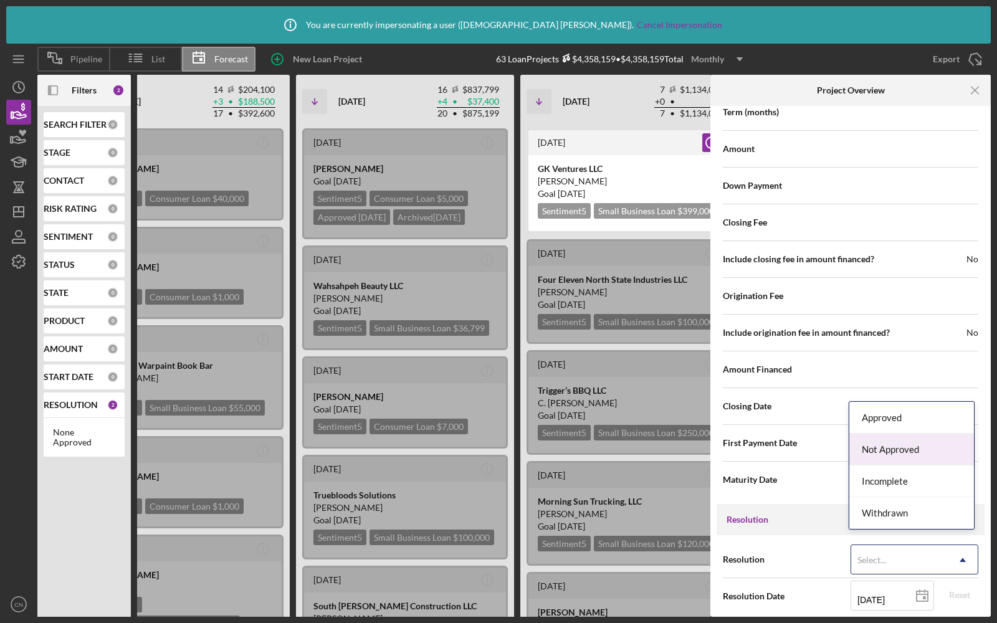
click at [882, 460] on div "Not Approved" at bounding box center [911, 450] width 125 height 32
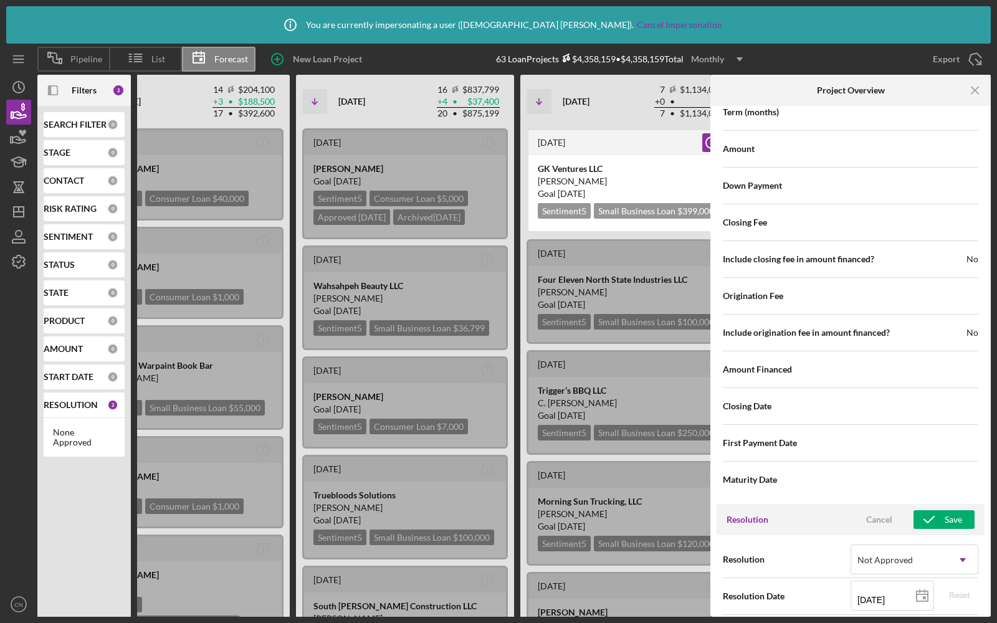
scroll to position [1446, 0]
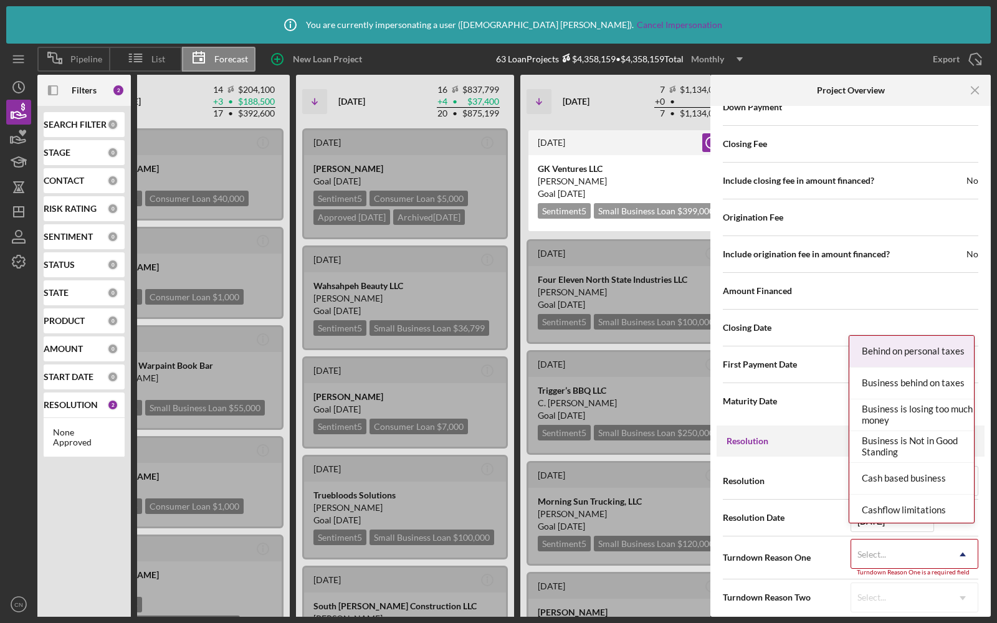
click at [894, 541] on div "Select..." at bounding box center [899, 554] width 97 height 29
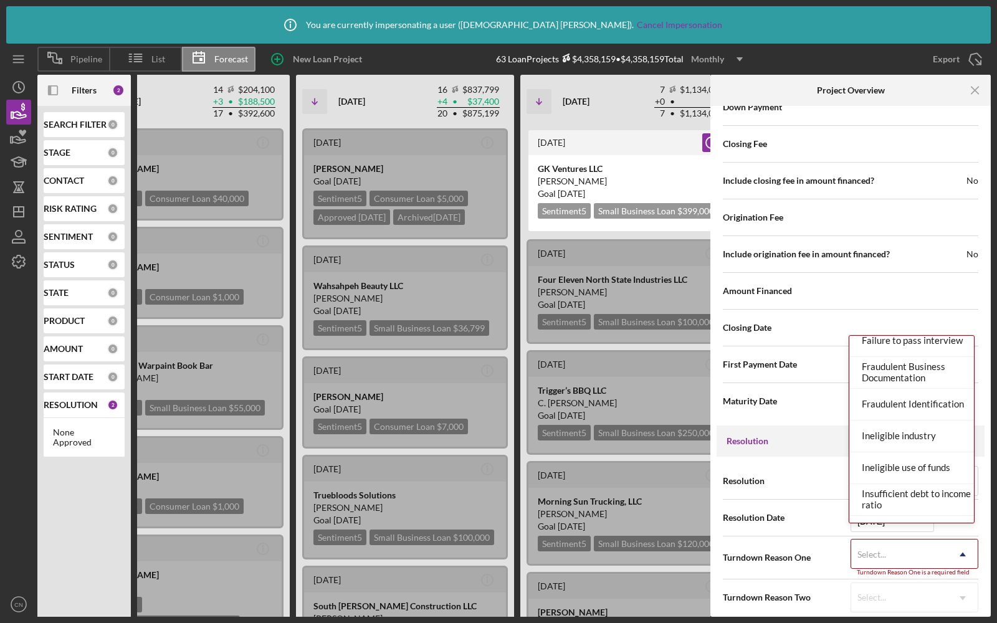
scroll to position [0, 0]
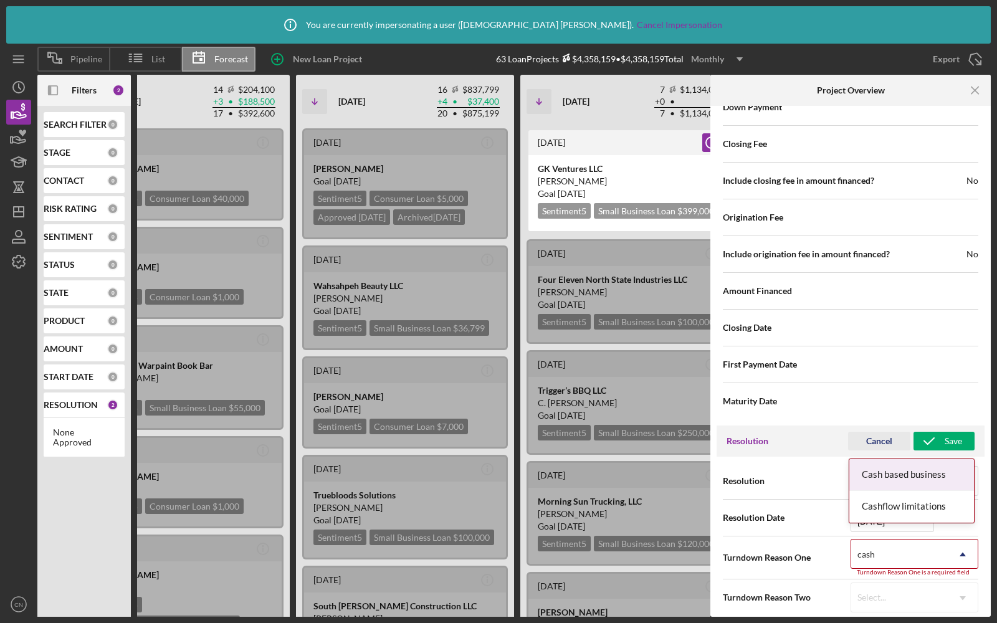
type input "cash"
click at [869, 432] on div "Cancel" at bounding box center [879, 441] width 26 height 19
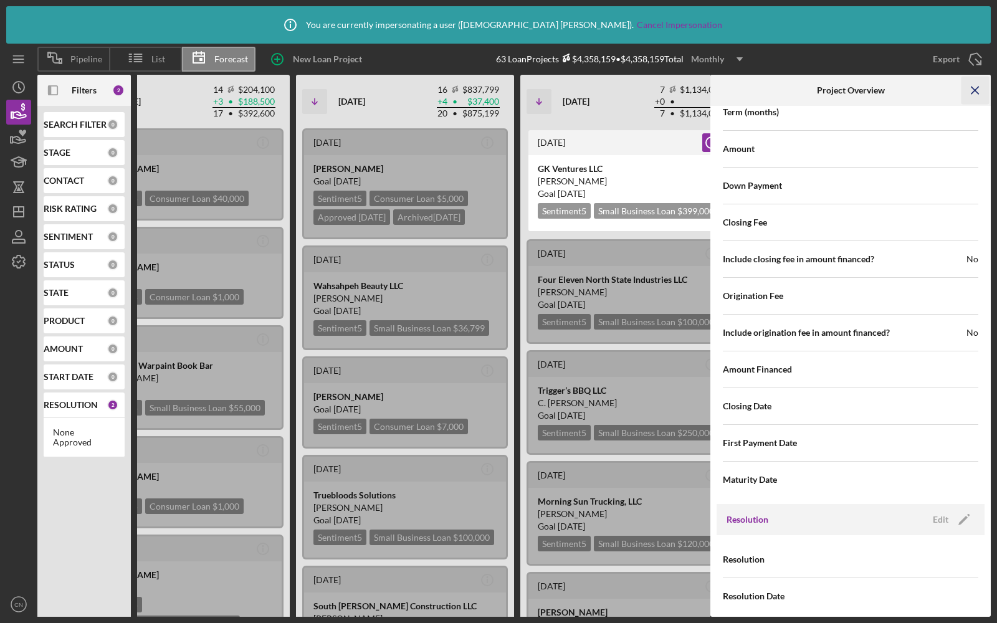
click at [975, 87] on icon "Icon/Menu Close" at bounding box center [975, 91] width 28 height 28
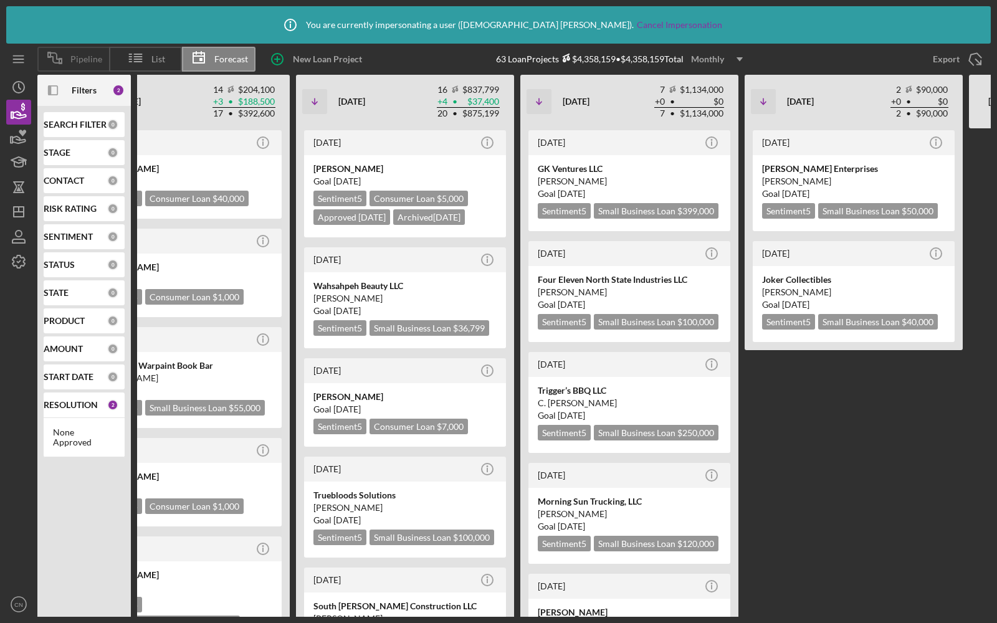
click at [60, 59] on rect at bounding box center [60, 61] width 2 height 5
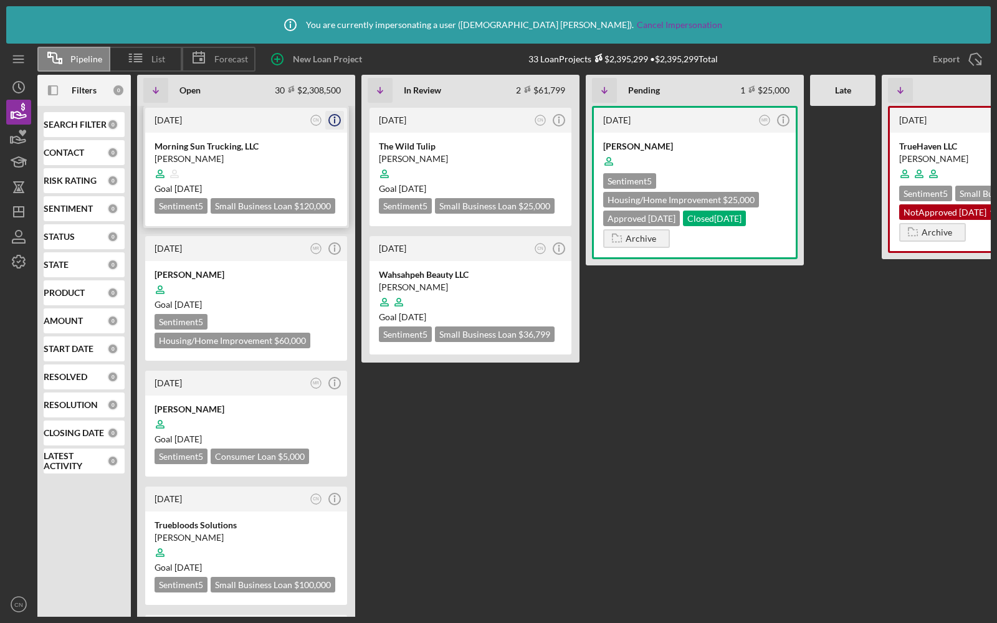
click at [339, 120] on circle "button" at bounding box center [334, 120] width 11 height 11
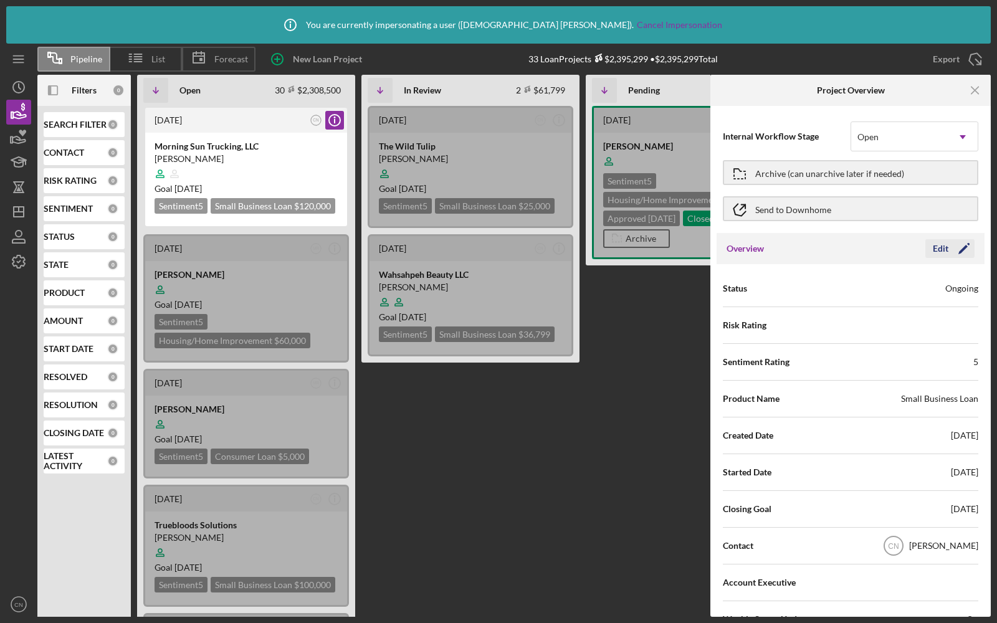
click at [926, 255] on button "Edit Icon/Edit" at bounding box center [949, 248] width 49 height 19
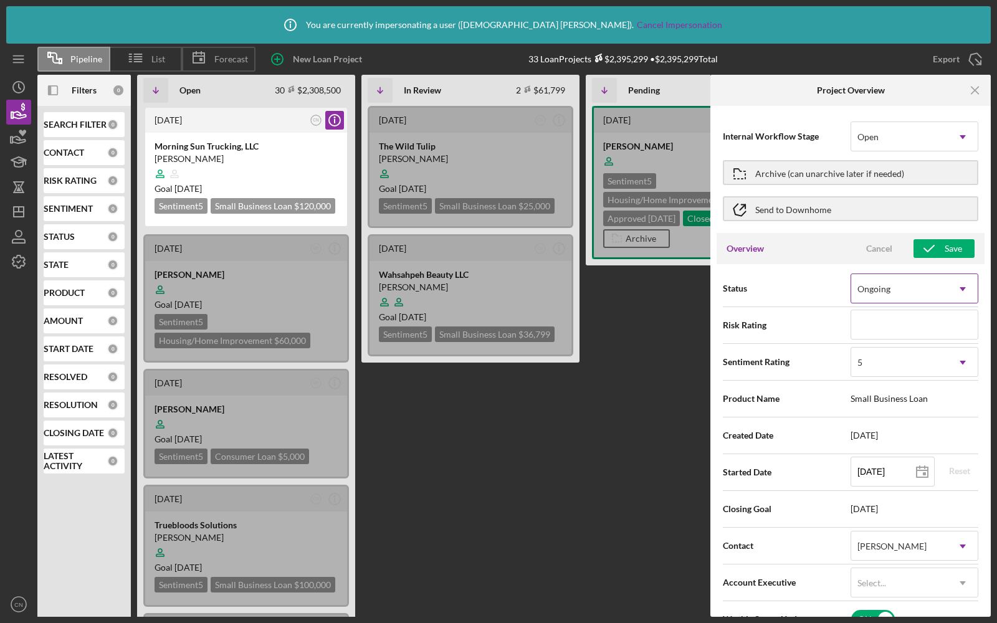
click at [897, 288] on div "Ongoing" at bounding box center [899, 289] width 97 height 29
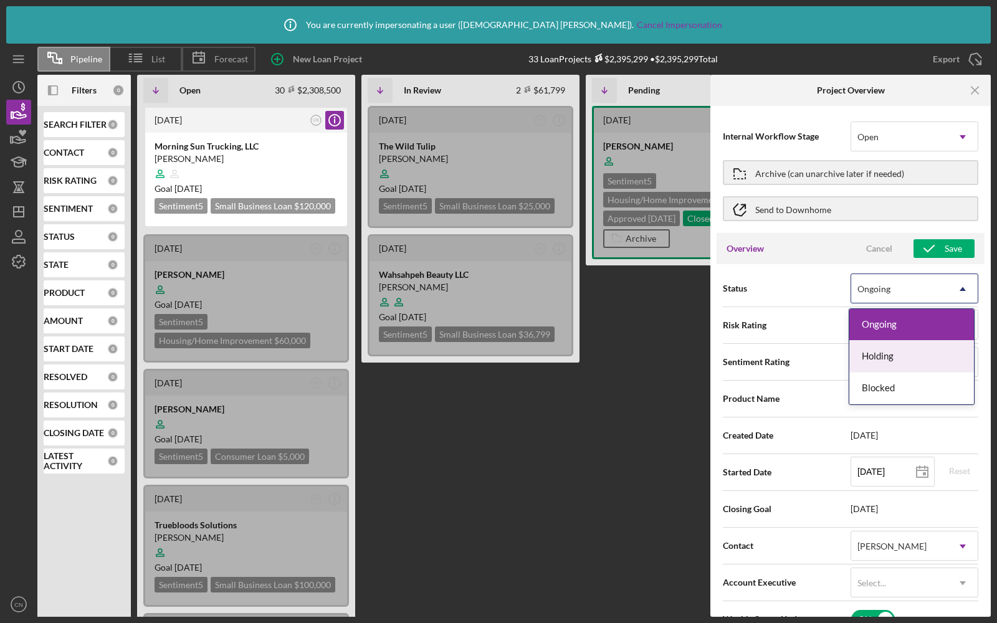
click at [867, 354] on div "Holding" at bounding box center [911, 357] width 125 height 32
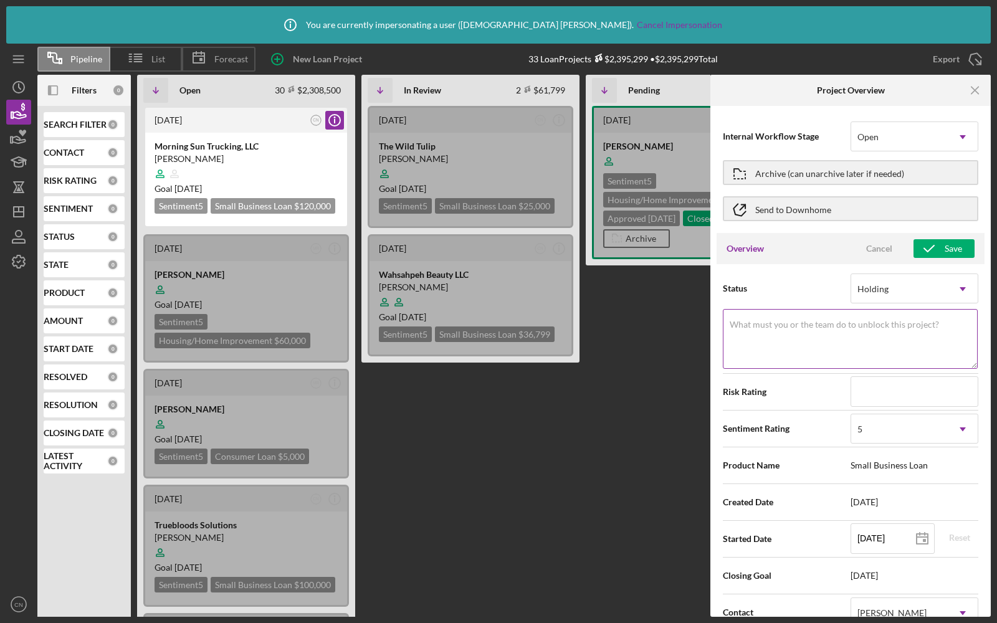
click at [795, 335] on textarea "What must you or the team do to unblock this project?" at bounding box center [850, 339] width 255 height 60
type textarea "Client is overseas.Back in 2 weeks."
click at [873, 253] on div "Cancel" at bounding box center [879, 248] width 26 height 19
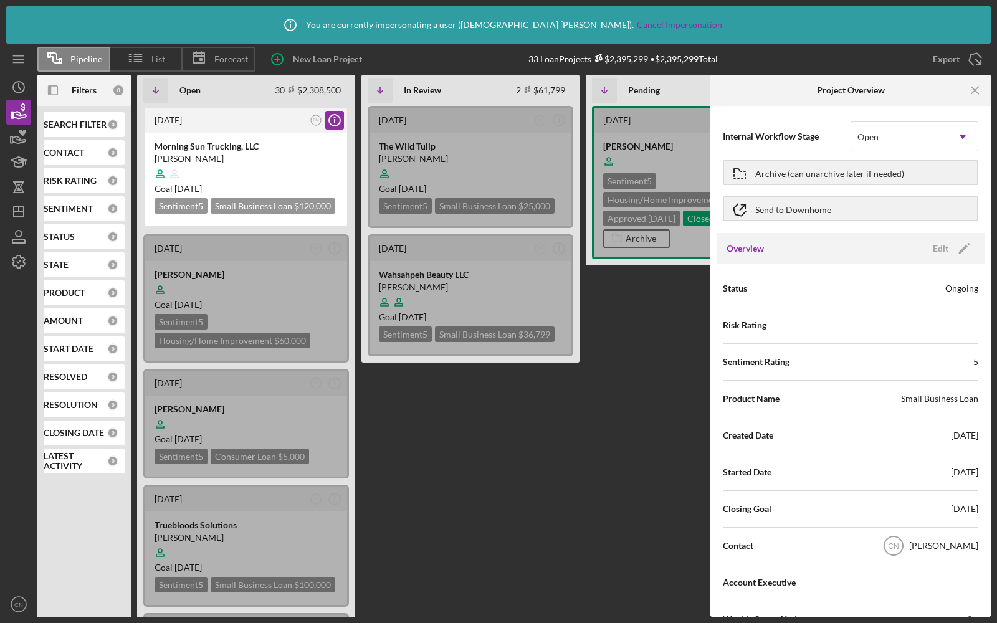
click at [941, 258] on div "Overview Edit Icon/Edit" at bounding box center [850, 248] width 268 height 31
click at [939, 255] on div "Edit" at bounding box center [941, 248] width 16 height 19
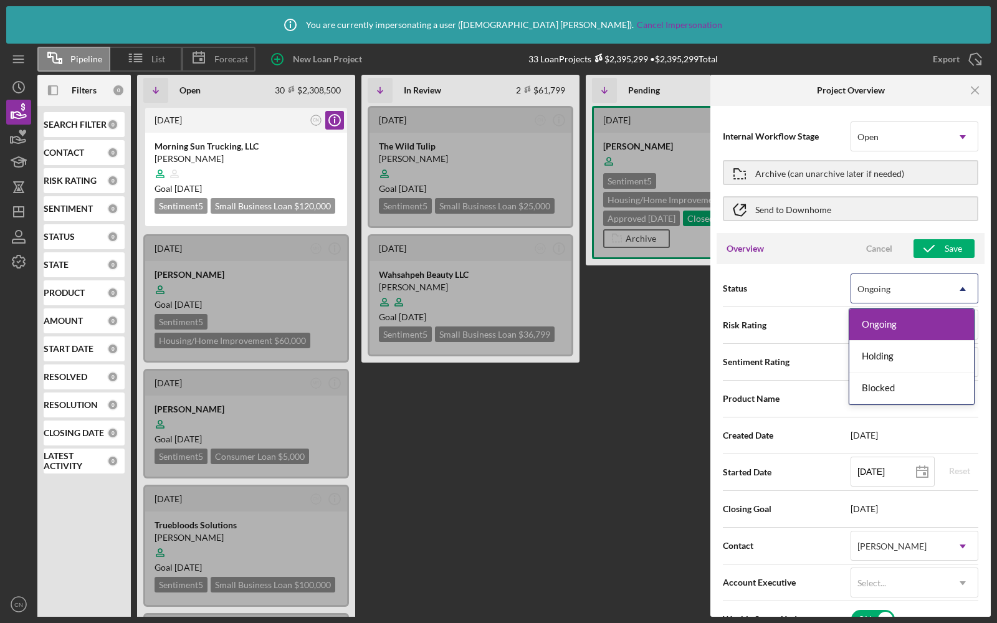
click at [935, 285] on div "Ongoing" at bounding box center [899, 289] width 97 height 29
click at [879, 381] on div "Blocked" at bounding box center [911, 389] width 125 height 32
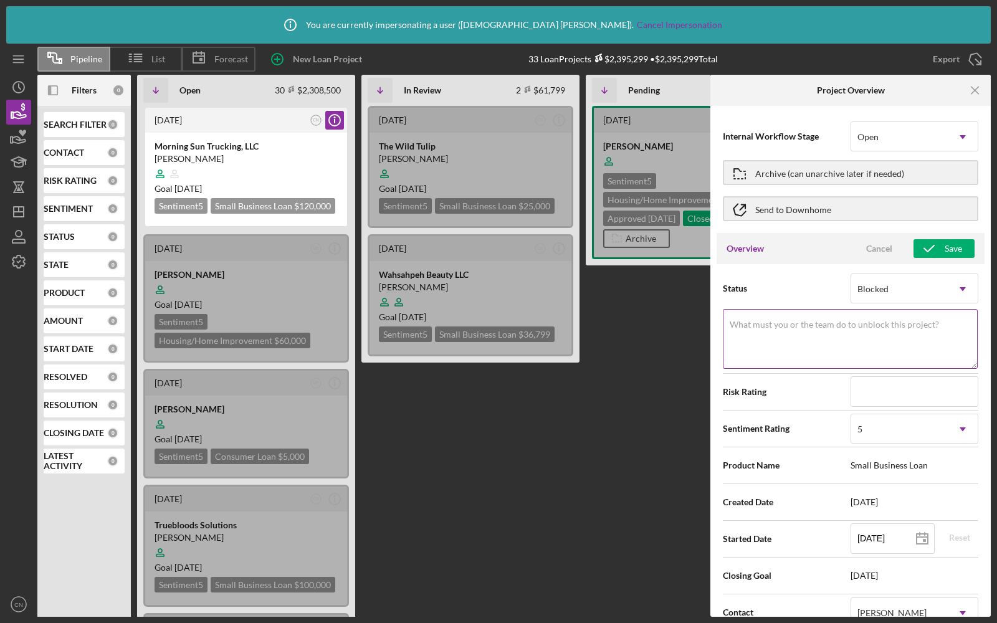
click at [824, 348] on textarea "What must you or the team do to unblock this project?" at bounding box center [850, 339] width 255 height 60
click at [873, 250] on div "Cancel" at bounding box center [879, 248] width 26 height 19
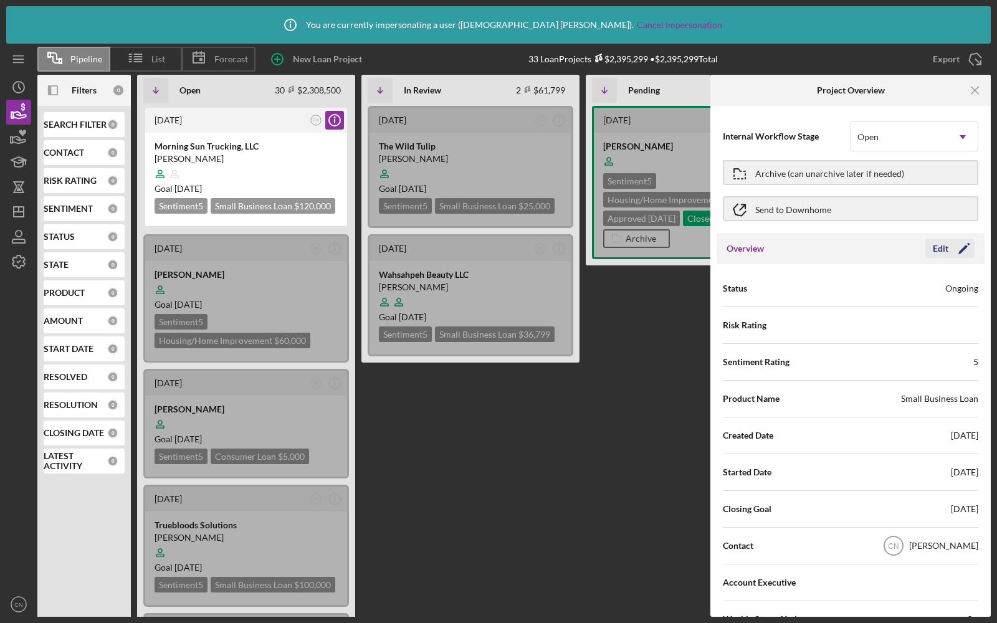
click at [935, 245] on div "Edit" at bounding box center [941, 248] width 16 height 19
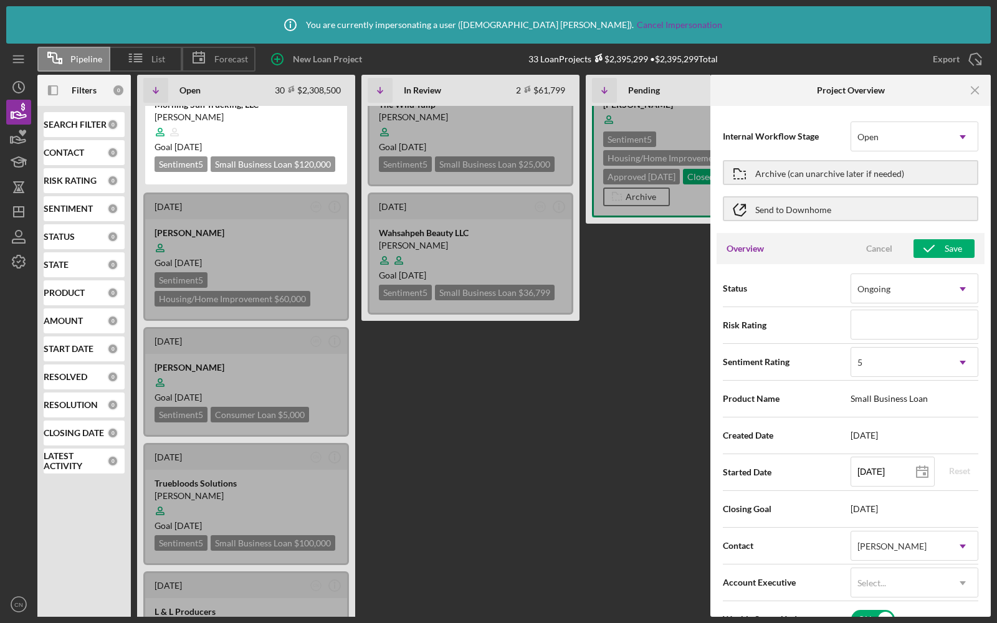
scroll to position [106, 0]
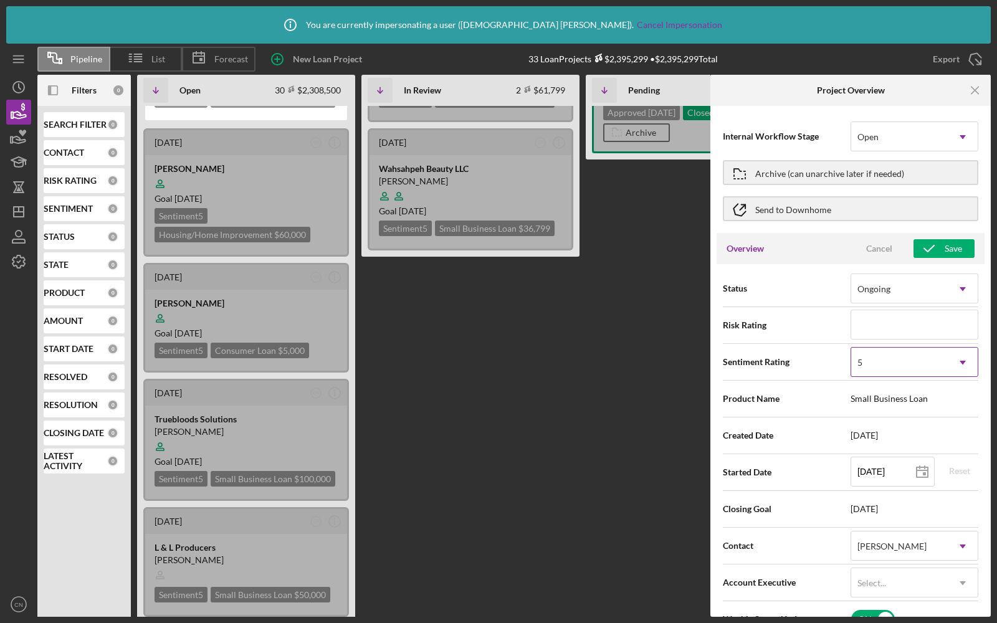
click at [902, 362] on div "5" at bounding box center [899, 362] width 97 height 29
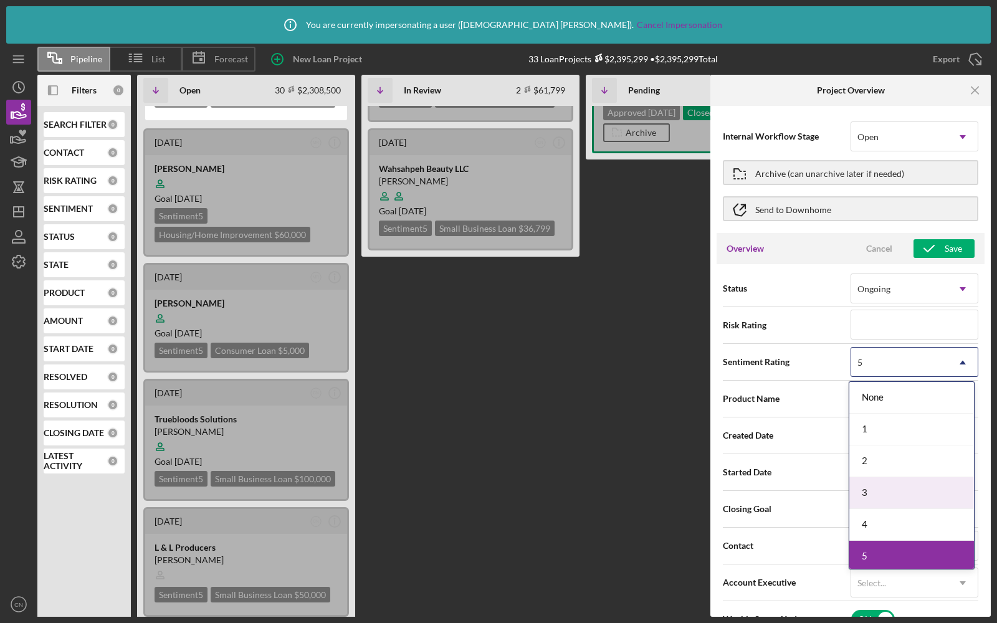
click at [868, 481] on div "3" at bounding box center [911, 493] width 125 height 32
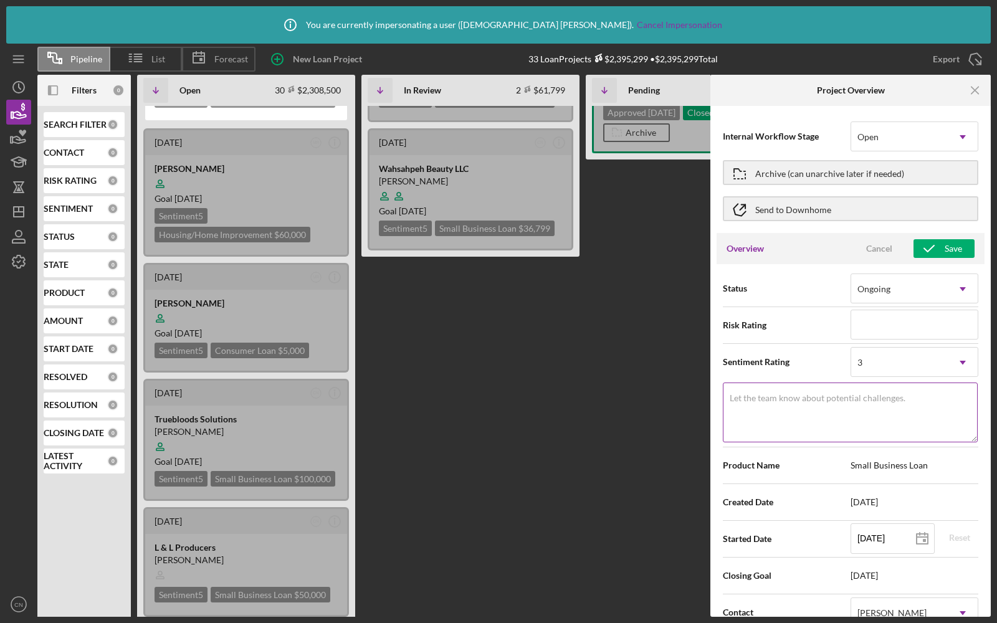
click at [843, 419] on textarea "Let the team know about potential challenges." at bounding box center [850, 412] width 255 height 60
click at [879, 363] on div "3" at bounding box center [899, 362] width 97 height 29
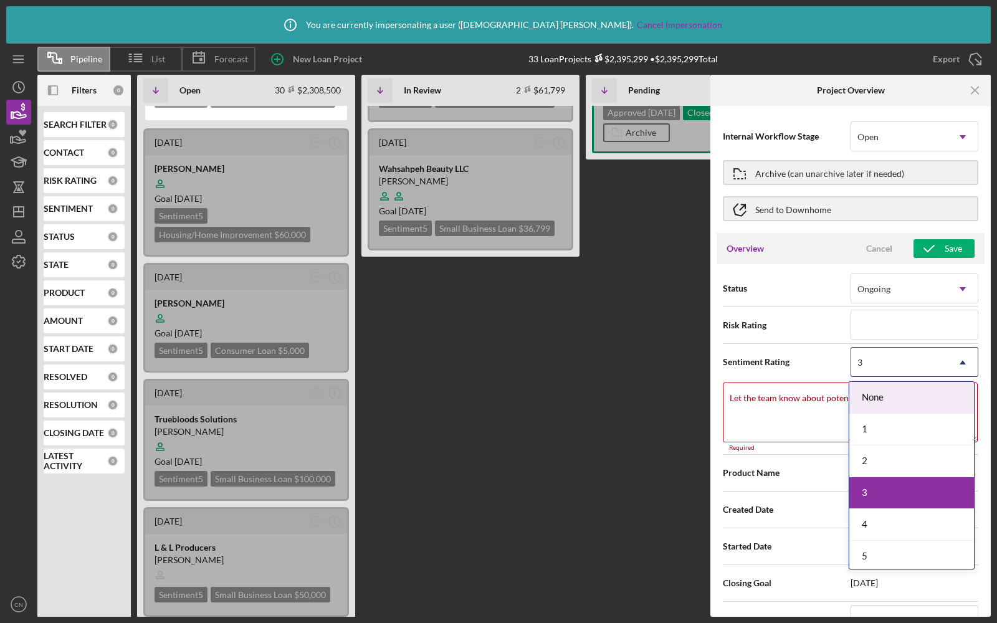
click at [879, 401] on div "None" at bounding box center [911, 398] width 125 height 32
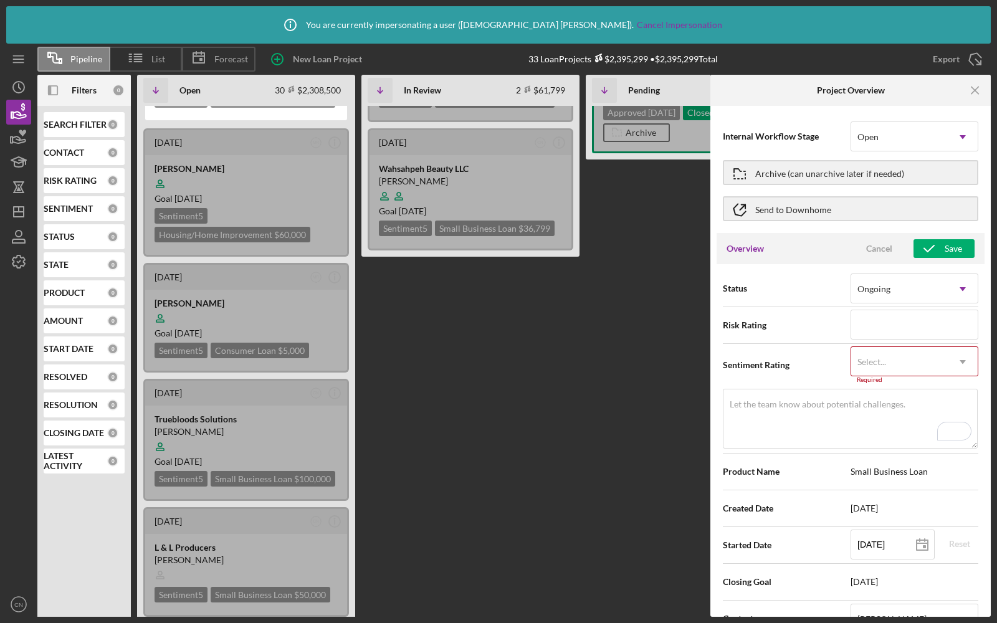
click at [868, 358] on div "Select..." at bounding box center [871, 362] width 29 height 10
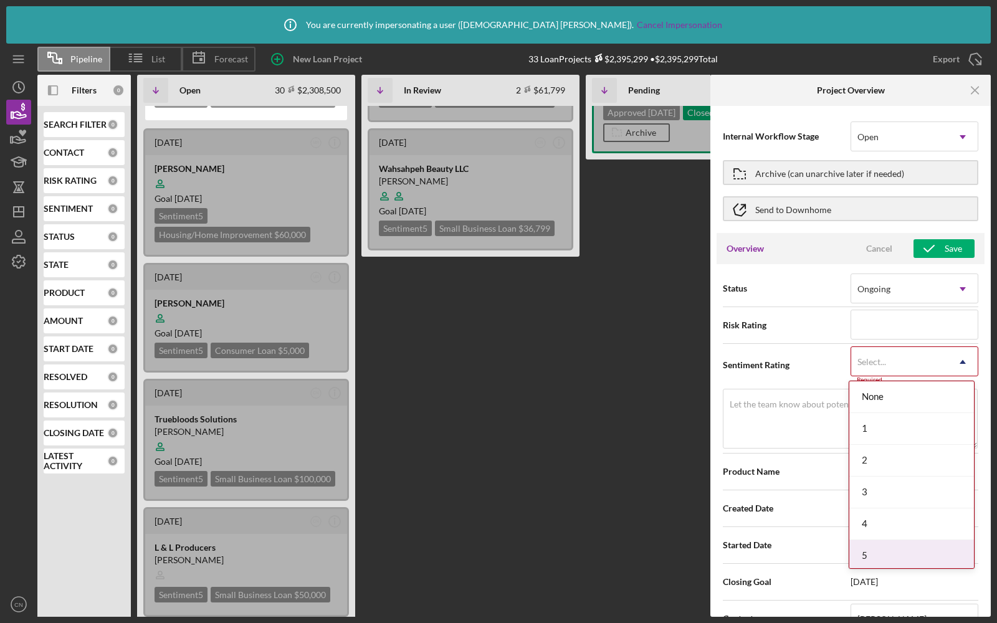
click at [862, 540] on div "5" at bounding box center [911, 556] width 125 height 32
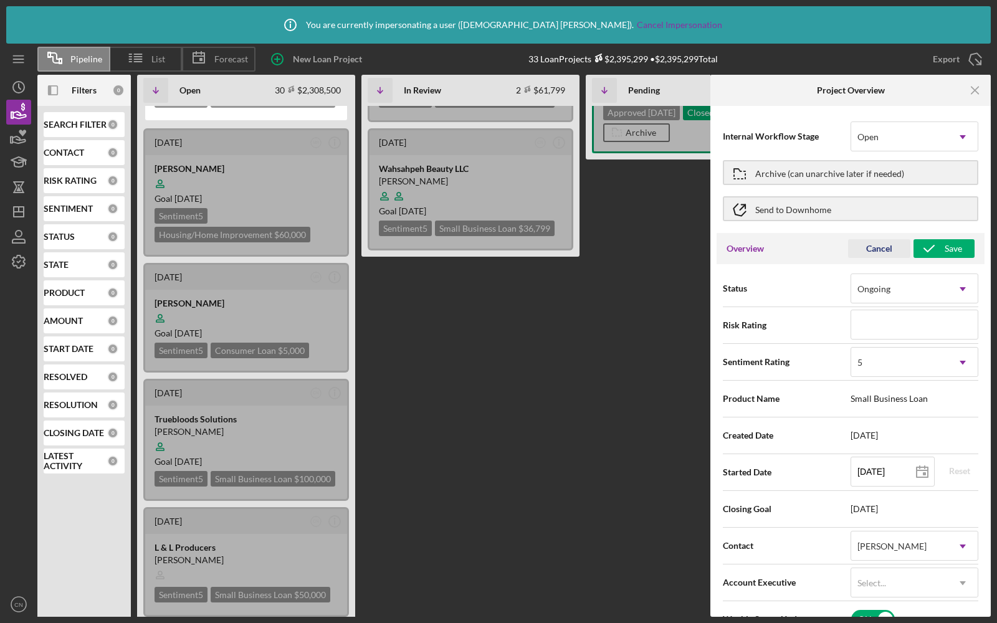
click at [874, 247] on div "Cancel" at bounding box center [879, 248] width 26 height 19
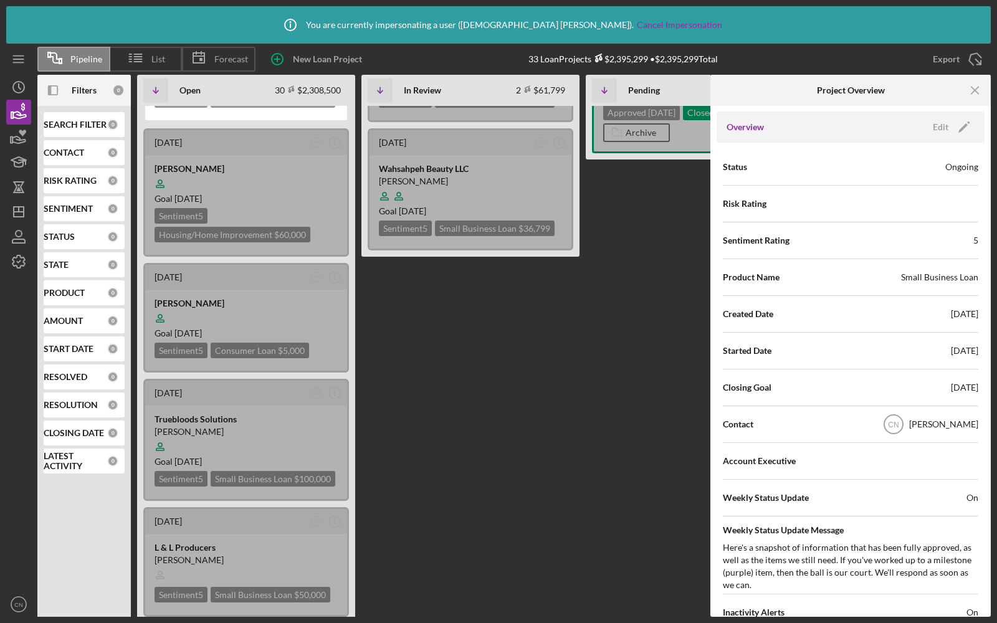
scroll to position [145, 0]
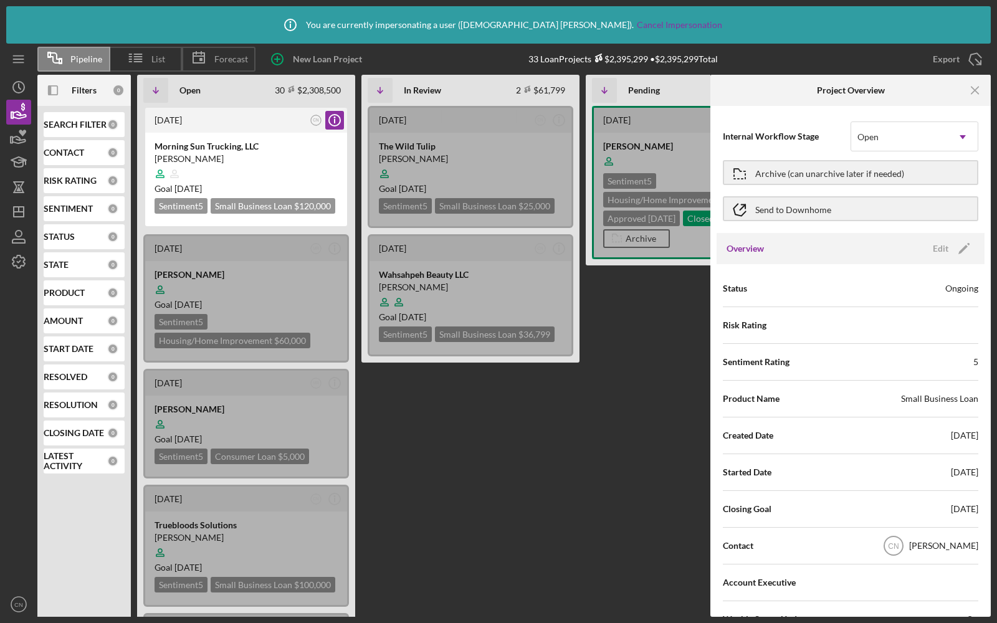
scroll to position [145, 0]
